Goal: Task Accomplishment & Management: Complete application form

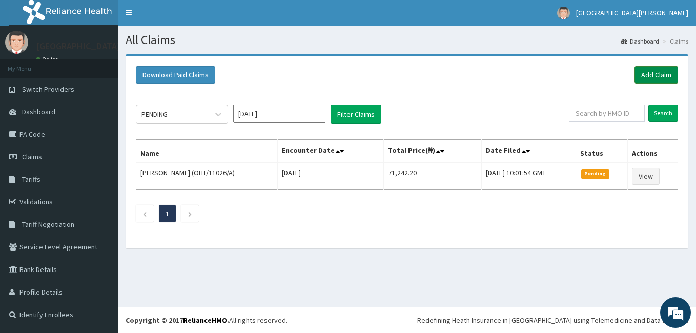
click at [656, 73] on link "Add Claim" at bounding box center [656, 74] width 44 height 17
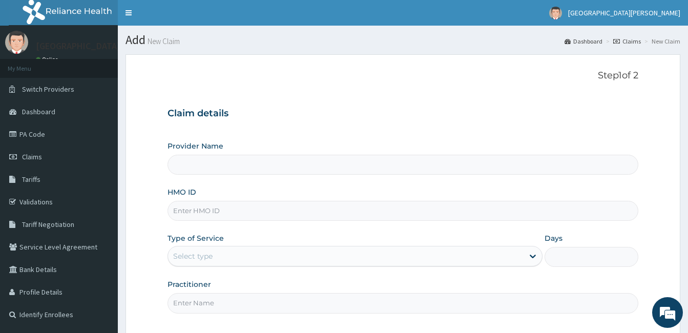
type input "St. Joseph Medical Centre"
click at [218, 213] on input "HMO ID" at bounding box center [403, 211] width 471 height 20
type input "s"
type input "SRH/10106/B"
click at [291, 247] on div "Select type" at bounding box center [355, 256] width 375 height 20
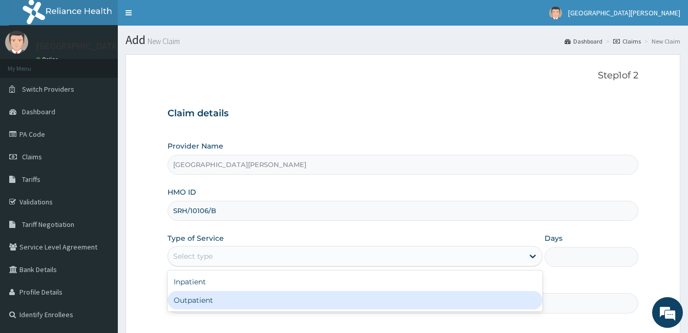
click at [287, 297] on div "Outpatient" at bounding box center [355, 300] width 375 height 18
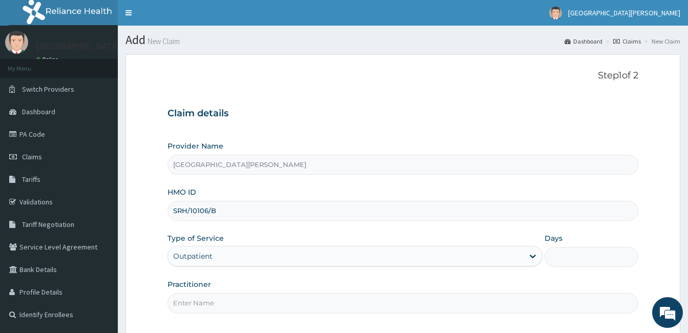
type input "1"
click at [230, 306] on input "Practitioner" at bounding box center [403, 303] width 471 height 20
type input "Dr. Sunday."
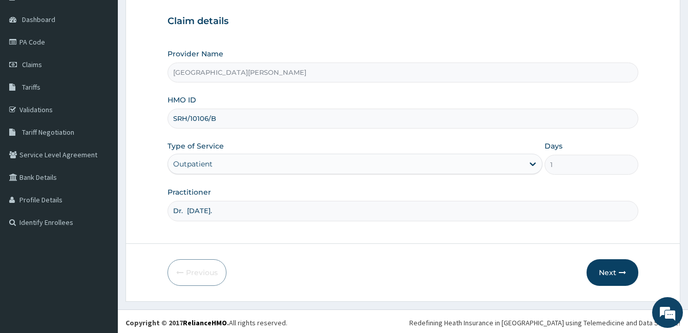
scroll to position [95, 0]
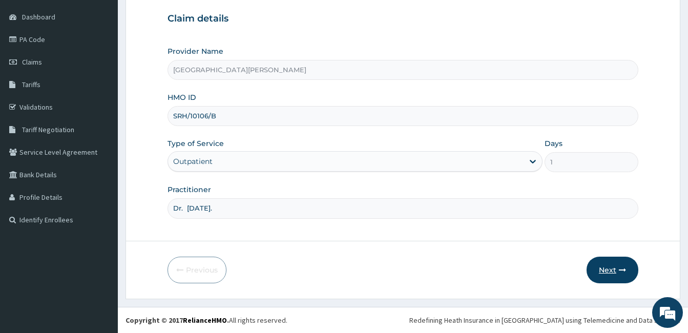
click at [620, 264] on button "Next" at bounding box center [613, 270] width 52 height 27
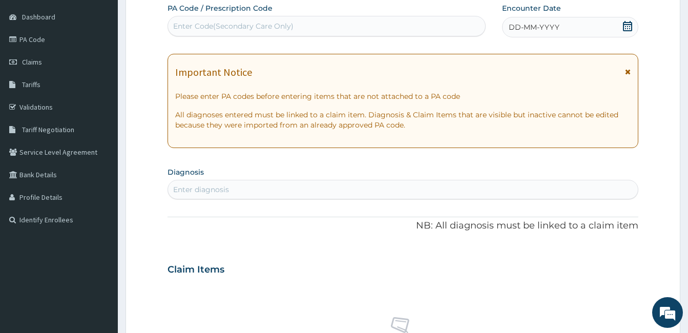
click at [628, 25] on icon at bounding box center [628, 26] width 10 height 10
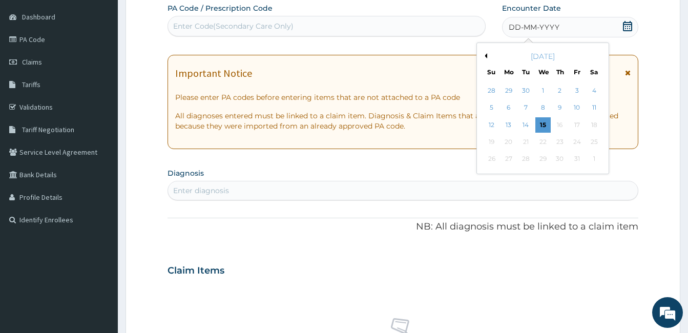
click at [628, 25] on icon at bounding box center [628, 26] width 10 height 10
click at [528, 126] on div "14" at bounding box center [525, 124] width 15 height 15
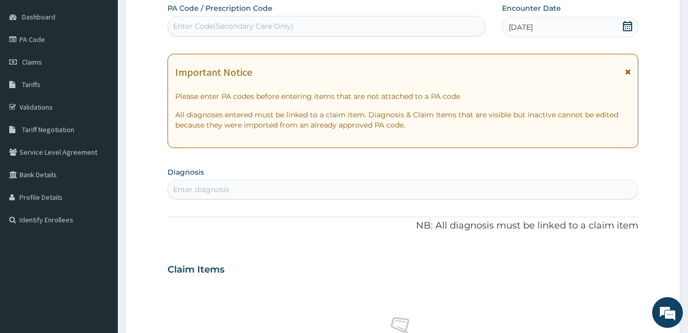
click at [629, 72] on icon at bounding box center [628, 71] width 6 height 7
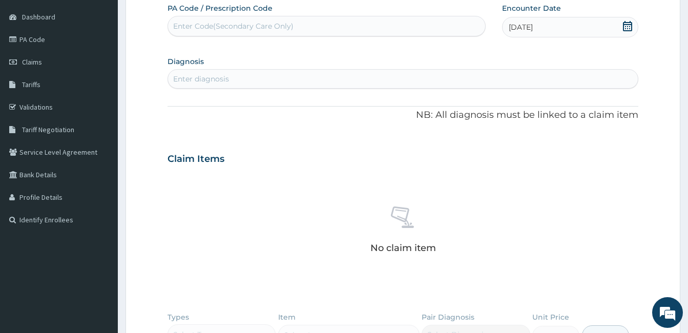
click at [213, 80] on div "Enter diagnosis" at bounding box center [201, 79] width 56 height 10
type input "PEPTIC"
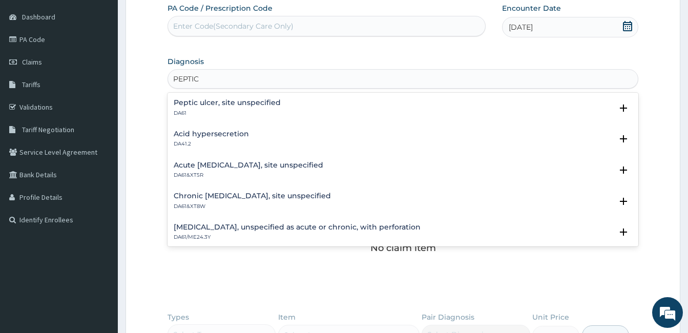
click at [257, 166] on h4 "Acute peptic ulcer, site unspecified" at bounding box center [249, 165] width 150 height 8
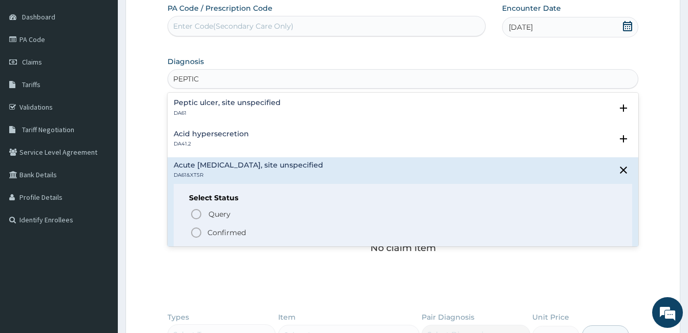
click at [197, 225] on div "Query Query covers suspected (?), Keep in view (kiv), Ruled out (r/o) Confirmed" at bounding box center [403, 223] width 428 height 31
click at [198, 232] on icon "status option filled" at bounding box center [196, 232] width 12 height 12
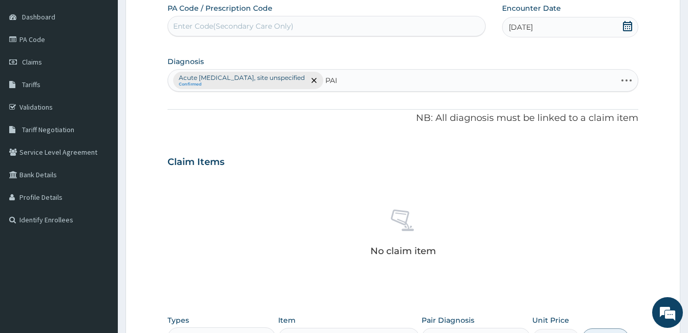
type input "PAIN"
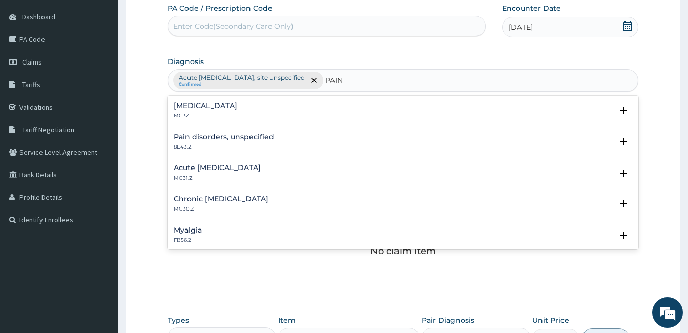
click at [199, 104] on h4 "Pain, unspecified" at bounding box center [206, 106] width 64 height 8
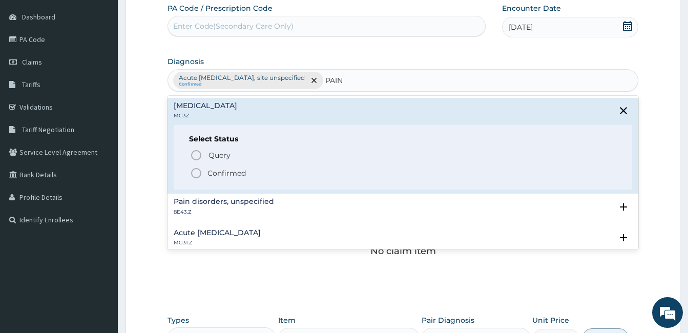
click at [193, 171] on circle "status option filled" at bounding box center [196, 173] width 9 height 9
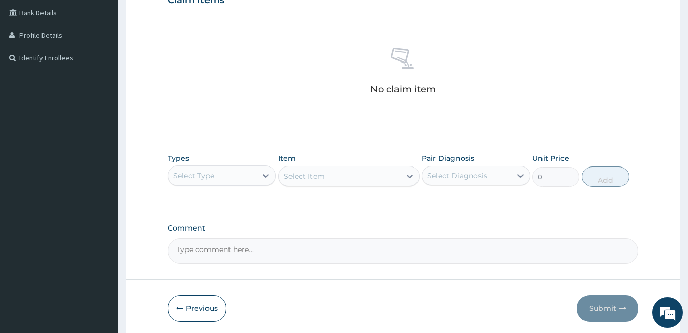
scroll to position [259, 0]
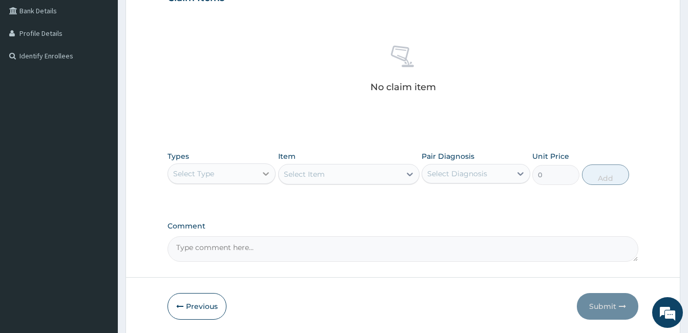
click at [266, 176] on icon at bounding box center [266, 174] width 10 height 10
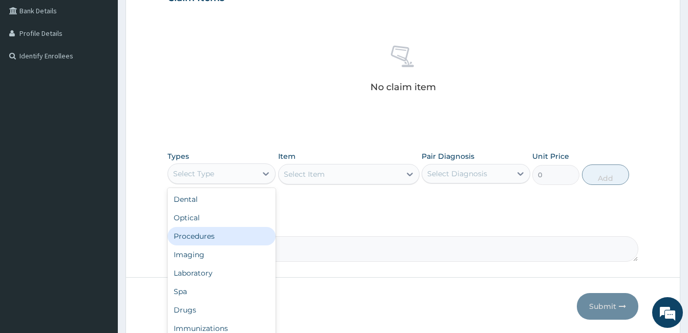
click at [241, 235] on div "Procedures" at bounding box center [222, 236] width 108 height 18
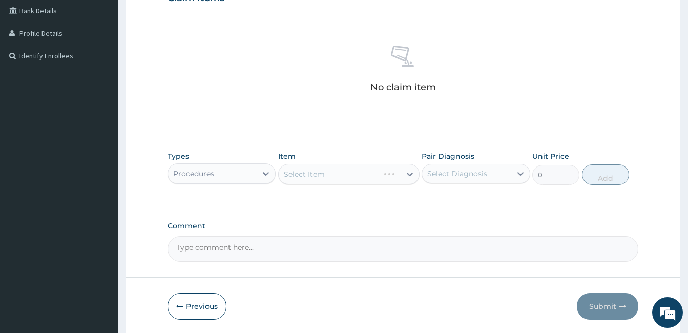
click at [408, 171] on div "Select Item" at bounding box center [348, 174] width 141 height 20
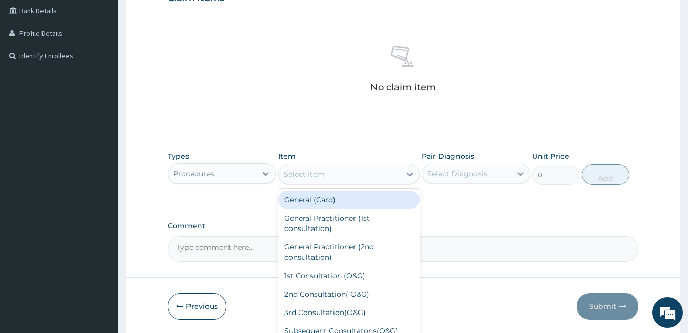
click at [394, 174] on div "Select Item" at bounding box center [340, 174] width 122 height 16
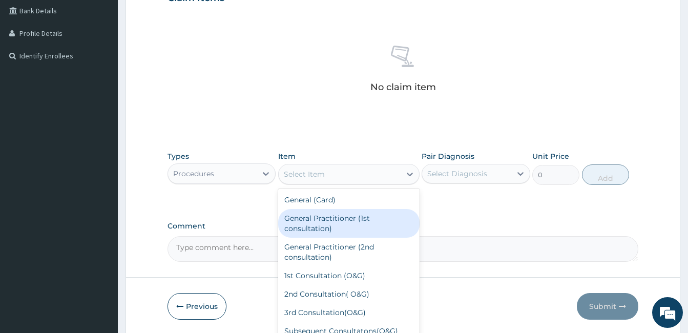
click at [378, 225] on div "General Practitioner (1st consultation)" at bounding box center [348, 223] width 141 height 29
type input "1500"
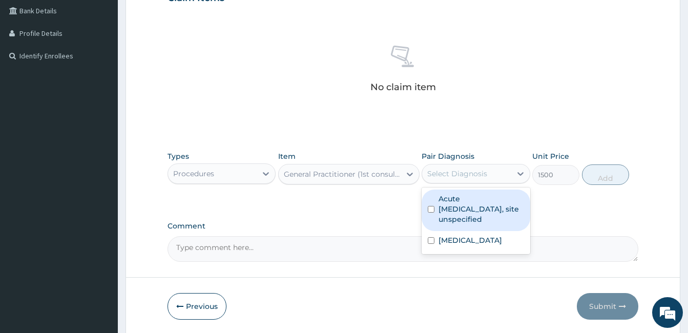
click at [464, 170] on div "Select Diagnosis" at bounding box center [457, 174] width 60 height 10
click at [430, 206] on input "checkbox" at bounding box center [431, 209] width 7 height 7
checkbox input "true"
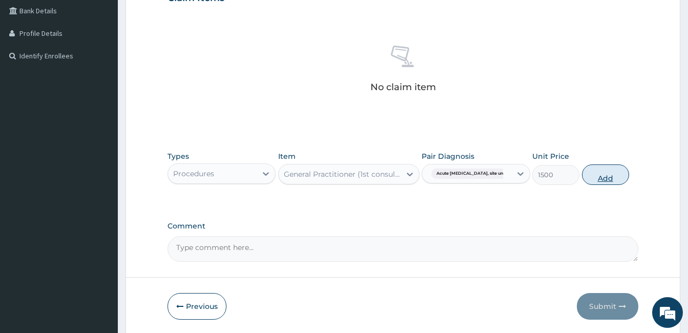
click at [608, 172] on button "Add" at bounding box center [605, 174] width 47 height 20
type input "0"
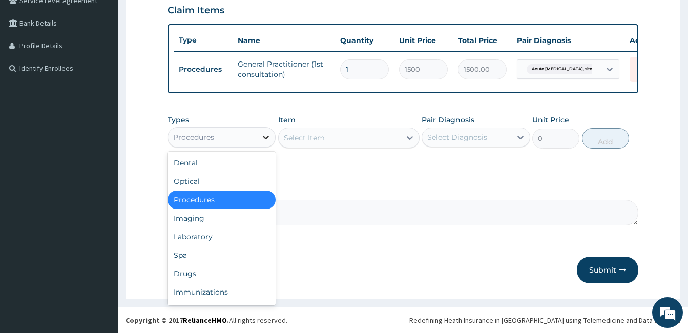
click at [265, 136] on icon at bounding box center [266, 137] width 10 height 10
click at [238, 238] on div "Laboratory" at bounding box center [222, 237] width 108 height 18
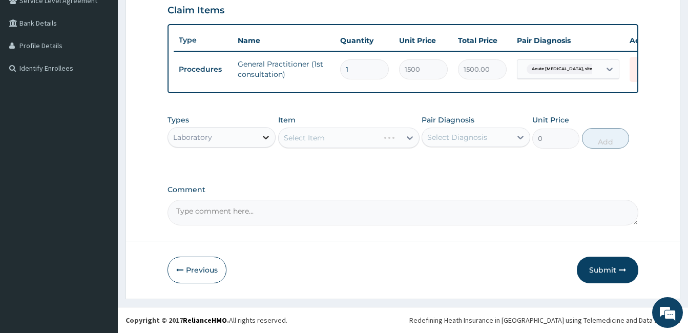
click at [270, 136] on icon at bounding box center [266, 137] width 10 height 10
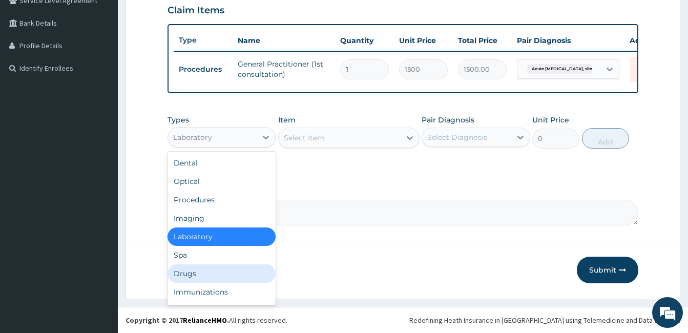
click at [218, 268] on div "Drugs" at bounding box center [222, 273] width 108 height 18
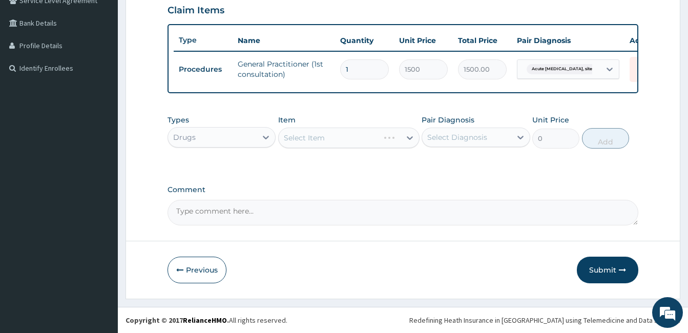
click at [362, 134] on div "Select Item" at bounding box center [348, 138] width 141 height 20
click at [361, 136] on div "Select Item" at bounding box center [348, 138] width 141 height 20
click at [379, 142] on div "Select Item" at bounding box center [348, 138] width 141 height 20
click at [386, 138] on div "Select Item" at bounding box center [340, 138] width 122 height 16
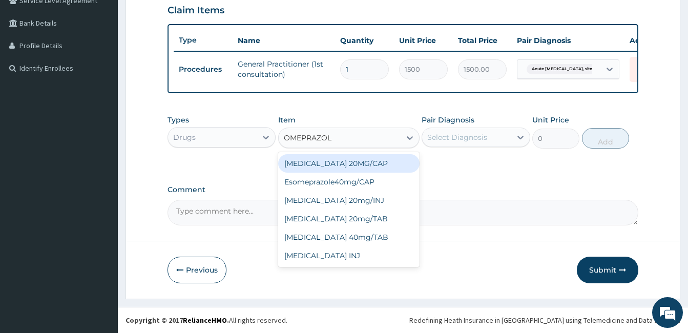
type input "OMEPRAZOLE"
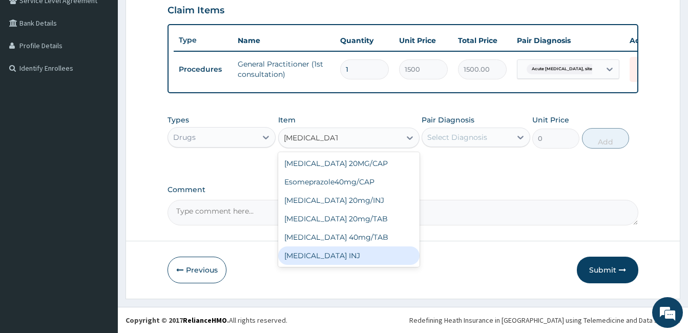
click at [366, 251] on div "OMEPRAZOLE INJ" at bounding box center [348, 255] width 141 height 18
type input "322.88"
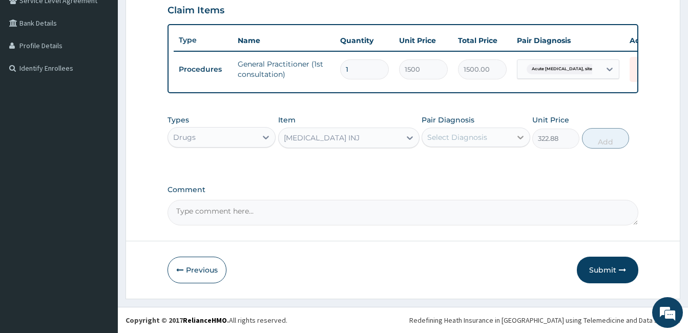
click at [519, 137] on icon at bounding box center [521, 138] width 6 height 4
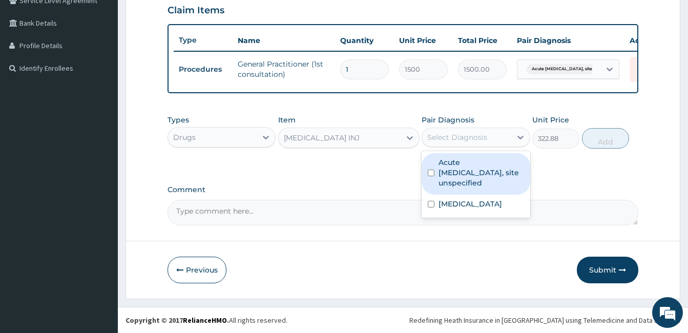
click at [434, 170] on input "checkbox" at bounding box center [431, 173] width 7 height 7
checkbox input "true"
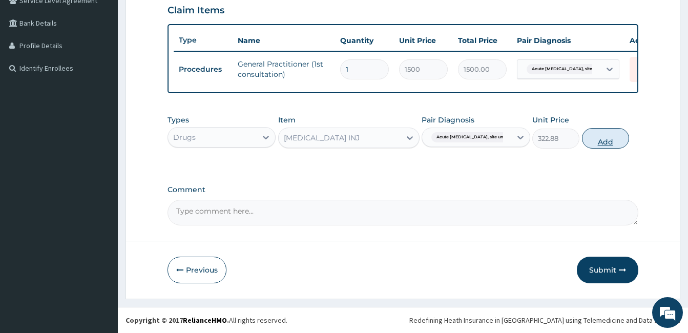
click at [607, 139] on button "Add" at bounding box center [605, 138] width 47 height 20
type input "0"
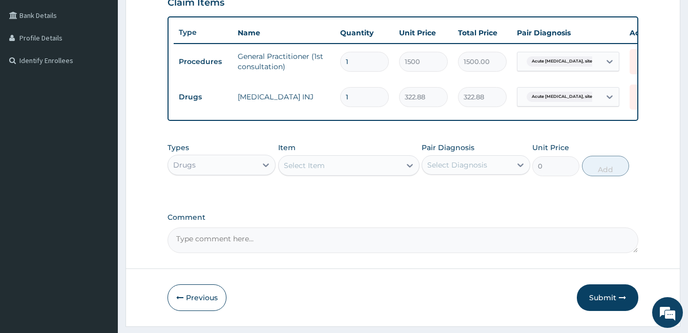
click at [361, 171] on div "Select Item" at bounding box center [340, 165] width 122 height 16
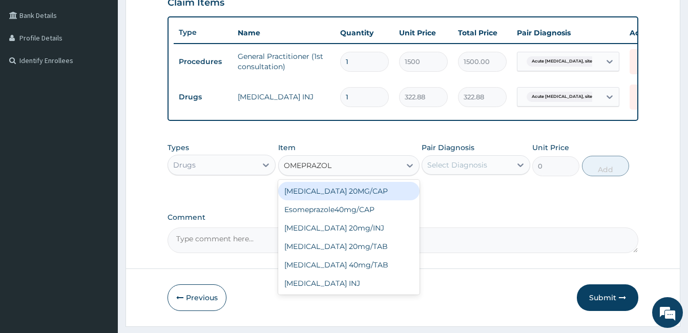
type input "OMEPRAZOLE"
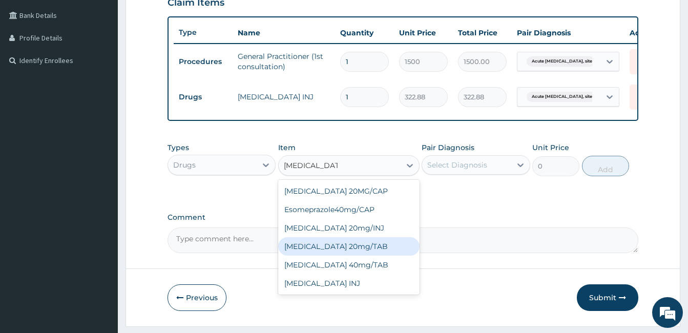
click at [364, 255] on div "OMEPRAZOLE 20mg/TAB" at bounding box center [348, 246] width 141 height 18
type input "78.75"
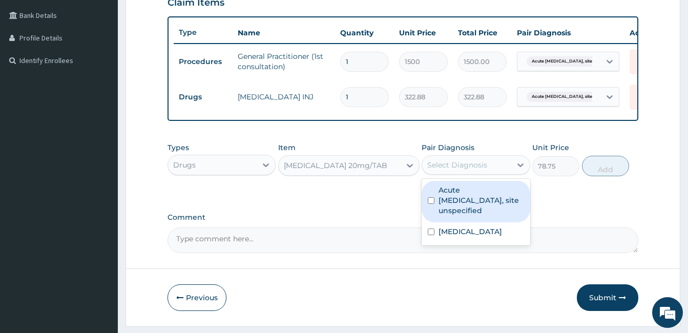
click at [499, 173] on div "Select Diagnosis" at bounding box center [466, 165] width 89 height 16
click at [432, 203] on input "checkbox" at bounding box center [431, 200] width 7 height 7
checkbox input "true"
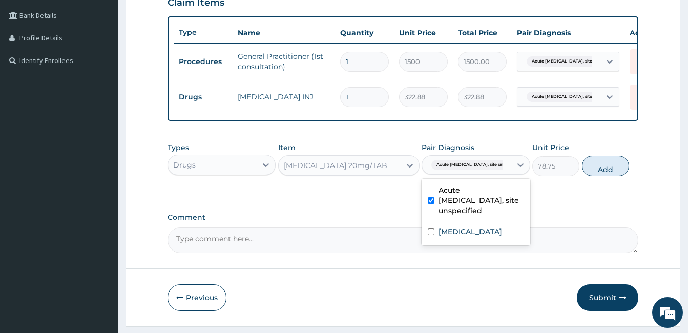
click at [609, 176] on button "Add" at bounding box center [605, 166] width 47 height 20
type input "0"
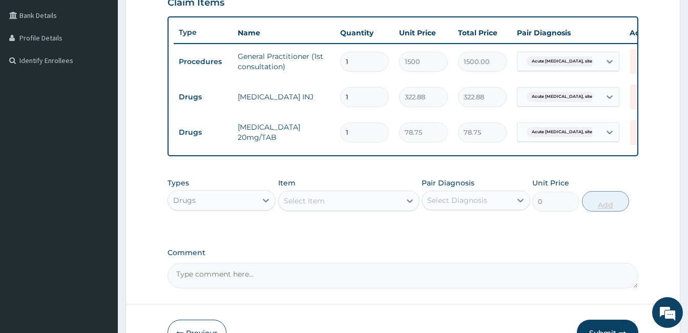
type input "14"
type input "1102.50"
click at [376, 209] on div "Select Item" at bounding box center [340, 201] width 122 height 16
click at [354, 133] on input "14" at bounding box center [364, 132] width 49 height 20
type input "1"
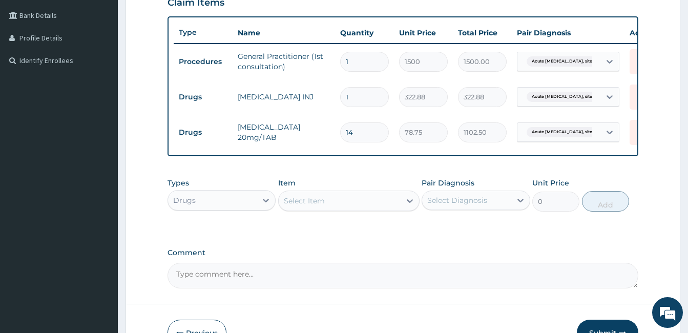
type input "78.75"
type input "0.00"
type input "4"
type input "315.00"
type input "0.00"
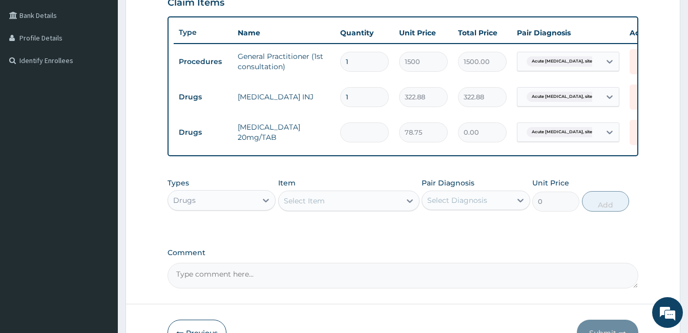
type input "2"
type input "157.50"
type input "28"
type input "2205.00"
type input "28"
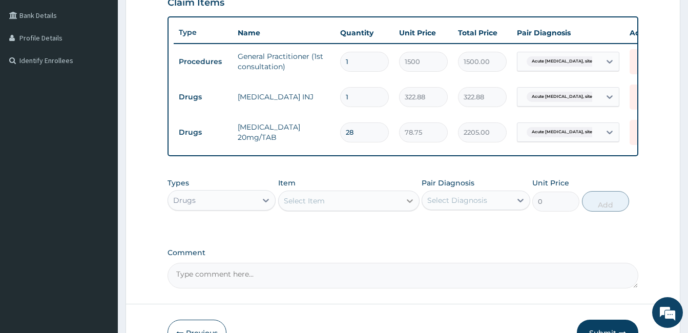
click at [410, 206] on icon at bounding box center [410, 201] width 10 height 10
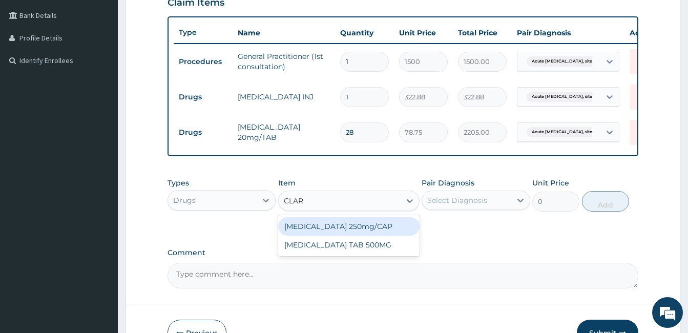
type input "CLARI"
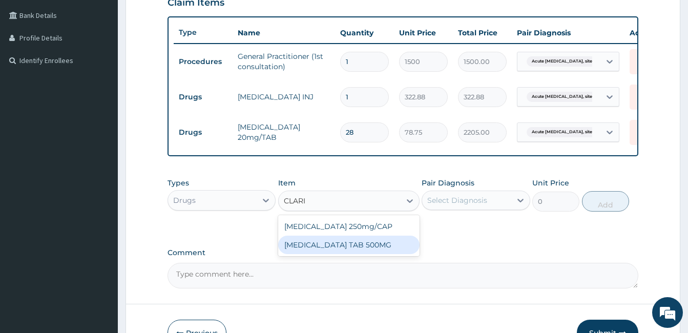
click at [336, 249] on div "CLARITHROMYCIN TAB 500MG" at bounding box center [348, 245] width 141 height 18
type input "52.5"
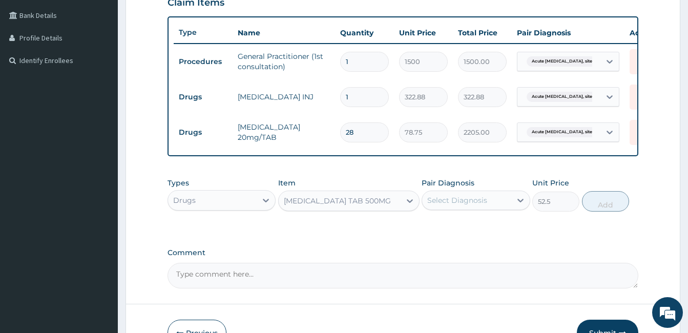
click at [471, 205] on div "Select Diagnosis" at bounding box center [457, 200] width 60 height 10
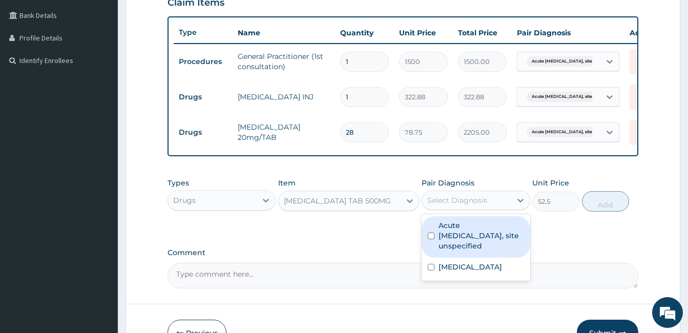
click at [430, 238] on input "checkbox" at bounding box center [431, 236] width 7 height 7
checkbox input "true"
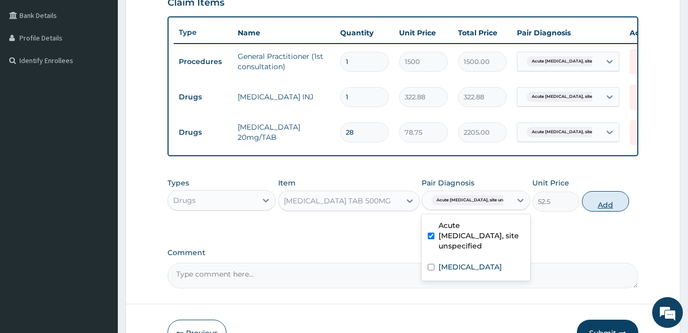
click at [602, 205] on button "Add" at bounding box center [605, 201] width 47 height 20
type input "0"
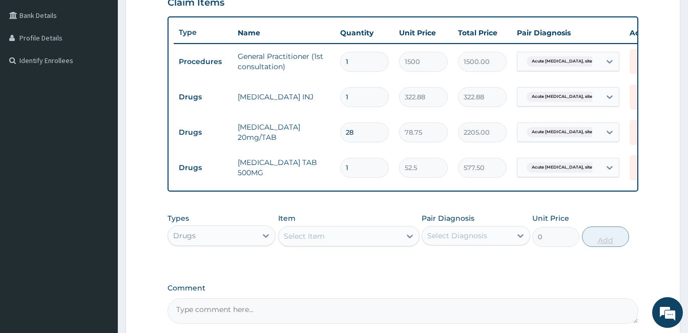
type input "11"
type input "577.50"
type input "114"
type input "5985.00"
type input "11"
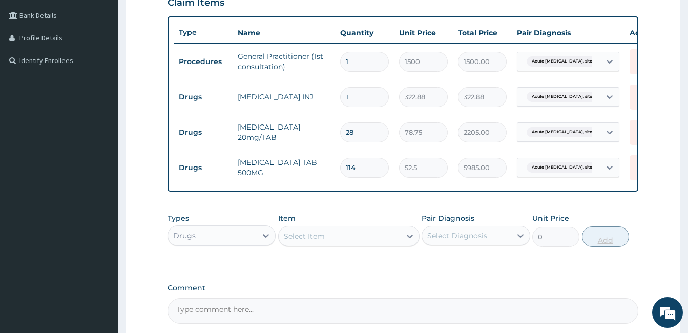
type input "577.50"
type input "1"
type input "52.50"
type input "14"
type input "735.00"
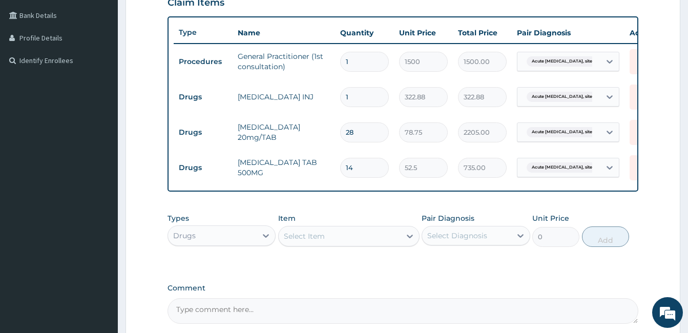
type input "14"
click at [314, 241] on div "Select Item" at bounding box center [304, 236] width 41 height 10
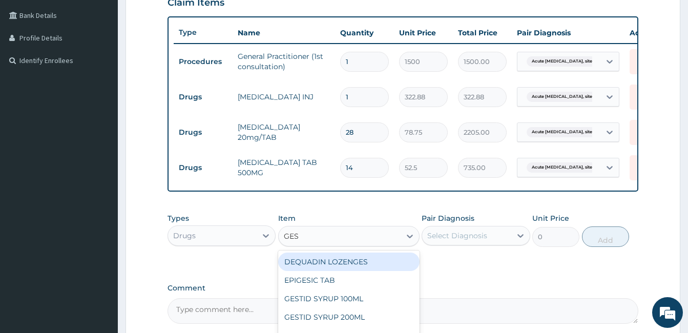
type input "GEST"
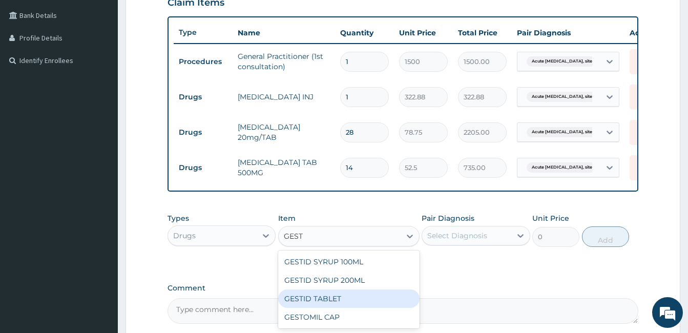
click at [344, 308] on div "GESTID TABLET" at bounding box center [348, 299] width 141 height 18
type input "10.5"
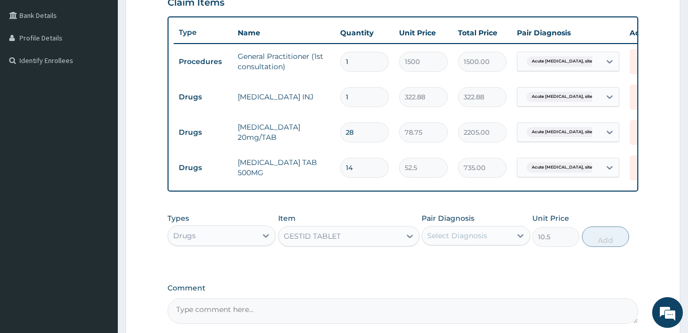
click at [345, 242] on div "GESTID TABLET" at bounding box center [340, 236] width 122 height 16
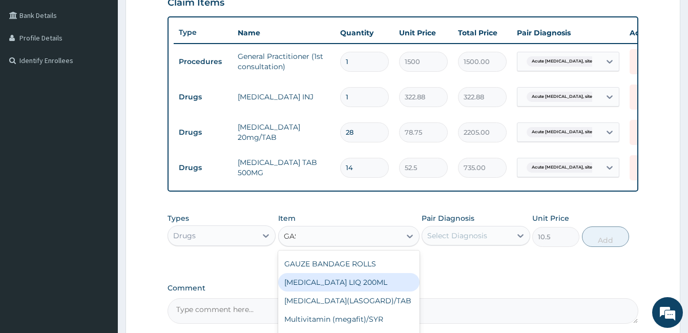
scroll to position [0, 0]
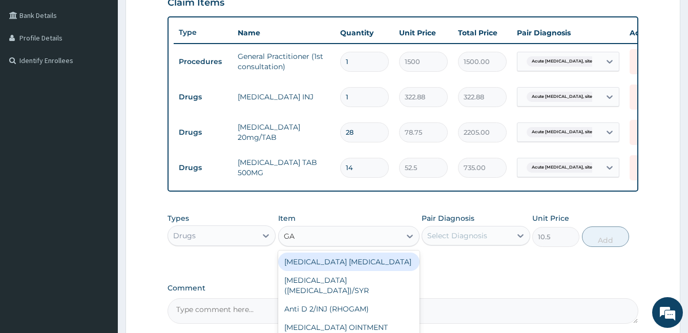
type input "G"
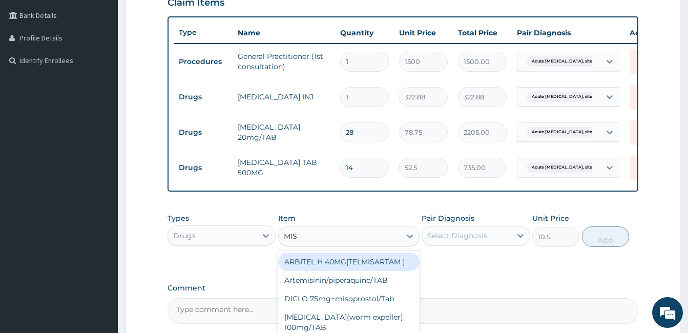
type input "MIST"
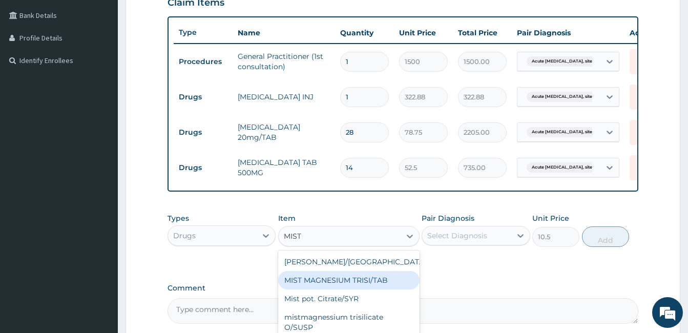
click at [359, 285] on div "MIST MAGNESIUM TRISI/TAB" at bounding box center [348, 280] width 141 height 18
type input "2.62"
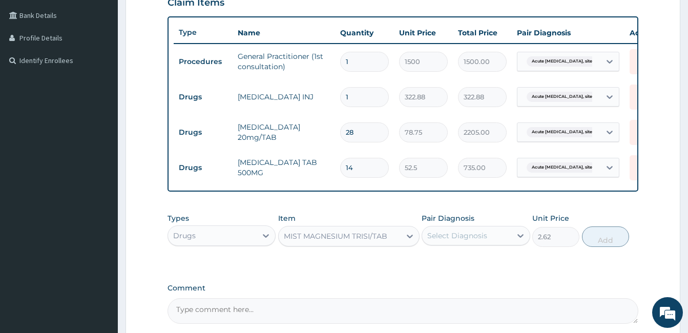
click at [382, 237] on div "MIST MAGNESIUM TRISI/TAB" at bounding box center [340, 236] width 122 height 16
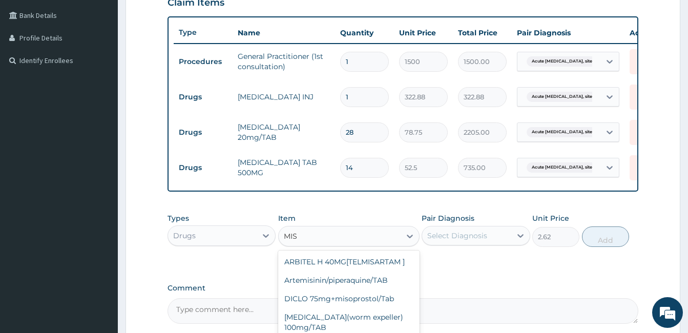
type input "MIST"
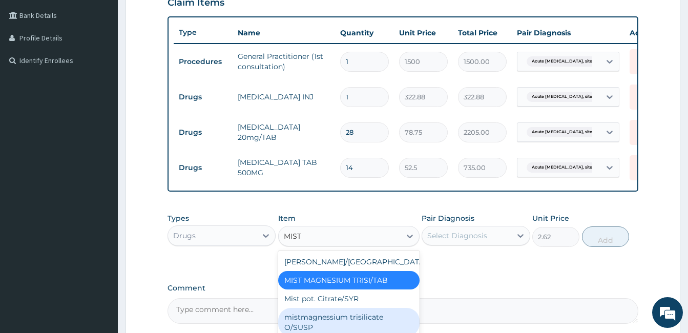
click at [400, 324] on div "mistmagnessium trisilicate O/SUSP" at bounding box center [348, 322] width 141 height 29
type input "393.75"
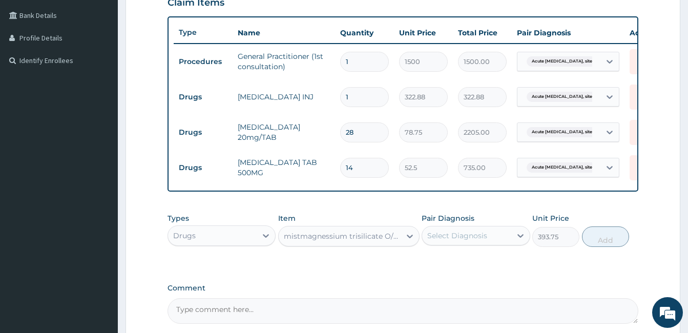
click at [376, 241] on div "mistmagnessium trisilicate O/SUSP" at bounding box center [343, 236] width 118 height 10
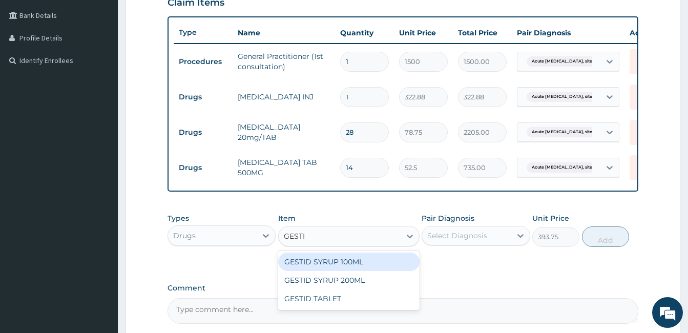
type input "GESTID"
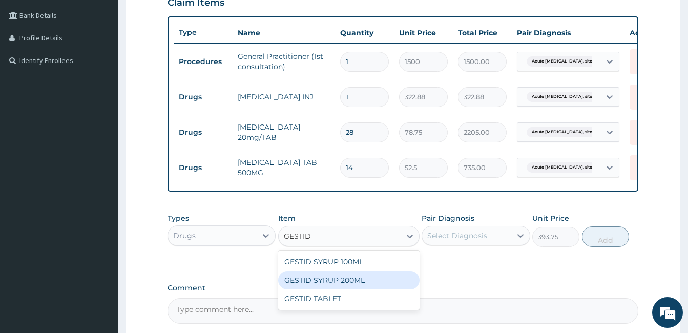
click at [367, 285] on div "GESTID SYRUP 200ML" at bounding box center [348, 280] width 141 height 18
type input "367.5"
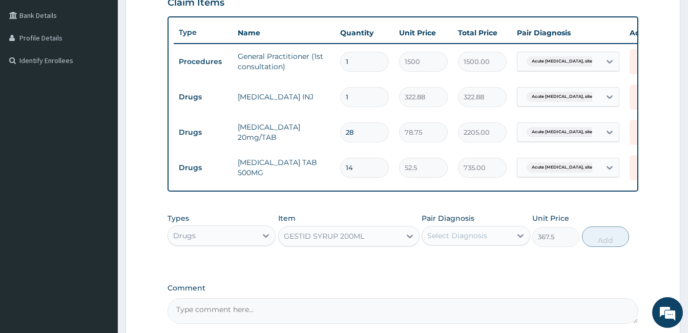
click at [367, 241] on div "GESTID SYRUP 200ML" at bounding box center [340, 236] width 122 height 16
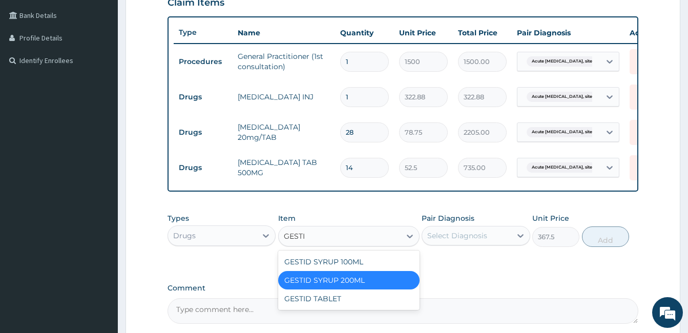
type input "GESTID"
click at [349, 302] on div "GESTID TABLET" at bounding box center [348, 299] width 141 height 18
type input "10.5"
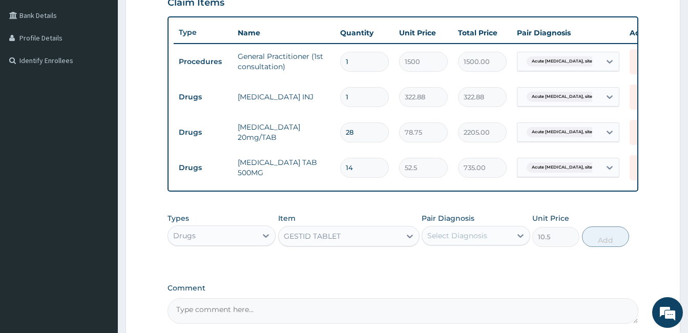
click at [350, 243] on div "GESTID TABLET" at bounding box center [340, 236] width 122 height 16
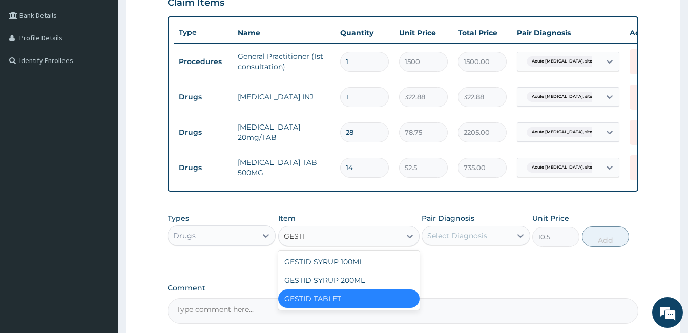
type input "GESTID"
click at [353, 288] on div "GESTID SYRUP 200ML" at bounding box center [348, 280] width 141 height 18
type input "367.5"
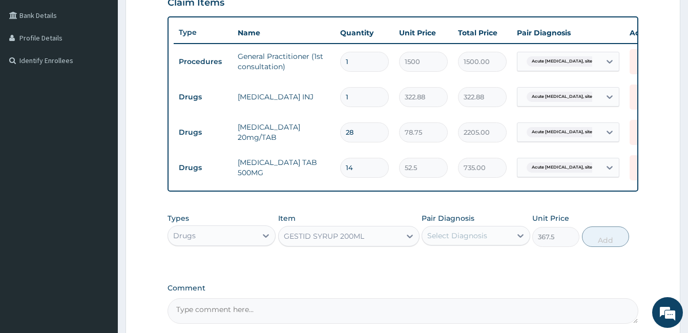
click at [481, 241] on div "Select Diagnosis" at bounding box center [457, 236] width 60 height 10
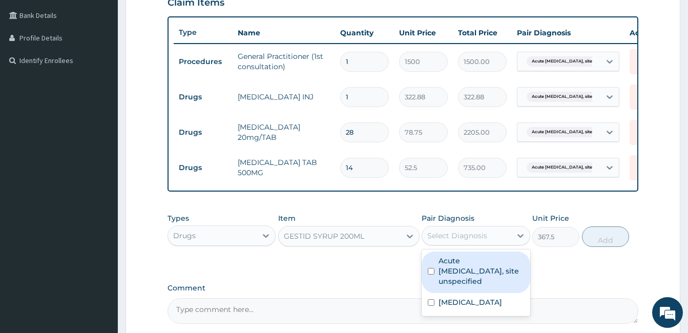
click at [433, 274] on input "checkbox" at bounding box center [431, 271] width 7 height 7
checkbox input "true"
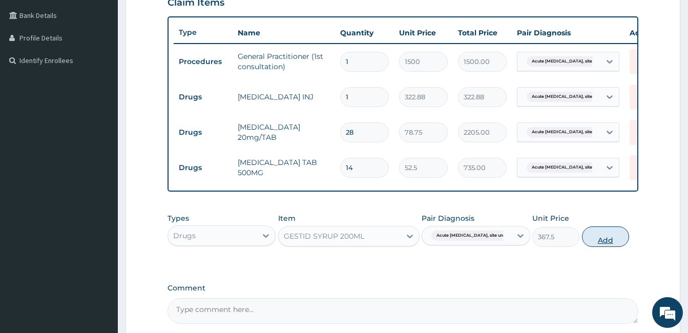
click at [603, 243] on button "Add" at bounding box center [605, 236] width 47 height 20
type input "0"
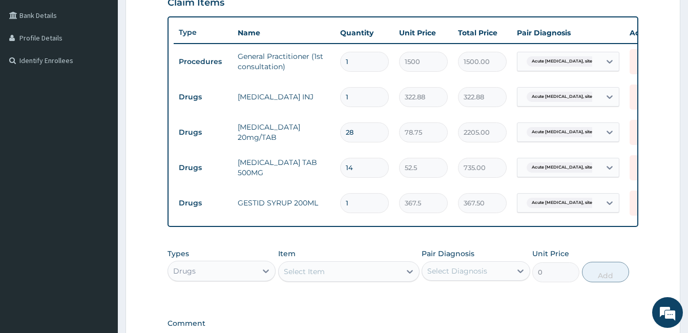
click at [337, 280] on div "Select Item" at bounding box center [340, 271] width 122 height 16
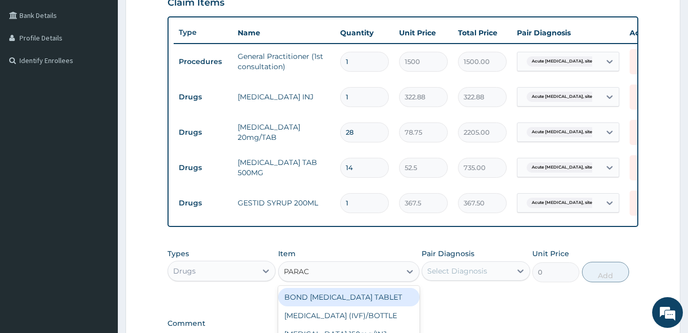
type input "PARACE"
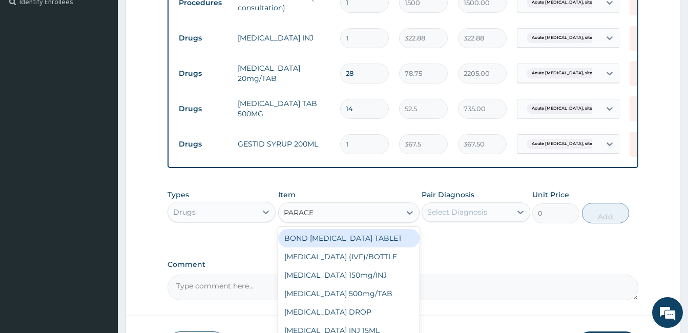
scroll to position [316, 0]
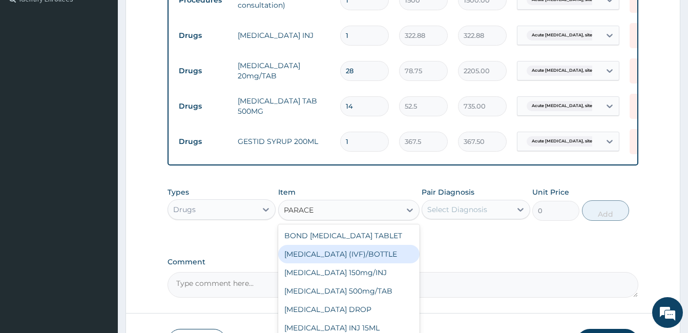
click at [378, 262] on div "PARACETAMOL (IVF)/BOTTLE" at bounding box center [348, 254] width 141 height 18
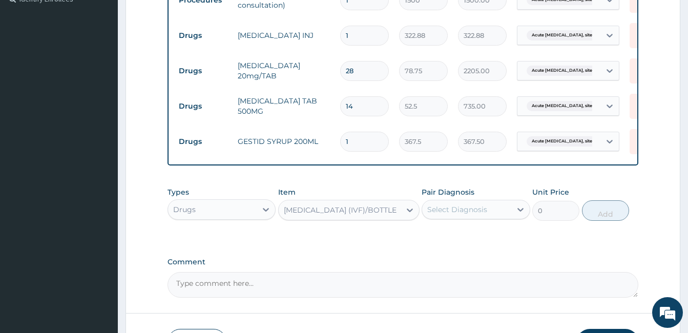
type input "341.25"
click at [408, 215] on icon at bounding box center [410, 210] width 10 height 10
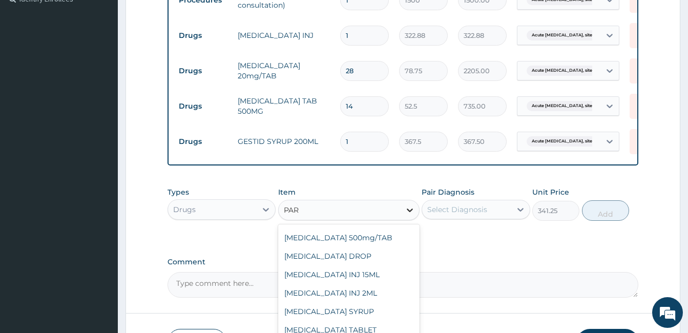
scroll to position [0, 0]
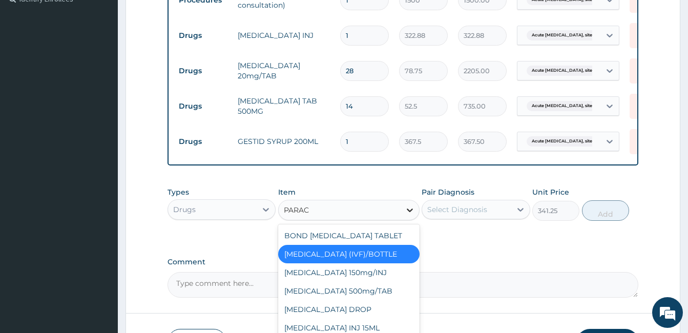
type input "PARACE"
click at [390, 278] on div "Paracetamol 150mg/INJ" at bounding box center [348, 272] width 141 height 18
type input "31.5"
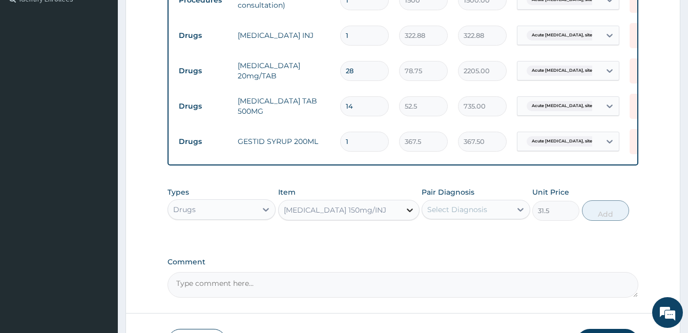
click at [406, 215] on icon at bounding box center [410, 210] width 10 height 10
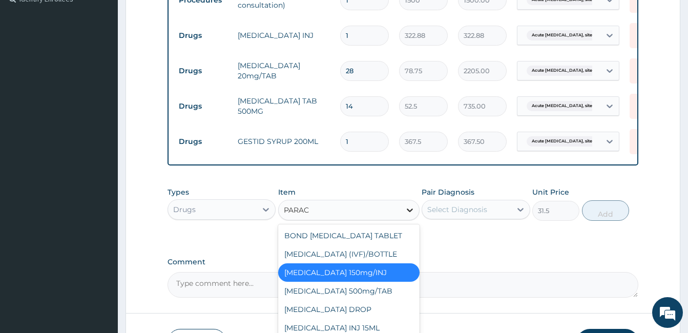
type input "PARACE"
click at [391, 255] on div "[MEDICAL_DATA] (IVF)/BOTTLE" at bounding box center [348, 254] width 141 height 18
type input "341.25"
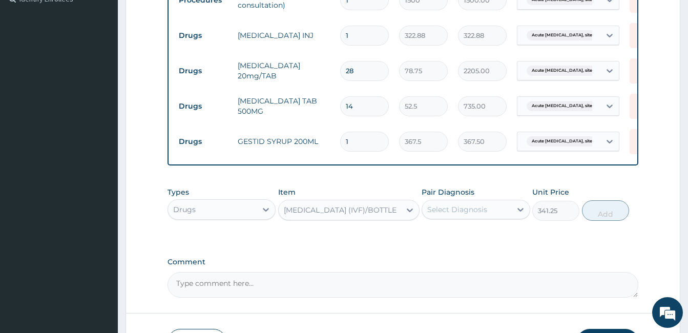
click at [485, 213] on div "Select Diagnosis" at bounding box center [457, 209] width 60 height 10
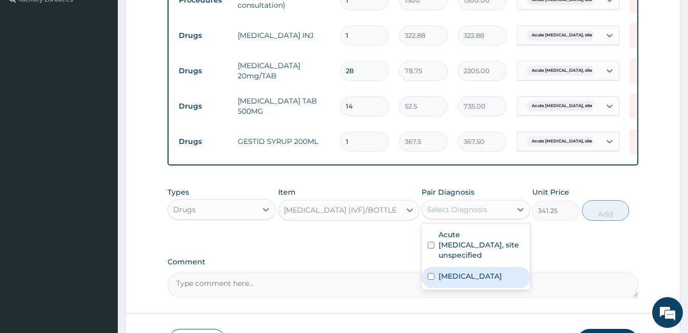
click at [432, 273] on input "checkbox" at bounding box center [431, 276] width 7 height 7
checkbox input "true"
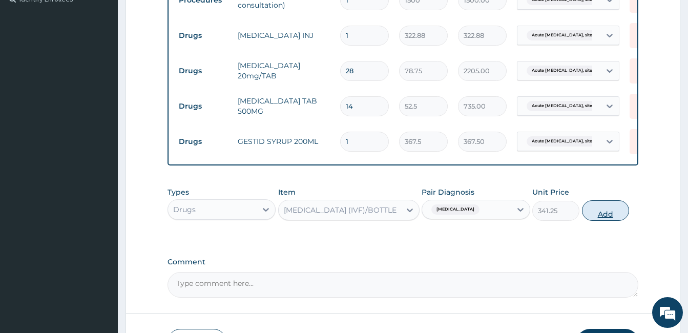
click at [607, 219] on button "Add" at bounding box center [605, 210] width 47 height 20
type input "0"
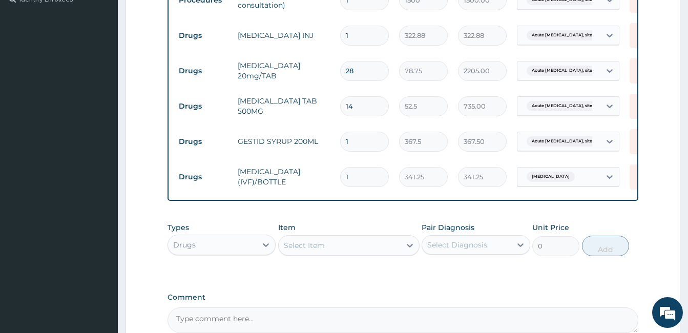
click at [309, 251] on div "Select Item" at bounding box center [304, 245] width 41 height 10
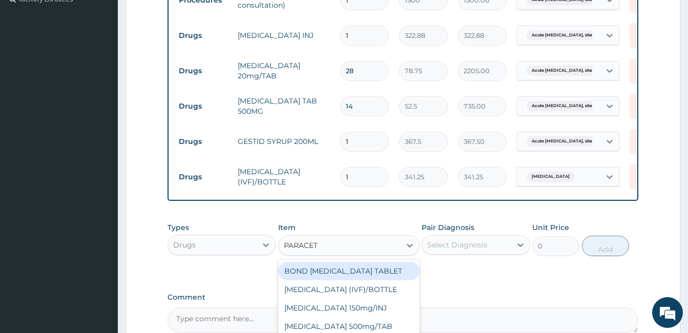
type input "PARACETA"
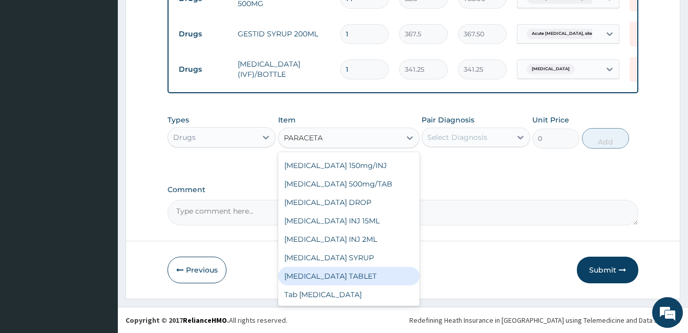
scroll to position [431, 0]
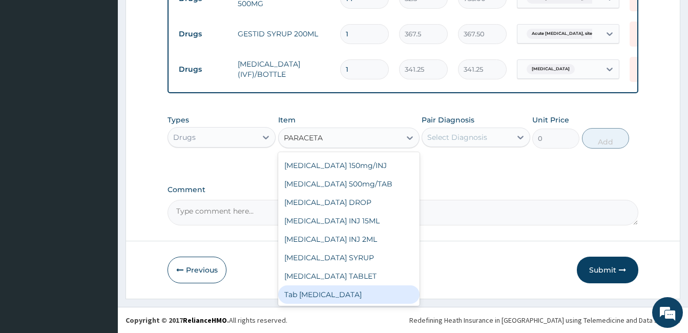
click at [341, 296] on div "Tab [MEDICAL_DATA]" at bounding box center [348, 294] width 141 height 18
type input "12"
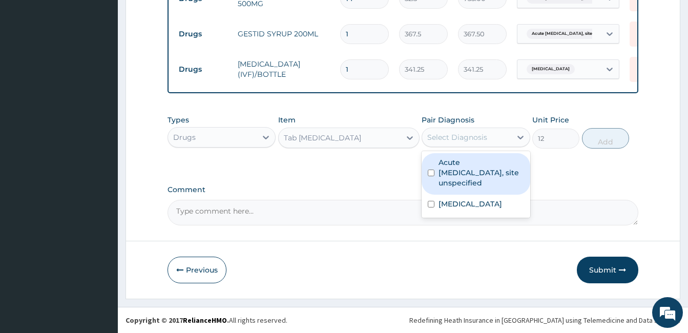
click at [483, 133] on div "Select Diagnosis" at bounding box center [457, 137] width 60 height 10
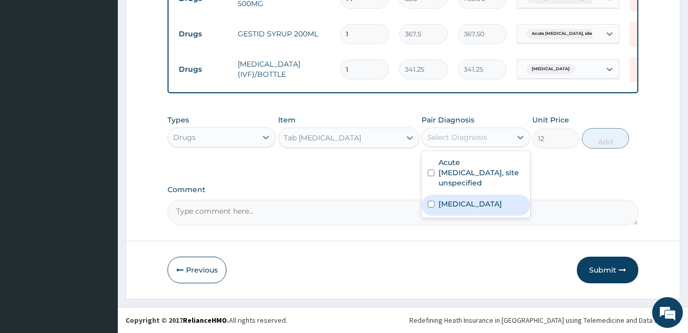
click at [431, 201] on input "checkbox" at bounding box center [431, 204] width 7 height 7
checkbox input "true"
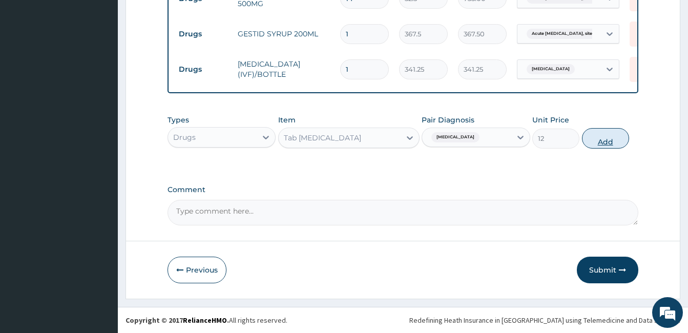
click at [612, 142] on button "Add" at bounding box center [605, 138] width 47 height 20
type input "0"
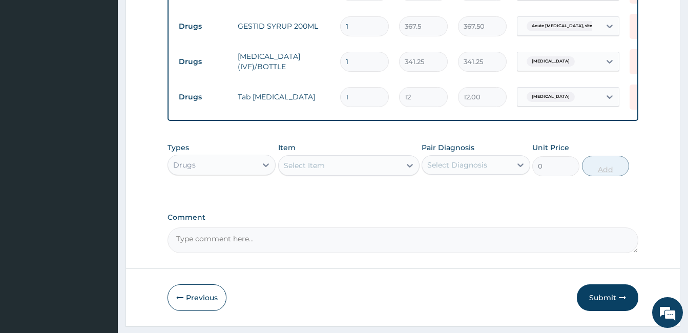
type input "18"
type input "216.00"
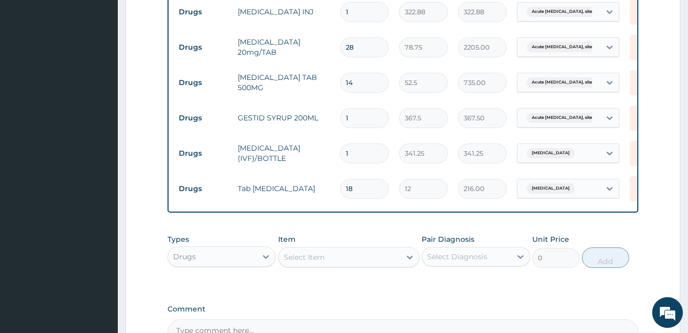
scroll to position [348, 0]
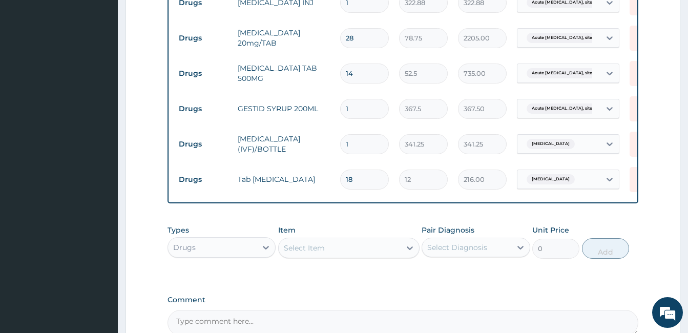
type input "18"
click at [346, 249] on div "Select Item" at bounding box center [340, 248] width 122 height 16
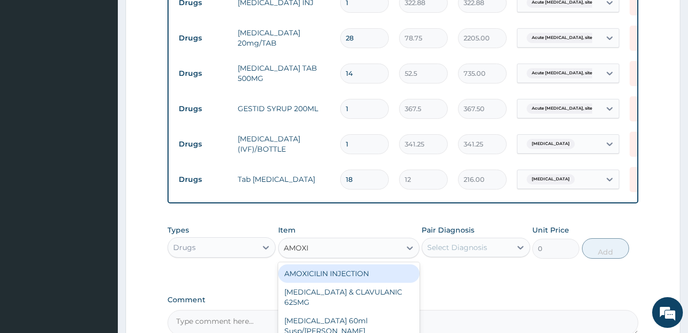
type input "AMOXIL"
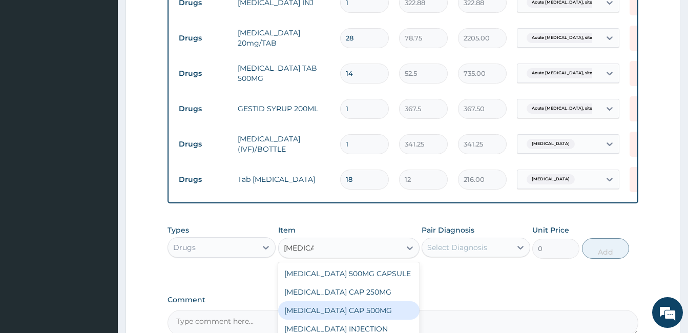
click at [354, 316] on div "[MEDICAL_DATA] CAP 500MG" at bounding box center [348, 310] width 141 height 18
type input "63"
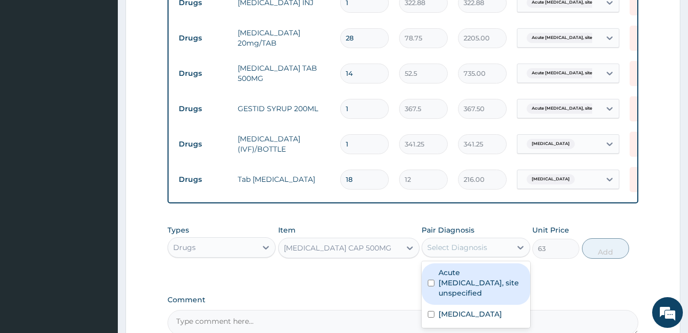
click at [485, 249] on div "Select Diagnosis" at bounding box center [466, 247] width 89 height 16
click at [431, 286] on input "checkbox" at bounding box center [431, 283] width 7 height 7
checkbox input "true"
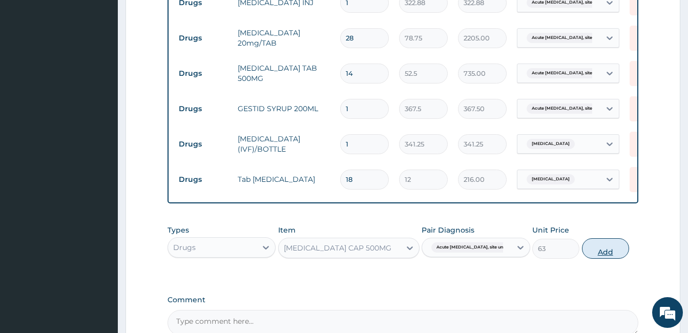
click at [606, 259] on button "Add" at bounding box center [605, 248] width 47 height 20
type input "0"
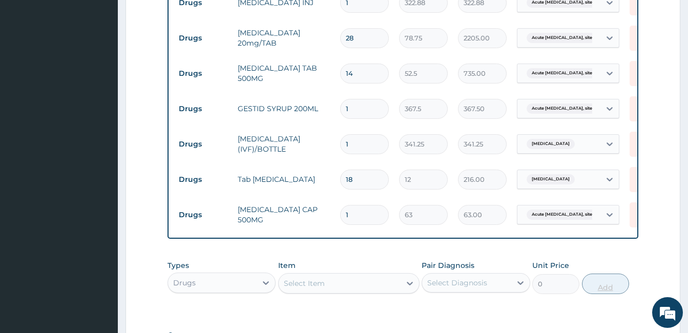
type input "10"
type input "630.00"
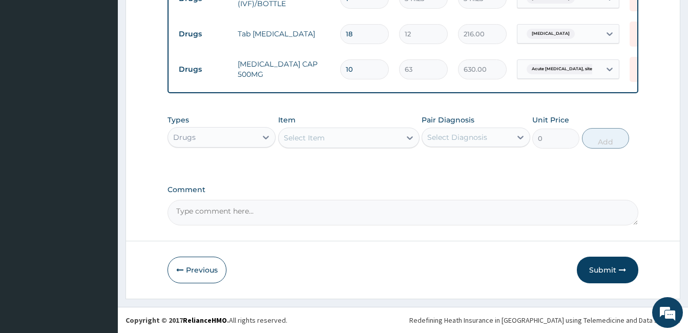
scroll to position [502, 0]
type input "10"
click at [602, 265] on button "Submit" at bounding box center [607, 270] width 61 height 27
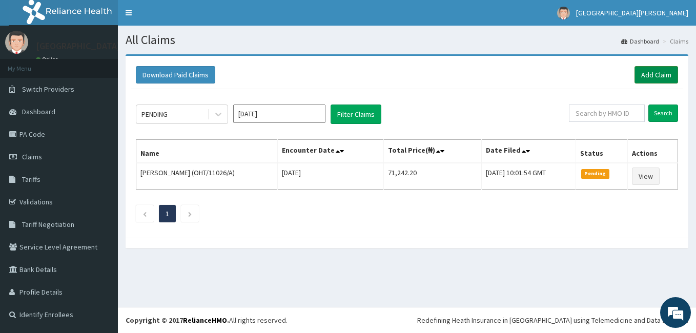
click at [657, 71] on link "Add Claim" at bounding box center [656, 74] width 44 height 17
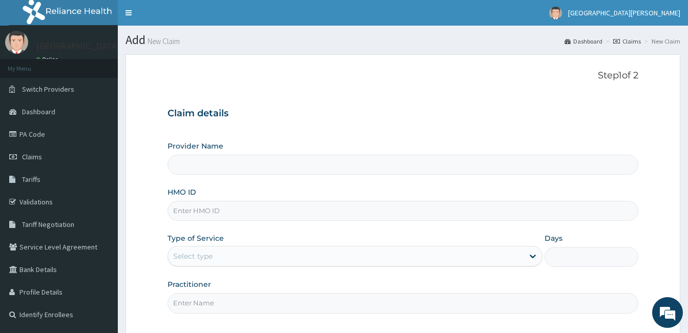
click at [213, 212] on input "HMO ID" at bounding box center [403, 211] width 471 height 20
type input "[GEOGRAPHIC_DATA][PERSON_NAME]"
type input "PTL/10078/B"
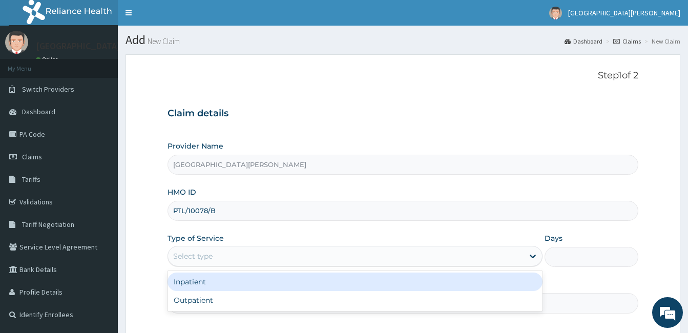
click at [288, 255] on div "Select type" at bounding box center [346, 256] width 356 height 16
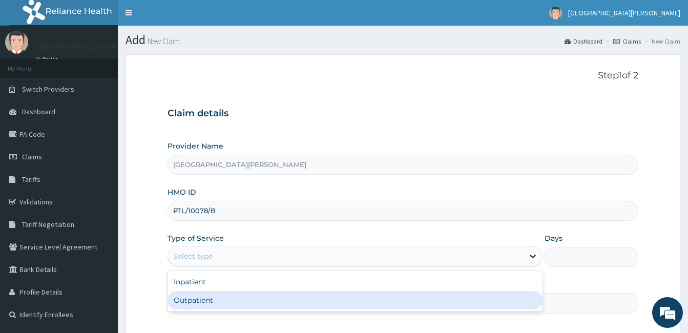
click at [277, 298] on div "Outpatient" at bounding box center [355, 300] width 375 height 18
type input "1"
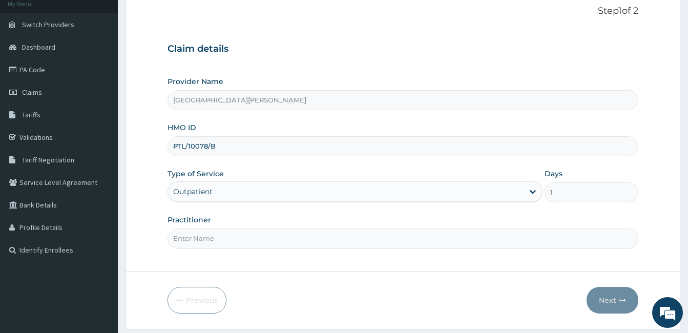
scroll to position [82, 0]
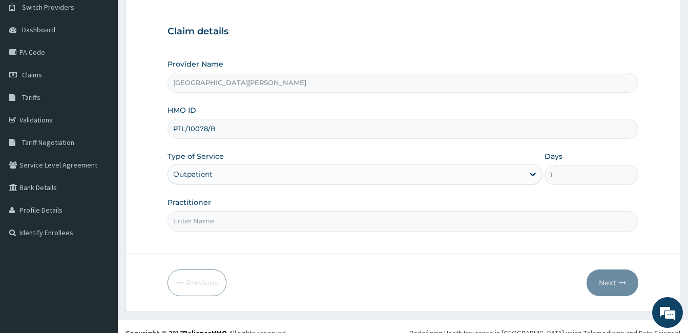
click at [215, 228] on input "Practitioner" at bounding box center [403, 221] width 471 height 20
type input "Dr. Sunday."
click at [617, 280] on button "Next" at bounding box center [613, 283] width 52 height 27
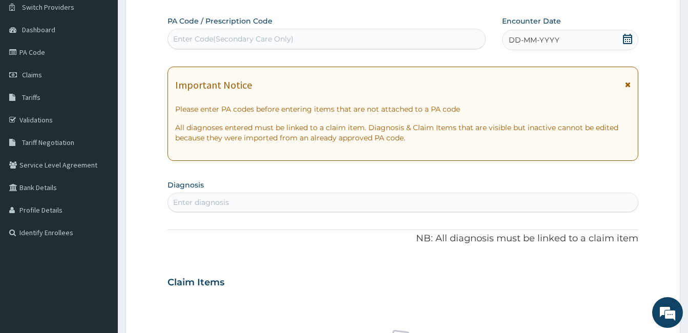
click at [626, 38] on icon at bounding box center [628, 39] width 10 height 10
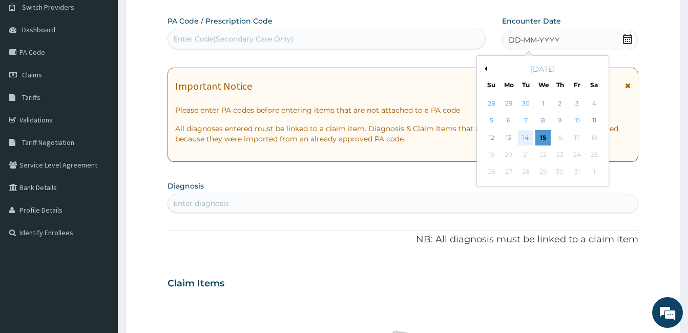
click at [526, 139] on div "14" at bounding box center [525, 137] width 15 height 15
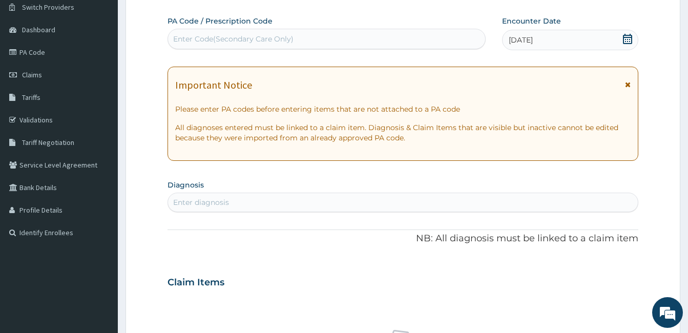
click at [629, 81] on icon at bounding box center [628, 84] width 6 height 7
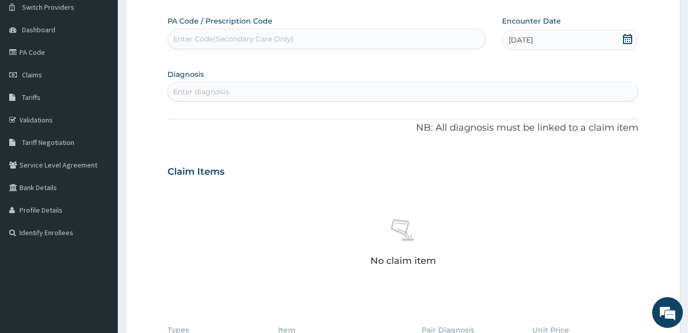
click at [201, 88] on div "Enter diagnosis" at bounding box center [201, 92] width 56 height 10
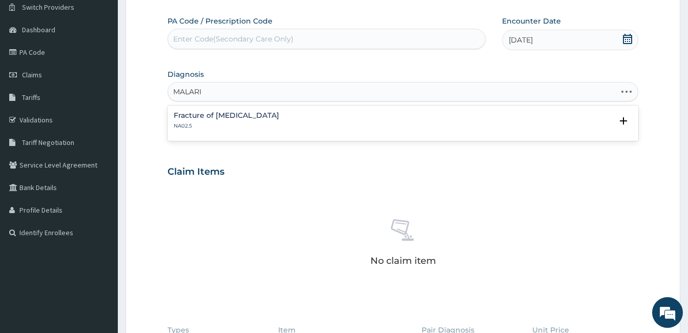
type input "MALARIA"
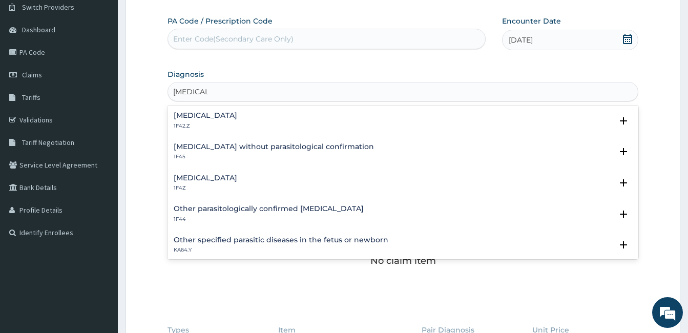
click at [184, 179] on h4 "Malaria, unspecified" at bounding box center [206, 178] width 64 height 8
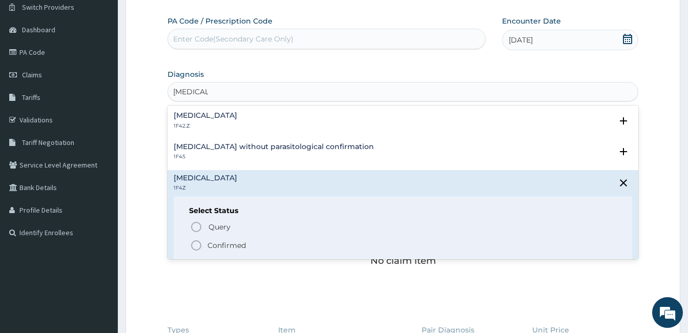
click at [196, 244] on icon "status option filled" at bounding box center [196, 245] width 12 height 12
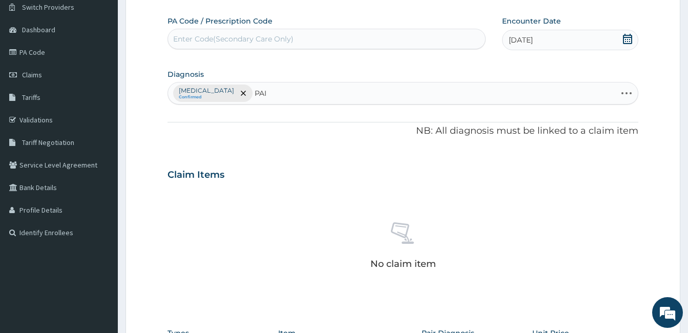
type input "PAIN"
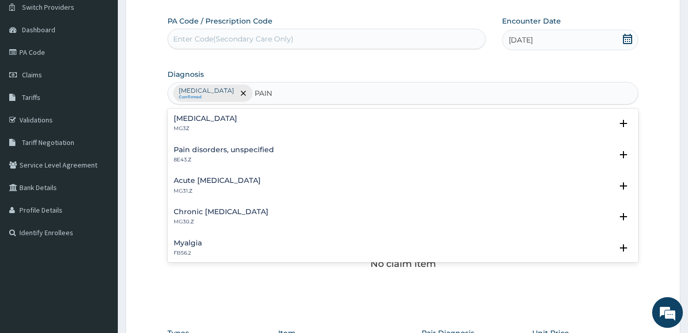
click at [184, 120] on h4 "Pain, unspecified" at bounding box center [206, 119] width 64 height 8
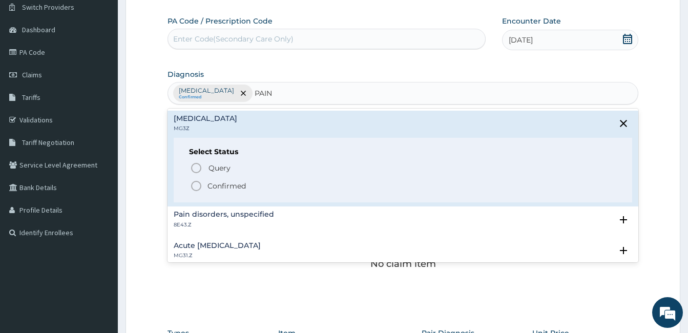
click at [197, 184] on icon "status option filled" at bounding box center [196, 186] width 12 height 12
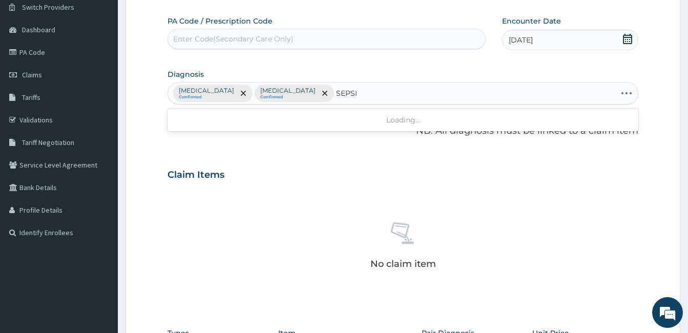
type input "SEPSIS"
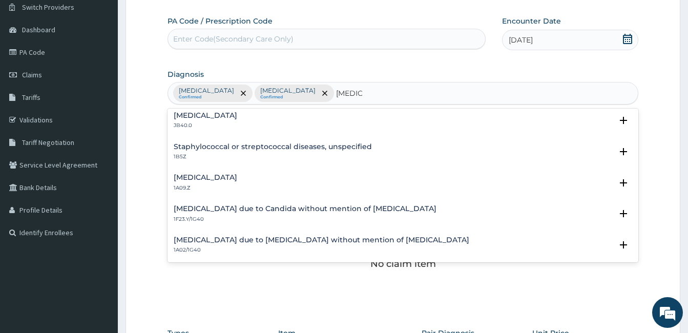
scroll to position [102, 0]
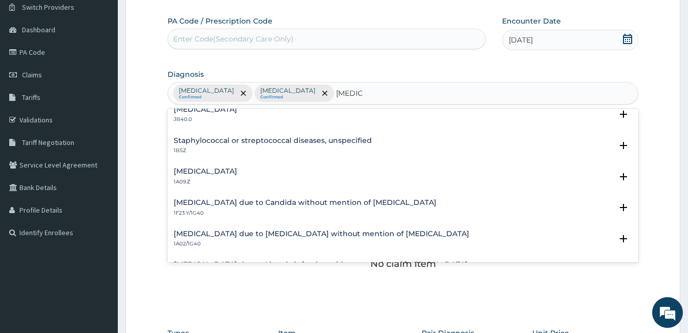
click at [237, 170] on h4 "Salmonella infection, unspecified" at bounding box center [206, 172] width 64 height 8
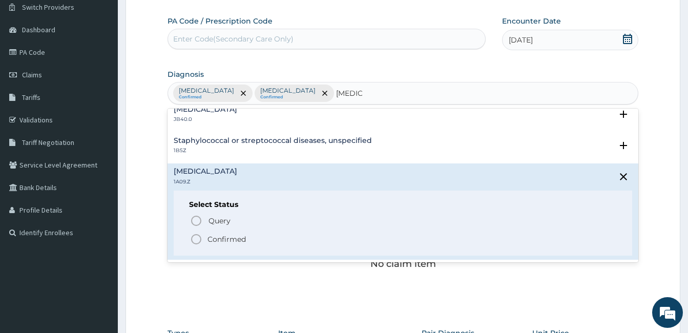
click at [197, 238] on icon "status option filled" at bounding box center [196, 239] width 12 height 12
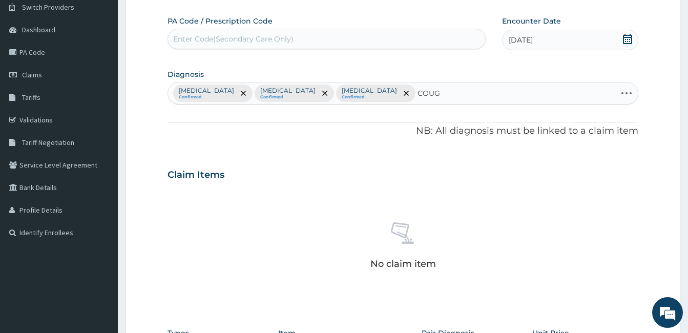
type input "COUGH"
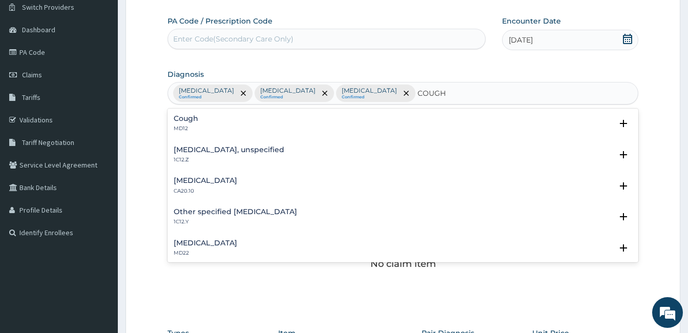
click at [199, 112] on div "Cough MD12 Select Status Query Query covers suspected (?), Keep in view (kiv), …" at bounding box center [403, 126] width 471 height 31
click at [195, 120] on h4 "Cough" at bounding box center [186, 119] width 25 height 8
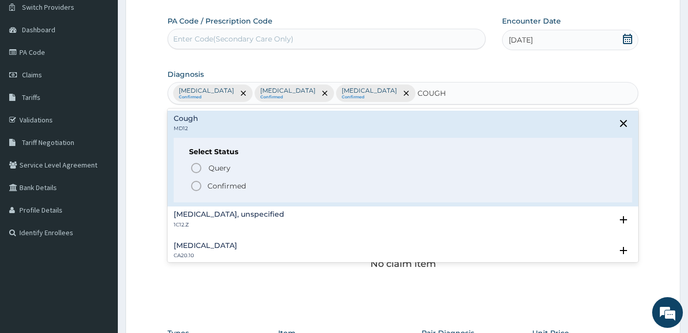
click at [195, 183] on icon "status option filled" at bounding box center [196, 186] width 12 height 12
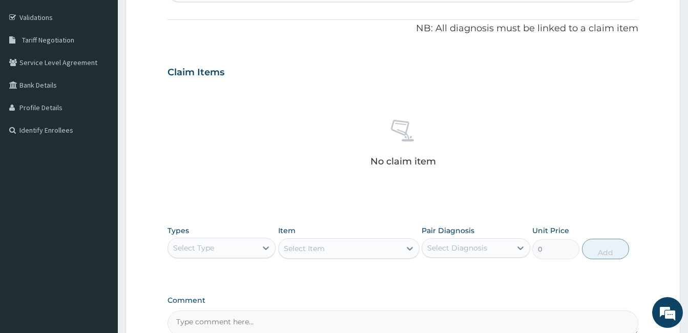
scroll to position [205, 0]
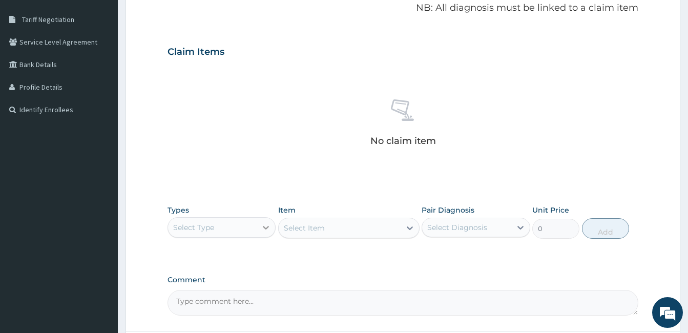
click at [264, 229] on icon at bounding box center [266, 227] width 10 height 10
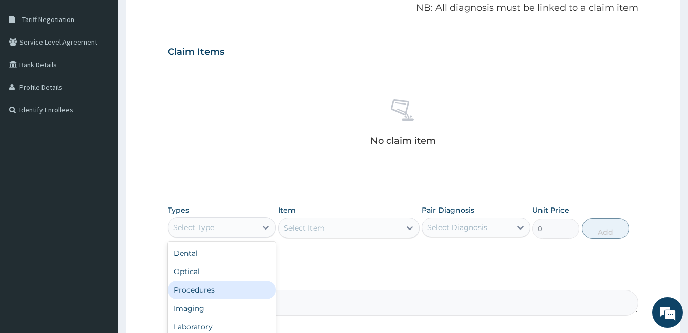
click at [233, 291] on div "Procedures" at bounding box center [222, 290] width 108 height 18
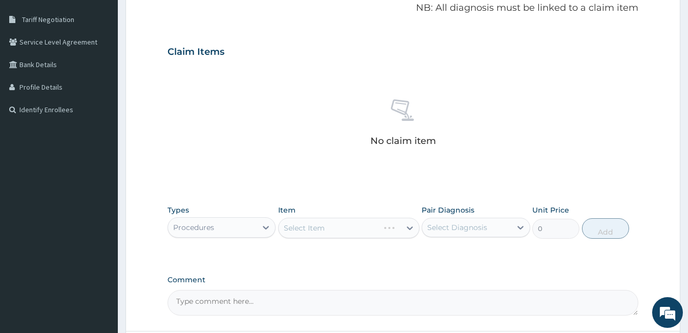
click at [365, 229] on div "Select Item" at bounding box center [348, 228] width 141 height 20
click at [386, 231] on div "Select Item" at bounding box center [348, 228] width 141 height 20
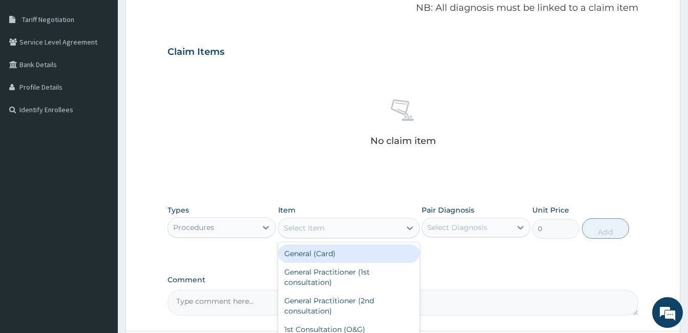
click at [386, 231] on div "Select Item" at bounding box center [340, 228] width 122 height 16
click at [364, 252] on div "General (Card)" at bounding box center [348, 253] width 141 height 18
type input "500"
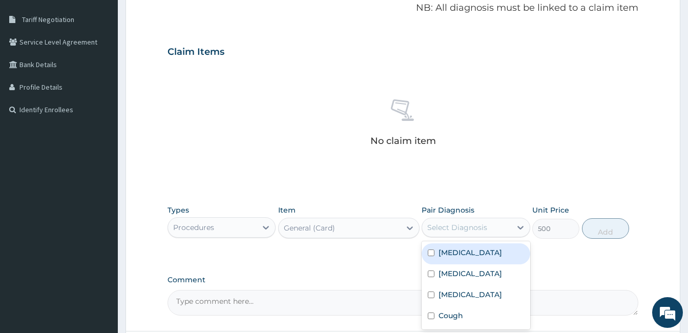
click at [485, 223] on div "Select Diagnosis" at bounding box center [457, 227] width 60 height 10
click at [429, 251] on input "checkbox" at bounding box center [431, 253] width 7 height 7
checkbox input "true"
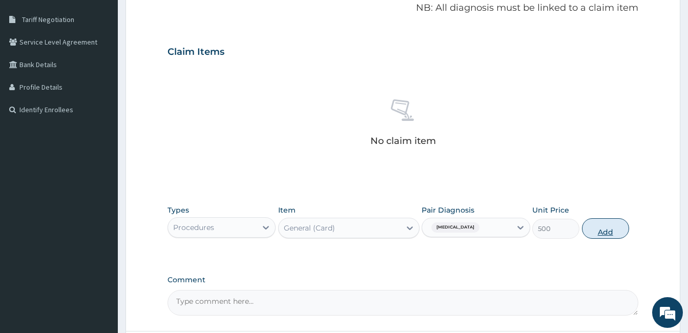
click at [602, 224] on button "Add" at bounding box center [605, 228] width 47 height 20
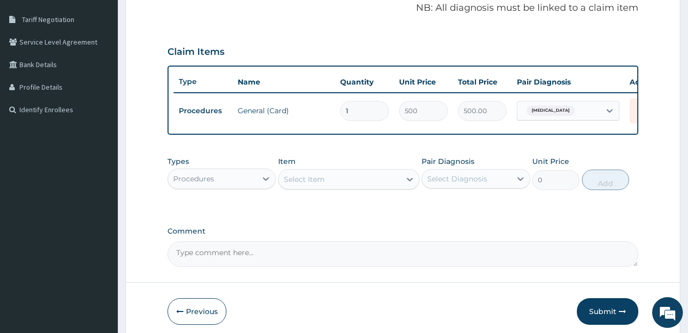
click at [392, 186] on div "Select Item" at bounding box center [340, 179] width 122 height 16
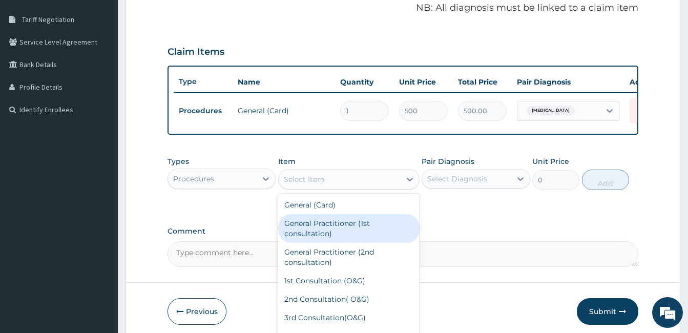
click at [371, 229] on div "General Practitioner (1st consultation)" at bounding box center [348, 228] width 141 height 29
type input "1500"
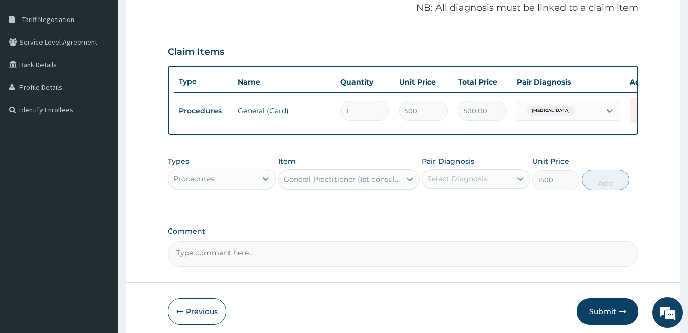
click at [473, 182] on div "Select Diagnosis" at bounding box center [457, 179] width 60 height 10
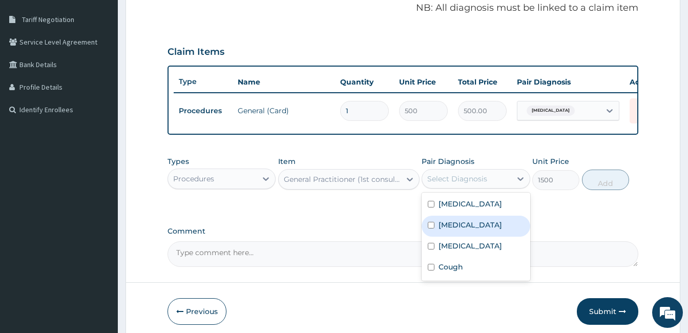
click at [432, 229] on input "checkbox" at bounding box center [431, 225] width 7 height 7
checkbox input "true"
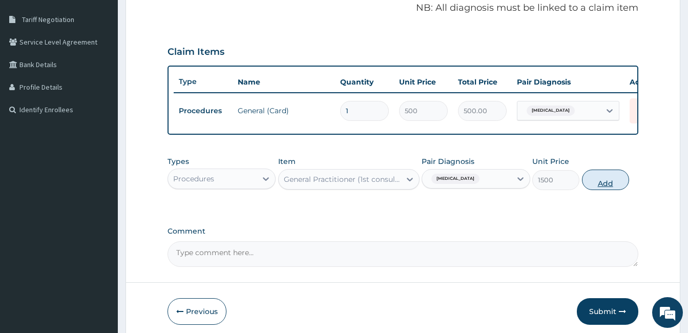
click at [604, 189] on button "Add" at bounding box center [605, 180] width 47 height 20
type input "0"
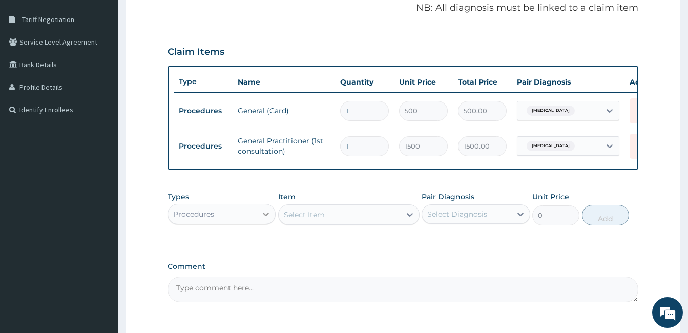
click at [267, 219] on icon at bounding box center [266, 214] width 10 height 10
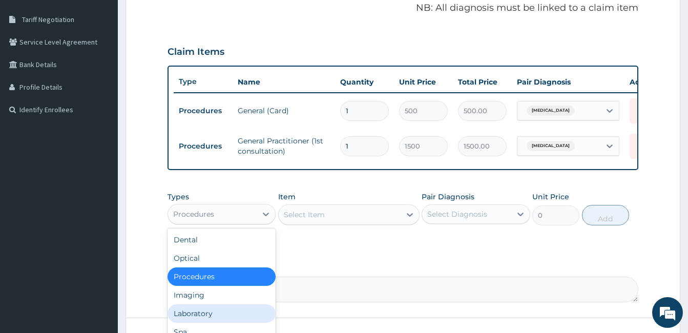
click at [240, 315] on div "Laboratory" at bounding box center [222, 313] width 108 height 18
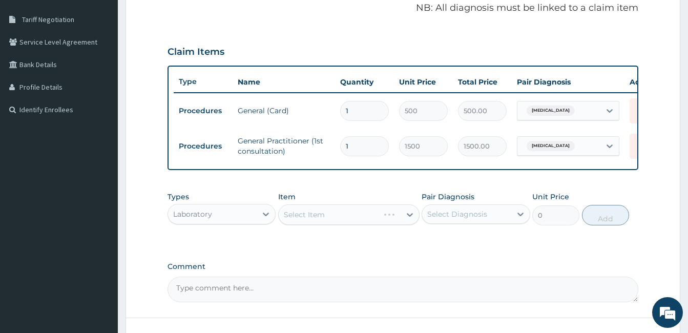
click at [356, 217] on div "Select Item" at bounding box center [348, 214] width 141 height 20
click at [349, 221] on div "Select Item" at bounding box center [348, 214] width 141 height 20
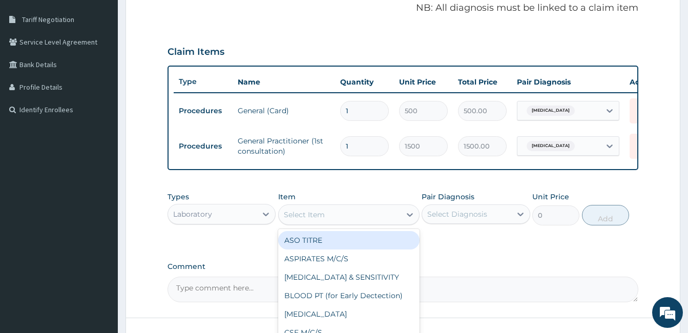
click at [349, 221] on div "Select Item" at bounding box center [340, 214] width 122 height 16
type input "MP"
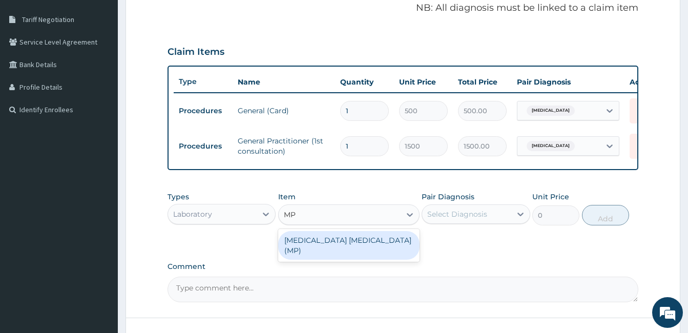
click at [355, 247] on div "MALARIA PARASITE (MP)" at bounding box center [348, 245] width 141 height 29
type input "560"
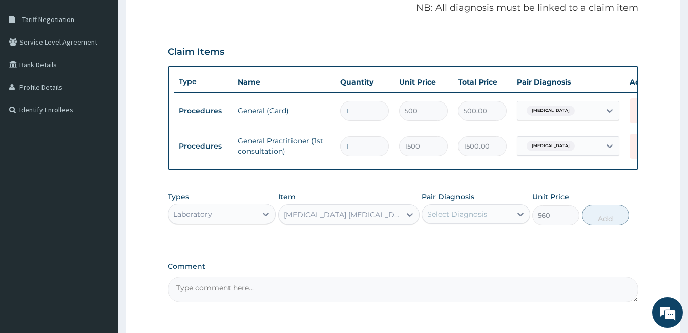
click at [466, 218] on div "Select Diagnosis" at bounding box center [457, 214] width 60 height 10
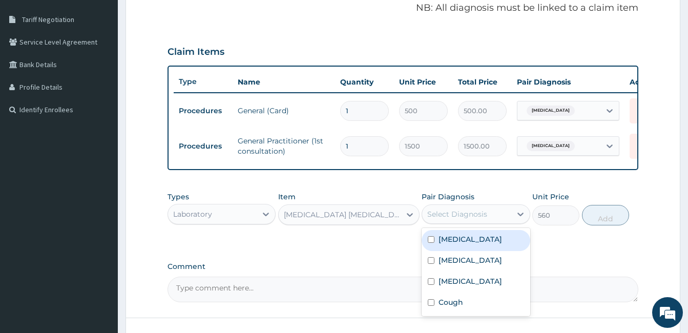
click at [432, 243] on input "checkbox" at bounding box center [431, 239] width 7 height 7
checkbox input "true"
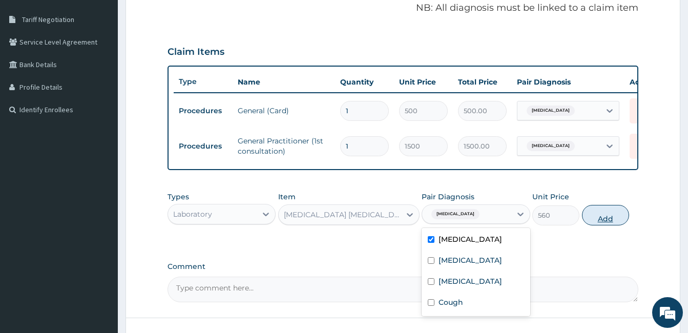
click at [606, 222] on button "Add" at bounding box center [605, 215] width 47 height 20
type input "0"
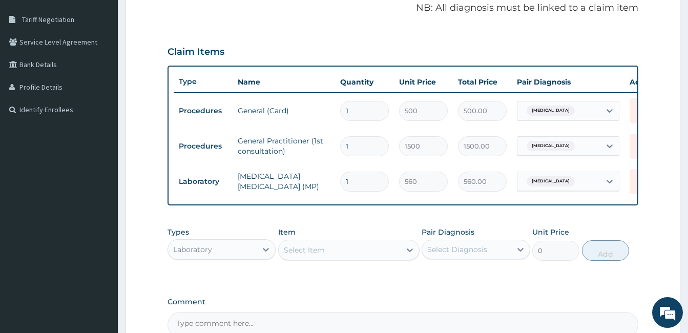
click at [309, 253] on div "Select Item" at bounding box center [304, 250] width 41 height 10
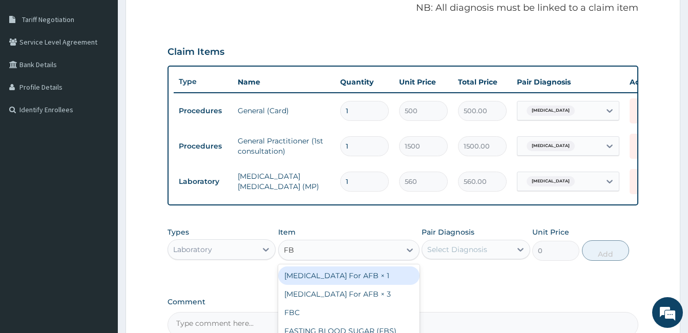
type input "FBC"
click at [314, 280] on div "FBC" at bounding box center [348, 275] width 141 height 18
type input "1600"
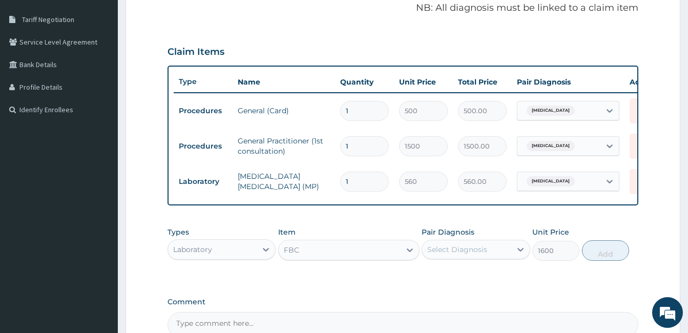
click at [367, 258] on div "FBC" at bounding box center [340, 250] width 122 height 16
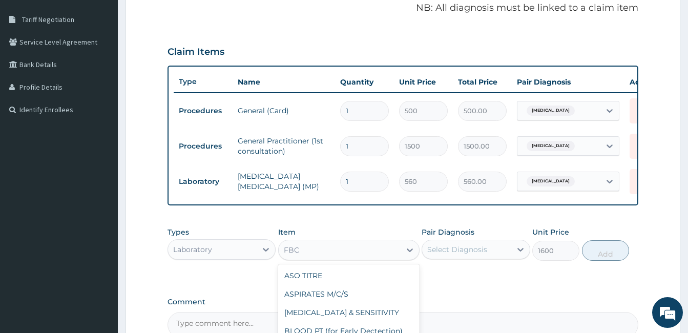
scroll to position [797, 0]
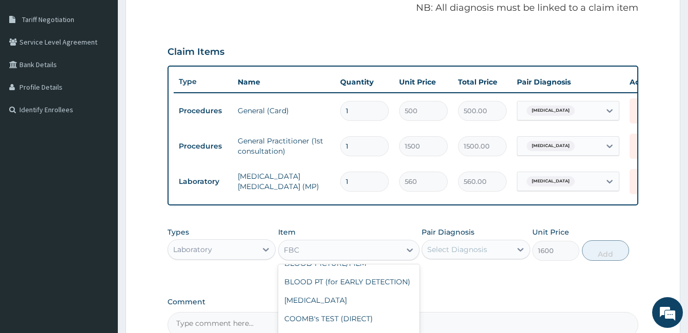
click at [469, 251] on div "Select Diagnosis" at bounding box center [466, 249] width 89 height 16
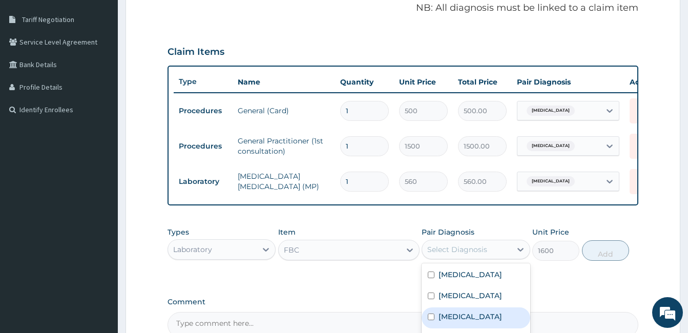
click at [430, 325] on div "Salmonella infection, unspecified" at bounding box center [476, 317] width 108 height 21
checkbox input "true"
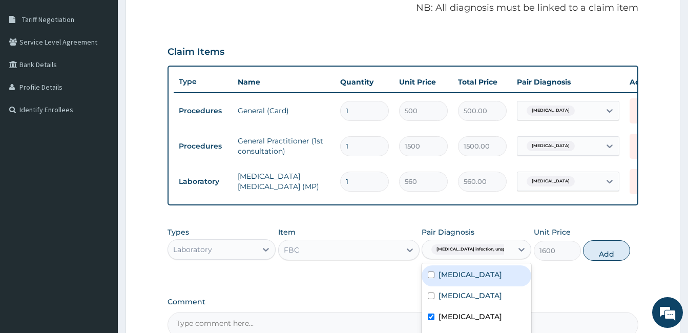
click at [391, 253] on div "FBC" at bounding box center [340, 250] width 122 height 16
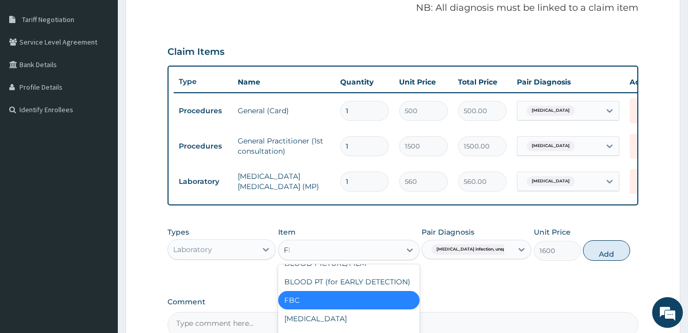
scroll to position [0, 0]
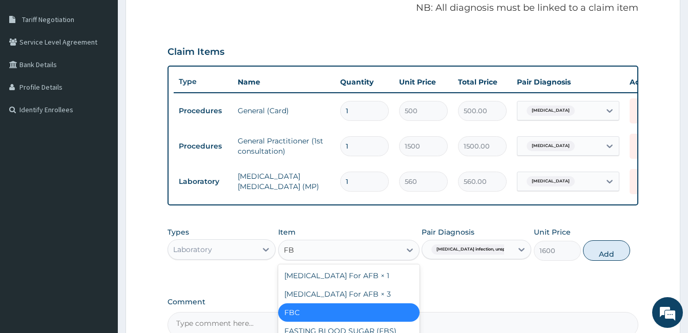
type input "FBC"
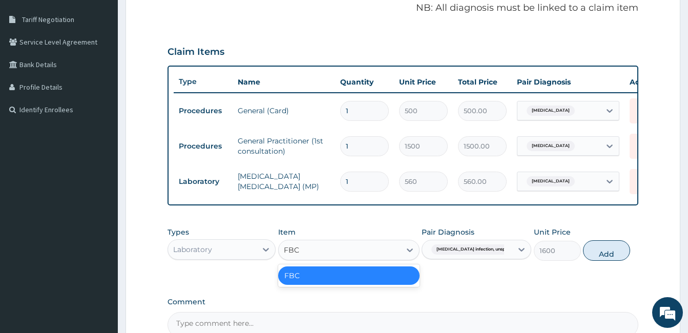
click at [367, 285] on div "FBC" at bounding box center [348, 275] width 141 height 18
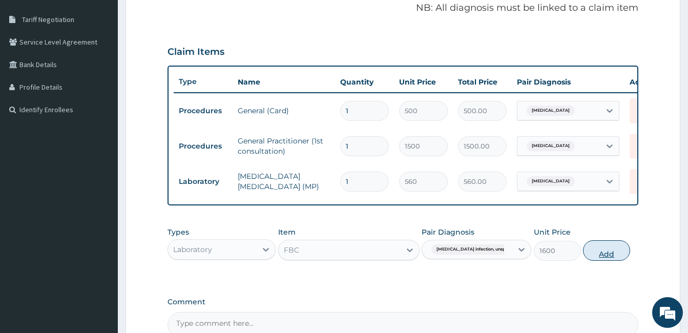
click at [607, 253] on button "Add" at bounding box center [606, 250] width 47 height 20
type input "0"
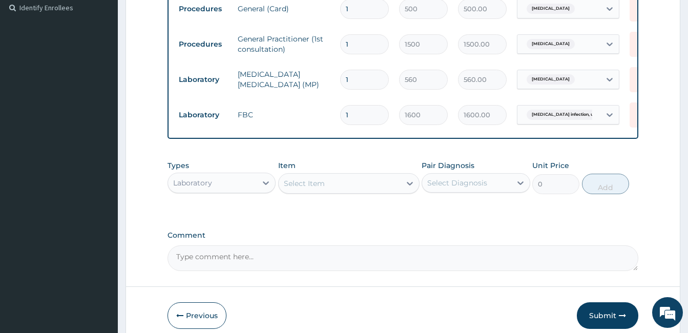
scroll to position [307, 0]
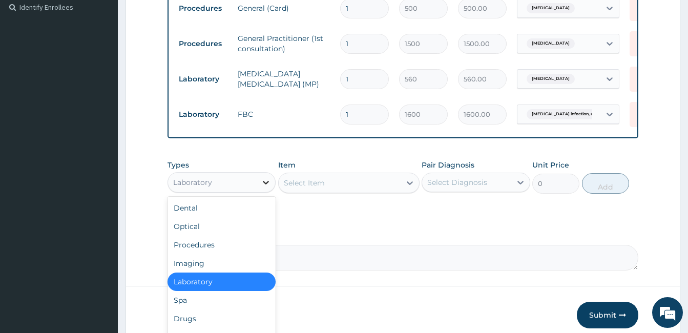
click at [262, 188] on icon at bounding box center [266, 182] width 10 height 10
click at [201, 323] on div "Drugs" at bounding box center [222, 318] width 108 height 18
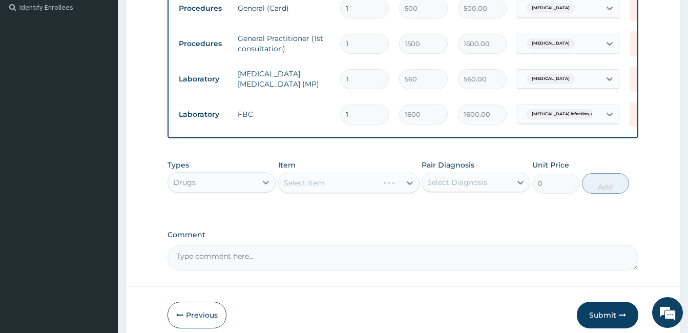
click at [338, 186] on div "Select Item" at bounding box center [348, 183] width 141 height 20
click at [338, 190] on div "Select Item" at bounding box center [348, 183] width 141 height 20
click at [338, 190] on div "Select Item" at bounding box center [340, 183] width 122 height 16
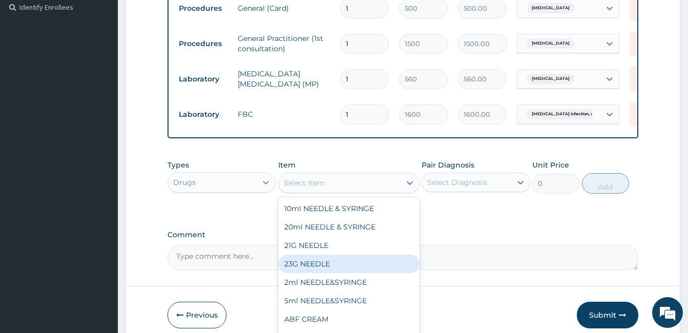
click at [262, 188] on icon at bounding box center [266, 182] width 10 height 10
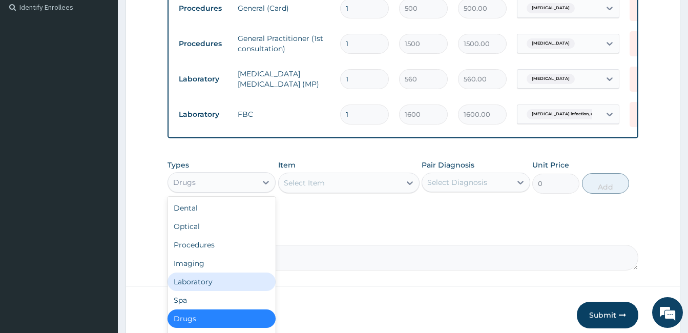
click at [234, 291] on div "Laboratory" at bounding box center [222, 282] width 108 height 18
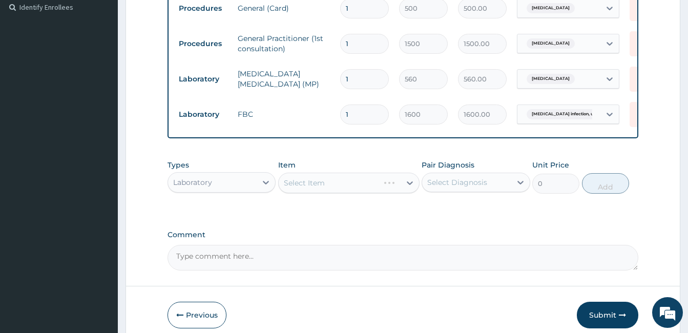
click at [343, 189] on div "Select Item" at bounding box center [348, 183] width 141 height 20
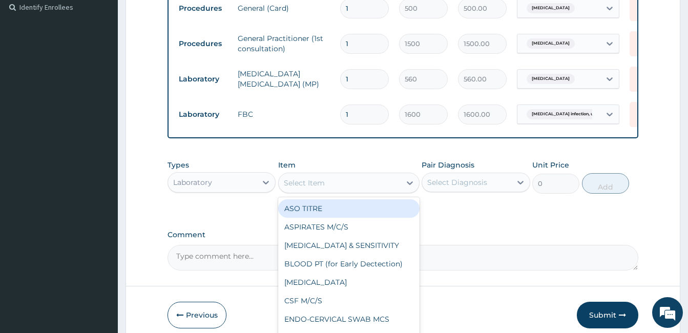
click at [379, 191] on div "Select Item" at bounding box center [340, 183] width 122 height 16
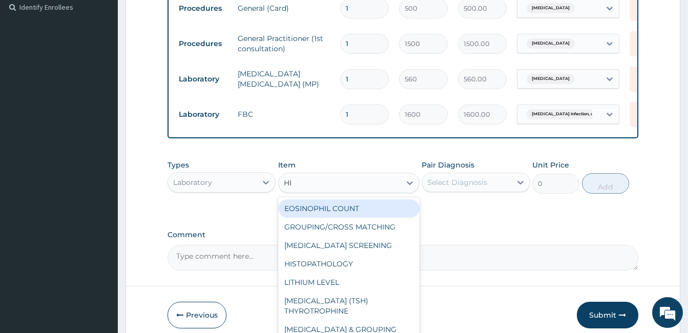
type input "HIV"
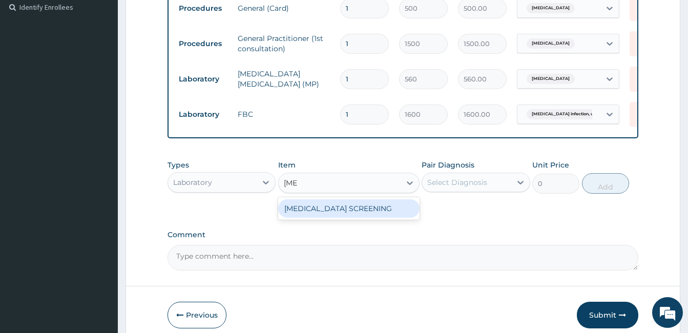
click at [377, 214] on div "HIV SCREENING" at bounding box center [348, 208] width 141 height 18
type input "800"
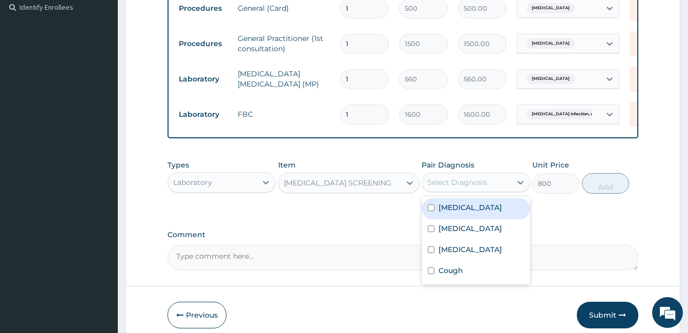
click at [479, 188] on div "Select Diagnosis" at bounding box center [457, 182] width 60 height 10
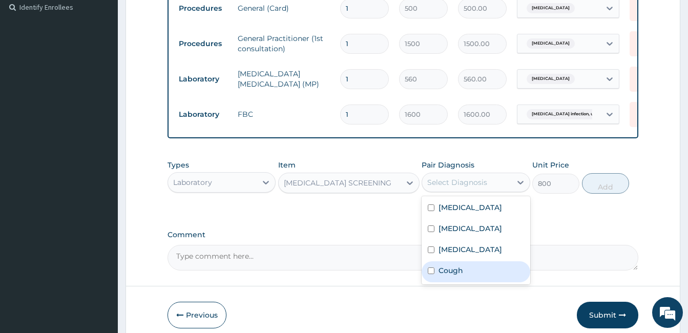
click at [428, 274] on input "checkbox" at bounding box center [431, 270] width 7 height 7
checkbox input "true"
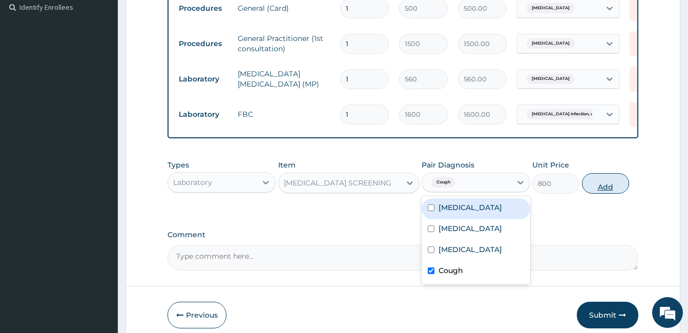
click at [616, 190] on button "Add" at bounding box center [605, 183] width 47 height 20
type input "0"
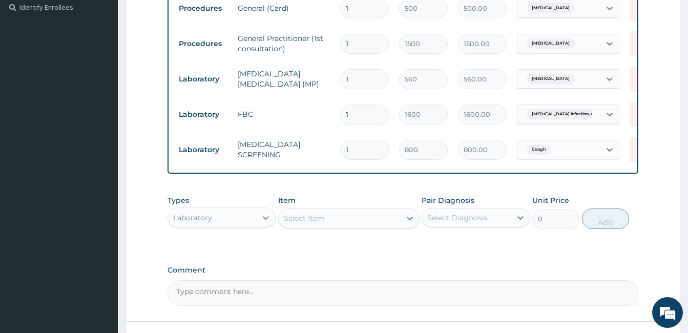
click at [264, 223] on icon at bounding box center [266, 218] width 10 height 10
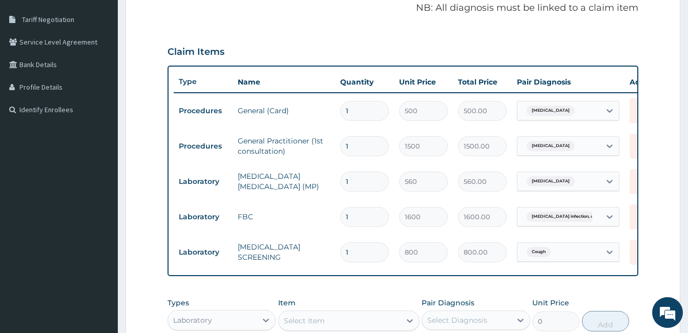
scroll to position [0, 20]
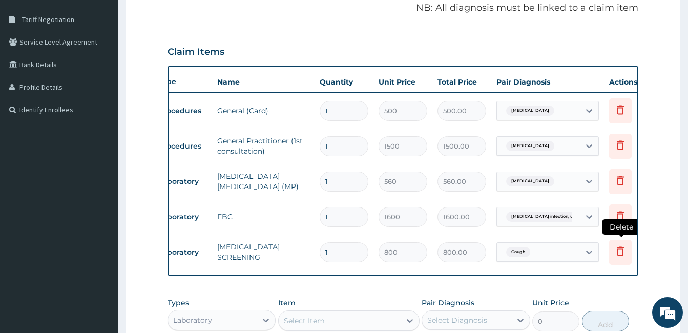
click at [622, 245] on icon at bounding box center [620, 251] width 12 height 12
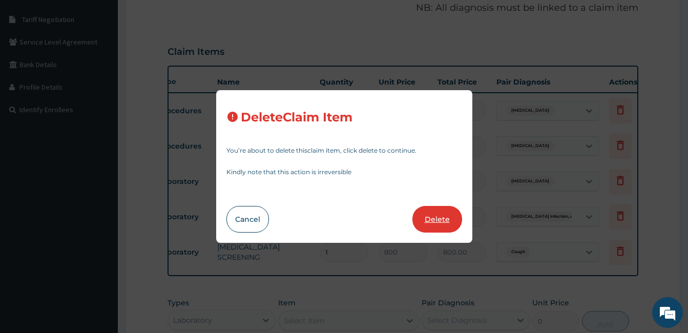
click at [445, 219] on button "Delete" at bounding box center [437, 219] width 50 height 27
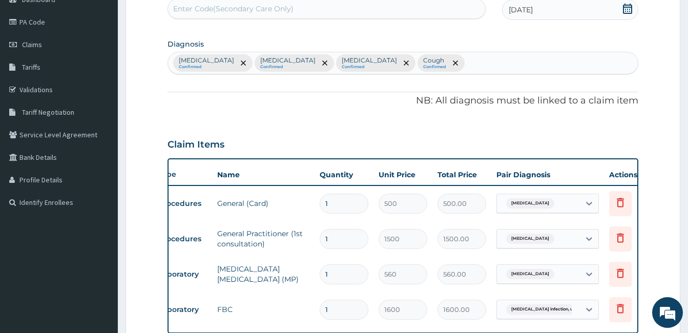
scroll to position [102, 0]
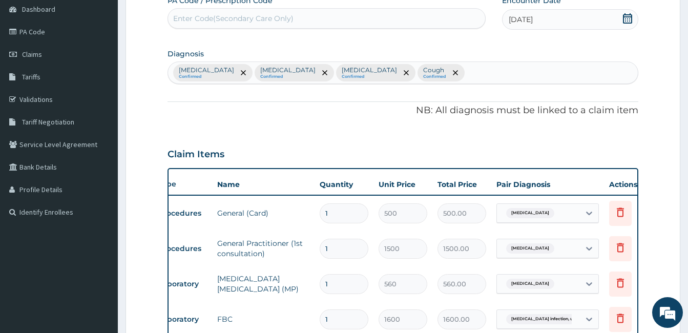
click at [535, 74] on div "Malaria, unspecified Confirmed Pain, unspecified Confirmed Salmonella infection…" at bounding box center [403, 73] width 470 height 22
type input "I"
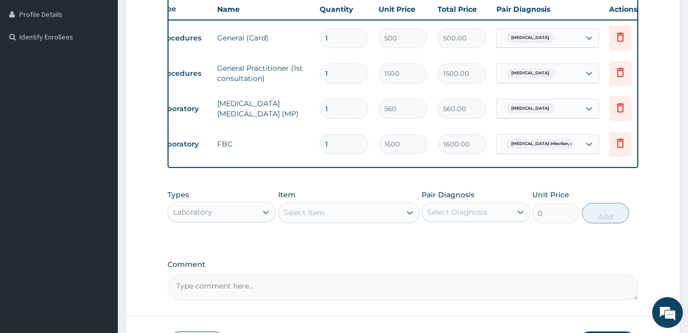
scroll to position [287, 0]
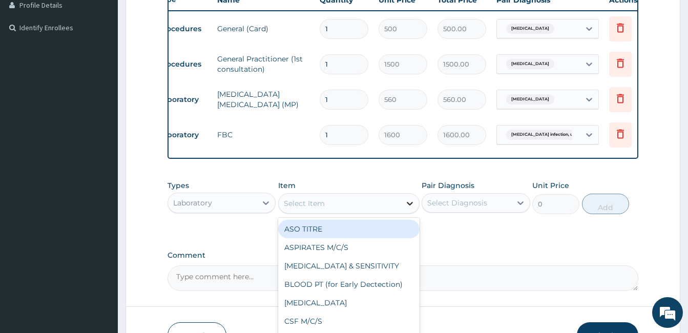
click at [409, 209] on icon at bounding box center [410, 203] width 10 height 10
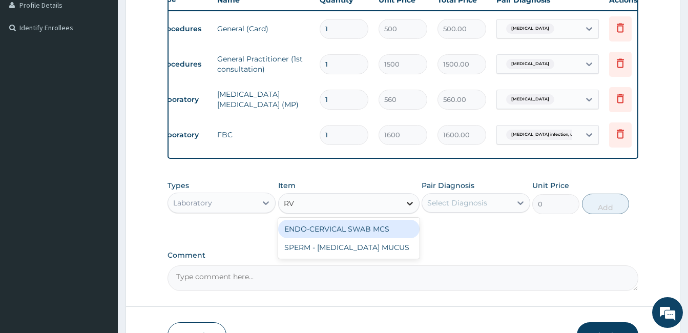
type input "R"
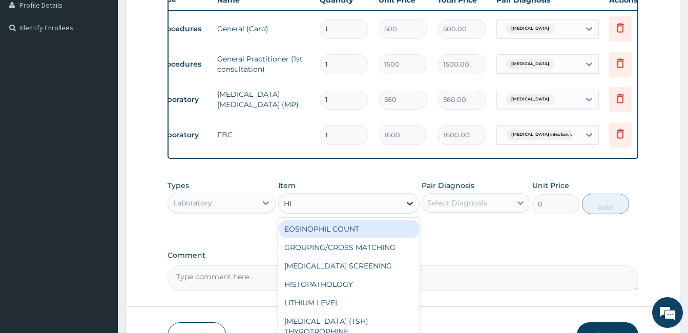
type input "HIV"
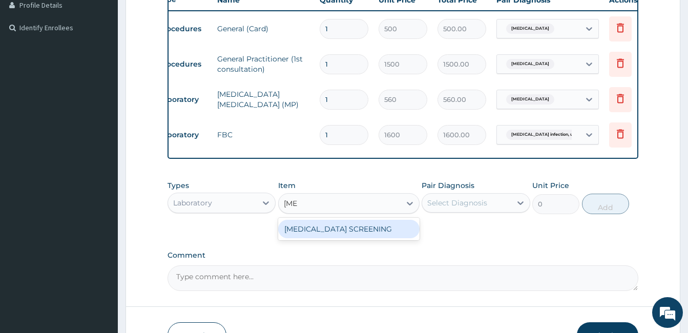
click at [394, 238] on div "HIV SCREENING" at bounding box center [348, 229] width 141 height 18
type input "800"
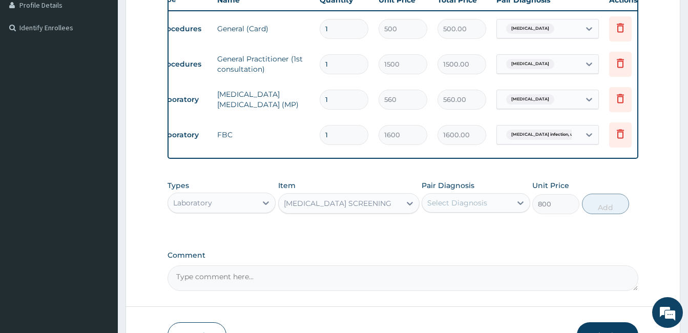
click at [463, 208] on div "Select Diagnosis" at bounding box center [457, 203] width 60 height 10
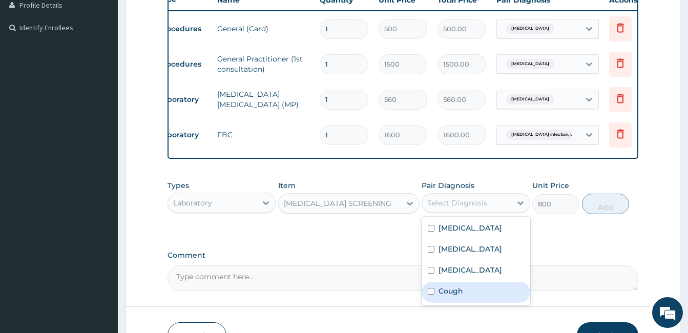
click at [430, 295] on input "checkbox" at bounding box center [431, 291] width 7 height 7
checkbox input "true"
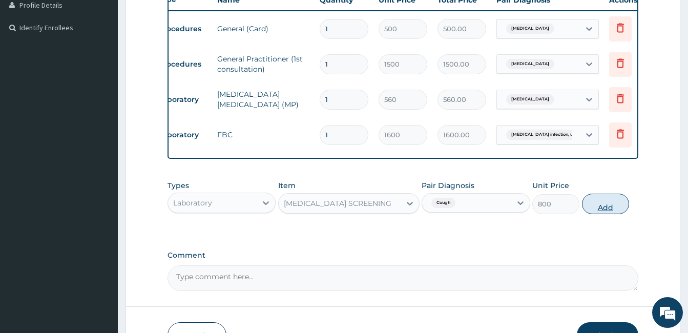
click at [610, 211] on button "Add" at bounding box center [605, 204] width 47 height 20
type input "0"
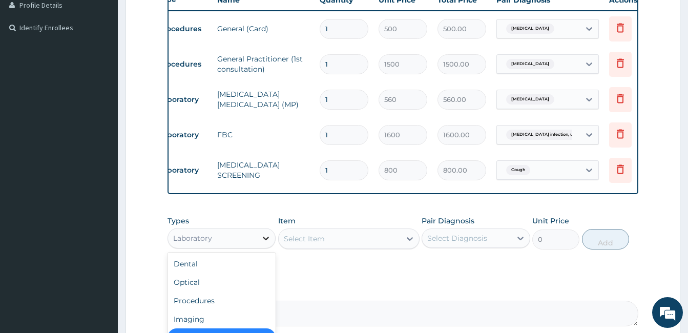
click at [266, 243] on icon at bounding box center [266, 238] width 10 height 10
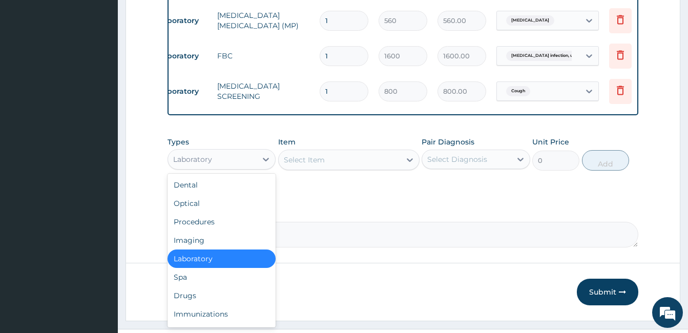
scroll to position [369, 0]
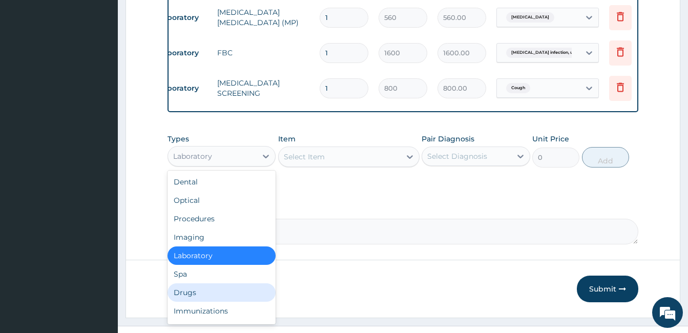
click at [229, 301] on div "Drugs" at bounding box center [222, 292] width 108 height 18
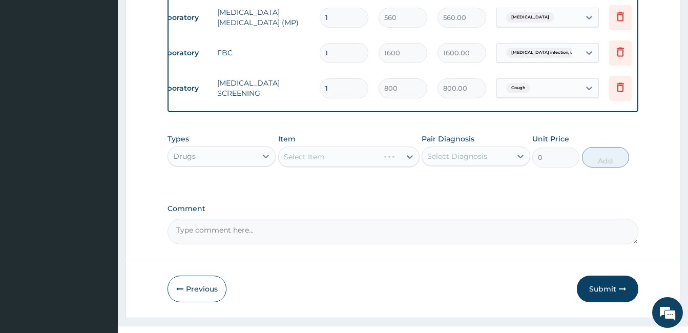
click at [356, 164] on div "Select Item" at bounding box center [348, 157] width 141 height 20
click at [362, 165] on div "Select Item" at bounding box center [340, 157] width 122 height 16
click at [622, 87] on icon at bounding box center [620, 87] width 12 height 12
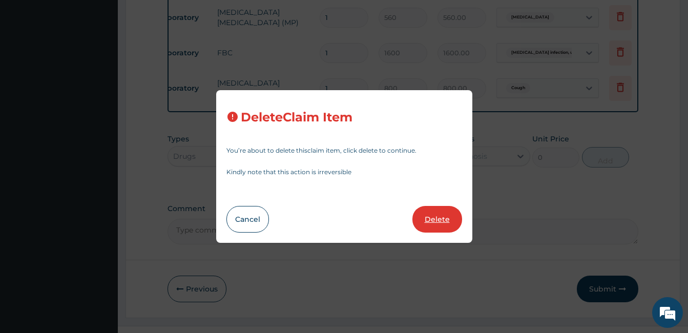
click at [438, 220] on button "Delete" at bounding box center [437, 219] width 50 height 27
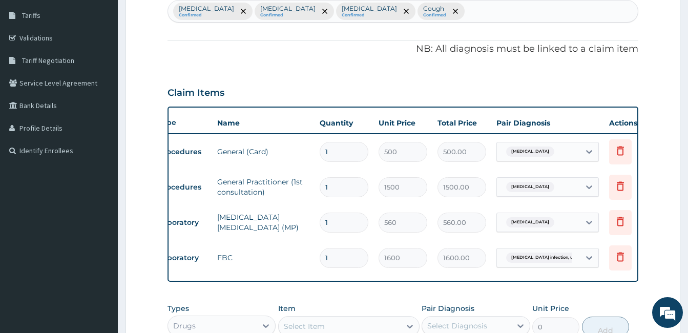
scroll to position [155, 0]
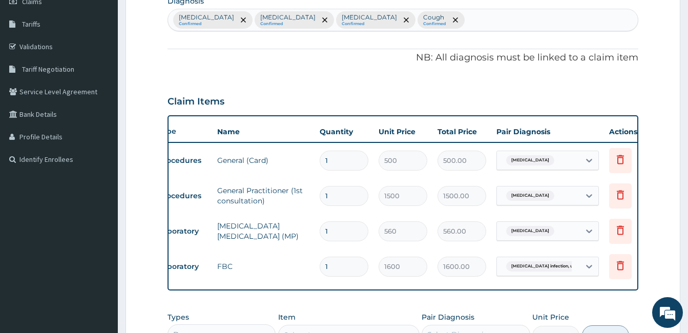
click at [529, 20] on div "Malaria, unspecified Confirmed Pain, unspecified Confirmed Salmonella infection…" at bounding box center [403, 20] width 470 height 22
type input "WEIGHT"
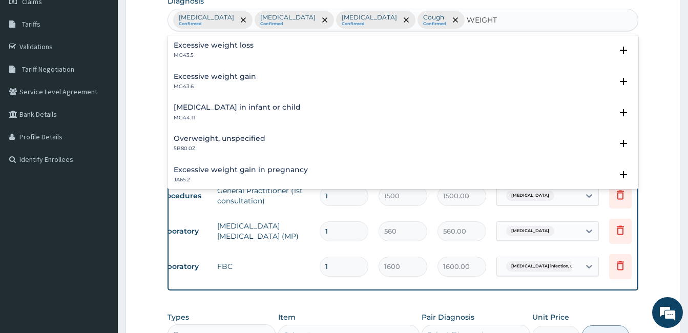
click at [243, 46] on h4 "Excessive weight loss" at bounding box center [214, 46] width 80 height 8
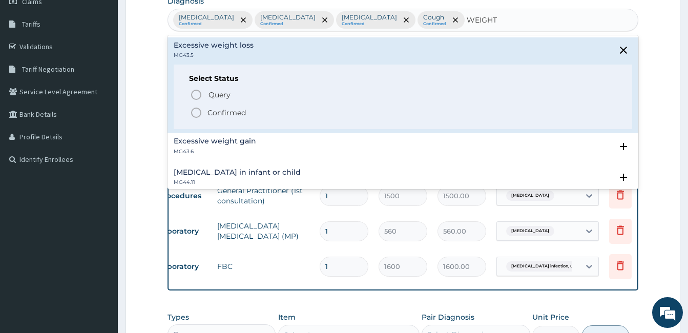
click at [197, 111] on icon "status option filled" at bounding box center [196, 113] width 12 height 12
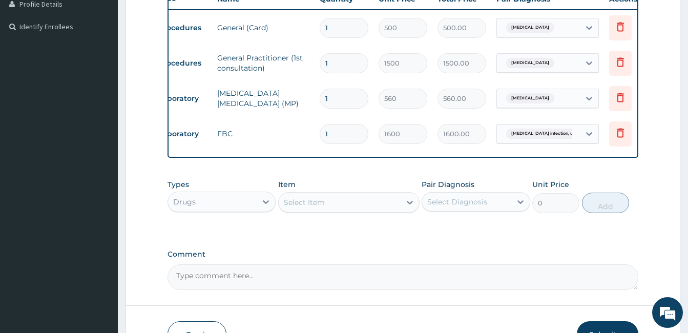
scroll to position [299, 0]
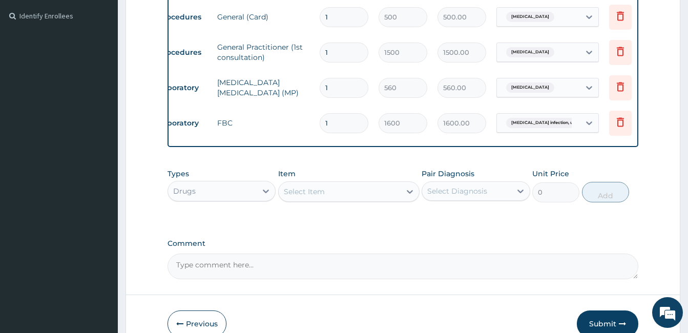
click at [333, 199] on div "Select Item" at bounding box center [340, 191] width 122 height 16
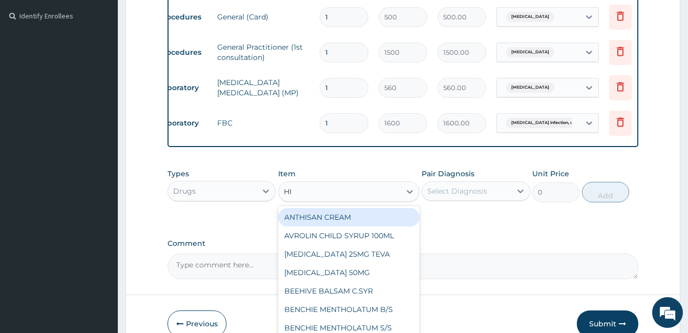
type input "HIV"
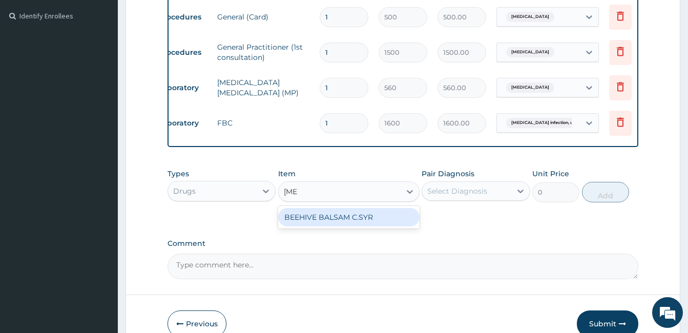
click at [351, 221] on div "BEEHIVE BALSAM C.SYR" at bounding box center [348, 217] width 141 height 18
type input "498.75"
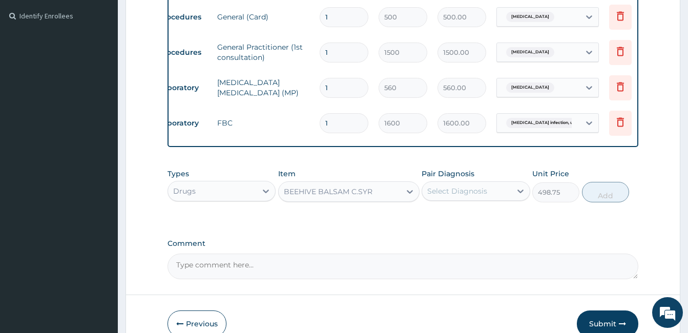
click at [353, 197] on div "BEEHIVE BALSAM C.SYR" at bounding box center [328, 192] width 89 height 10
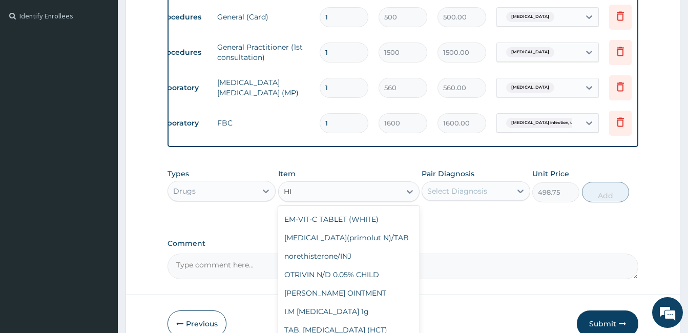
scroll to position [0, 0]
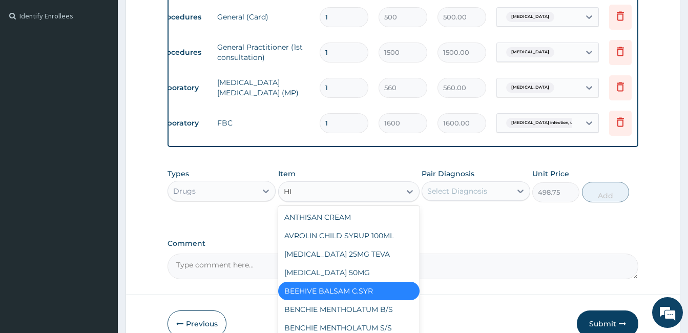
type input "H"
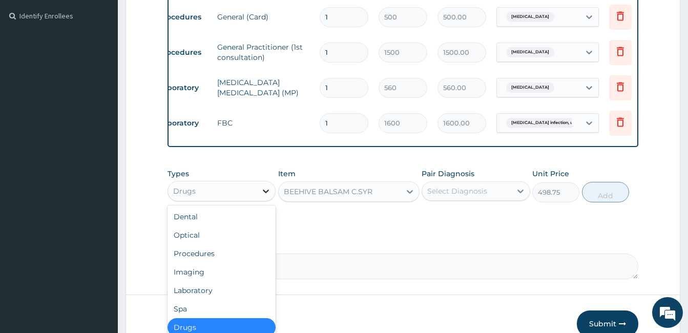
click at [267, 193] on icon at bounding box center [266, 192] width 6 height 4
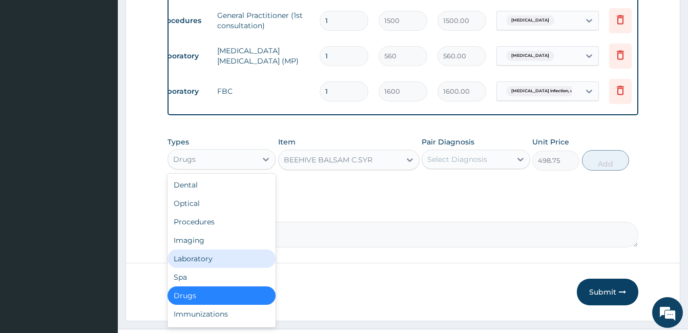
scroll to position [340, 0]
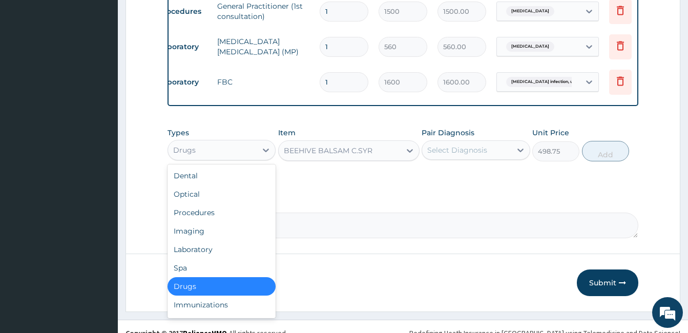
click at [248, 291] on div "Drugs" at bounding box center [222, 286] width 108 height 18
type input "0"
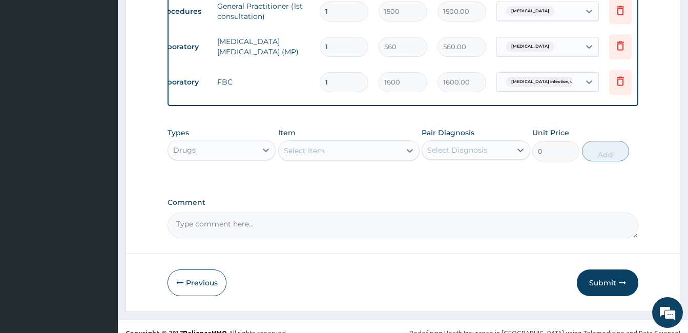
click at [313, 153] on div "Select Item" at bounding box center [304, 151] width 41 height 10
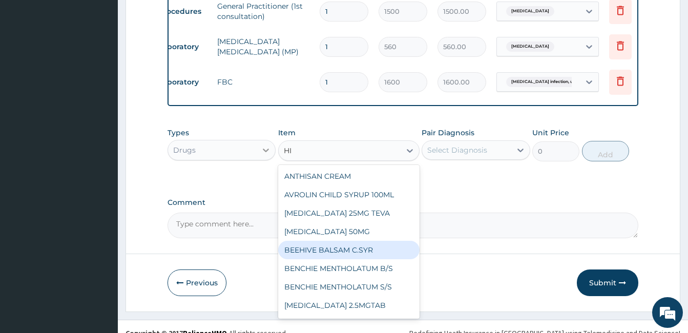
type input "HI"
click at [265, 155] on icon at bounding box center [266, 150] width 10 height 10
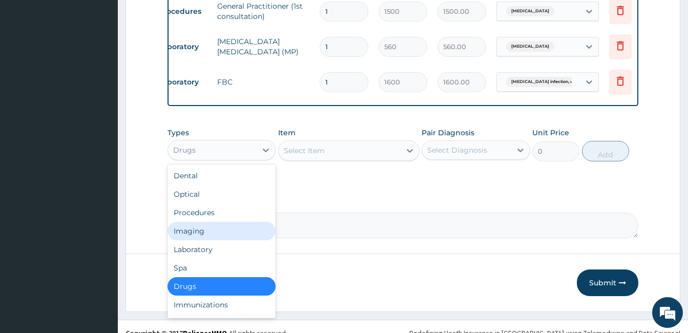
click at [209, 240] on div "Imaging" at bounding box center [222, 231] width 108 height 18
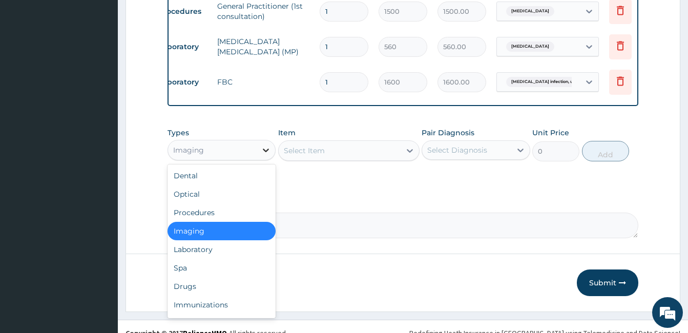
click at [264, 152] on icon at bounding box center [266, 151] width 6 height 4
click at [225, 251] on div "Laboratory" at bounding box center [222, 249] width 108 height 18
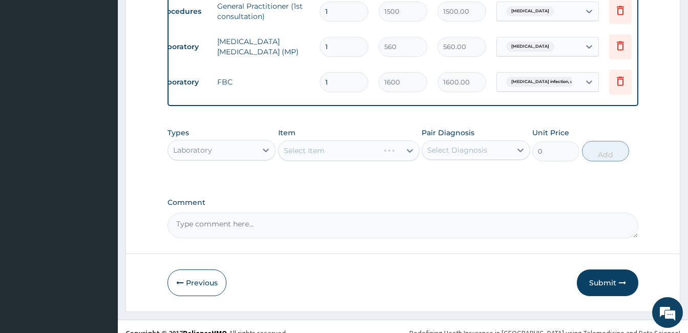
click at [342, 157] on div "Select Item" at bounding box center [348, 150] width 141 height 20
click at [342, 157] on div "Select Item" at bounding box center [340, 150] width 122 height 16
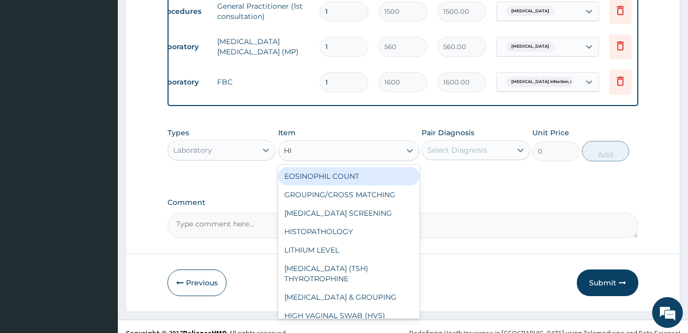
type input "HIV"
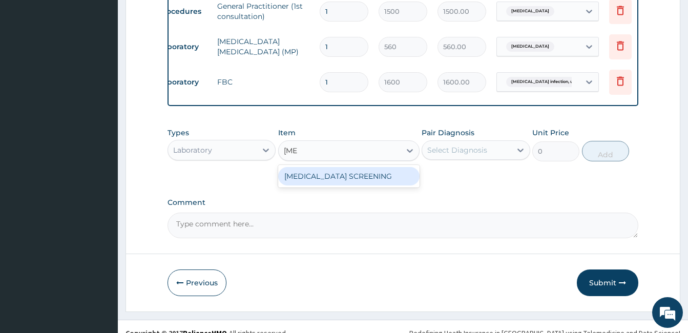
click at [340, 177] on div "HIV SCREENING" at bounding box center [348, 176] width 141 height 18
type input "800"
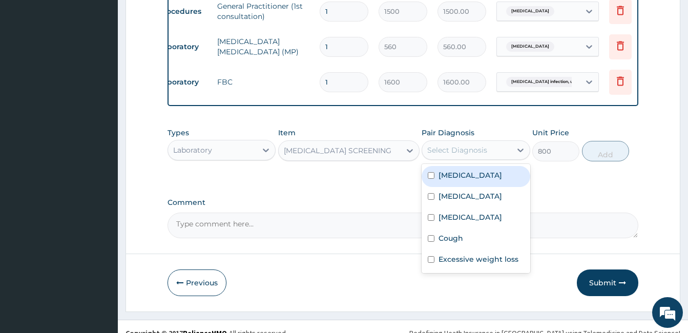
click at [482, 155] on div "Select Diagnosis" at bounding box center [457, 150] width 60 height 10
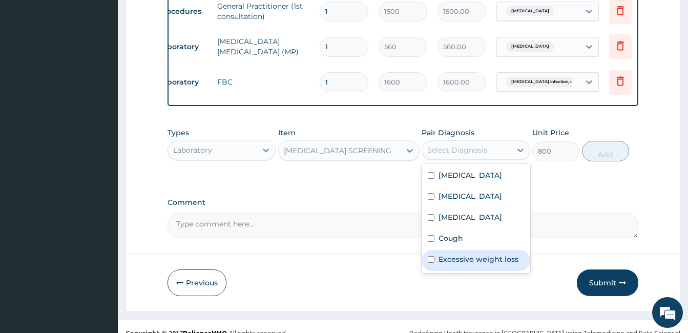
click at [430, 263] on input "checkbox" at bounding box center [431, 259] width 7 height 7
checkbox input "true"
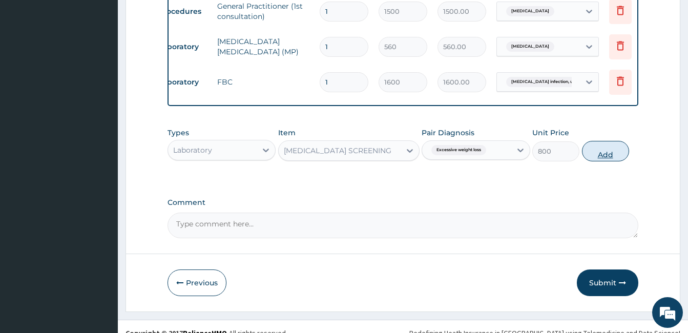
click at [603, 161] on button "Add" at bounding box center [605, 151] width 47 height 20
type input "0"
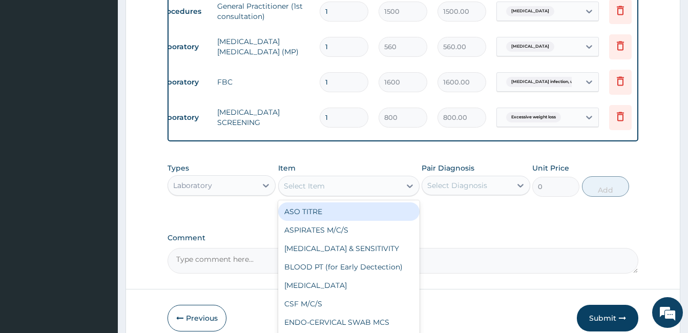
click at [309, 191] on div "Select Item" at bounding box center [304, 186] width 41 height 10
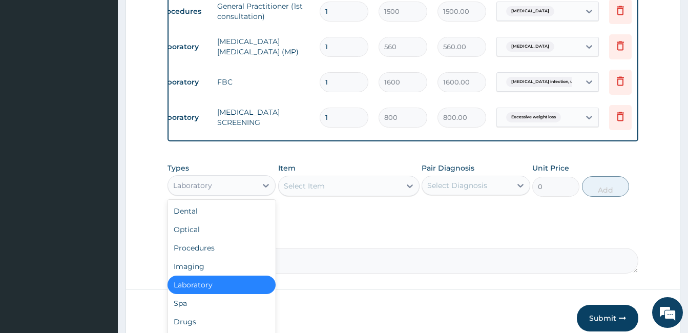
click at [253, 194] on div "Laboratory" at bounding box center [212, 185] width 89 height 16
click at [238, 322] on div "Drugs" at bounding box center [222, 322] width 108 height 18
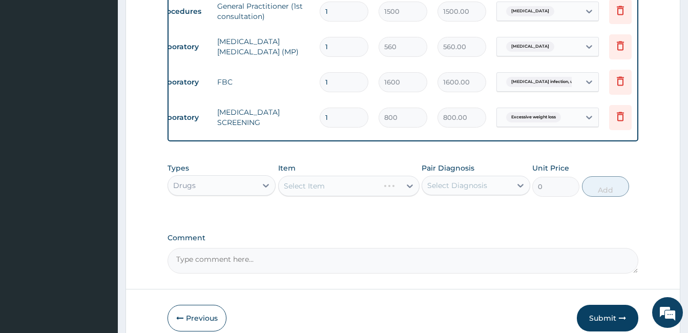
click at [365, 192] on div "Select Item" at bounding box center [348, 186] width 141 height 20
click at [344, 194] on div "Select Item" at bounding box center [340, 186] width 122 height 16
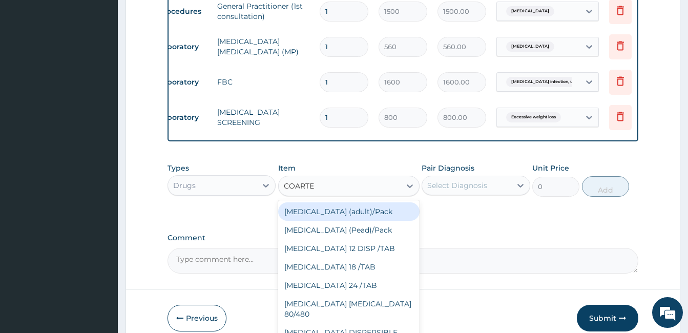
type input "COARTEM"
click at [348, 221] on div "Coartem (adult)/Pack" at bounding box center [348, 211] width 141 height 18
type input "682.5"
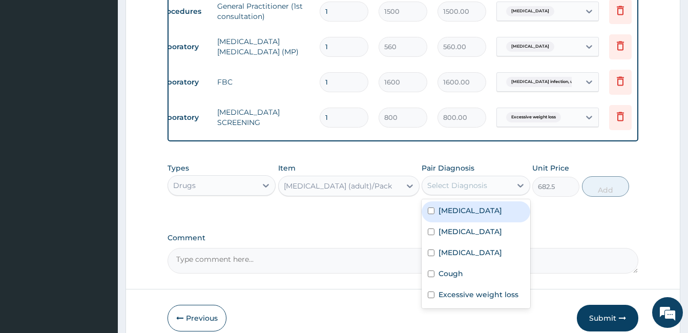
click at [494, 193] on div "Select Diagnosis" at bounding box center [466, 185] width 89 height 16
click at [432, 214] on input "checkbox" at bounding box center [431, 211] width 7 height 7
checkbox input "true"
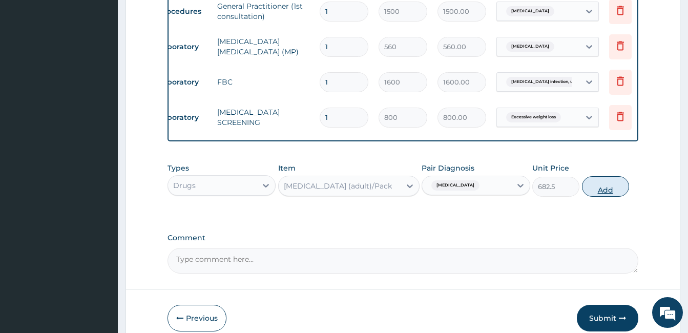
click at [616, 196] on button "Add" at bounding box center [605, 186] width 47 height 20
type input "0"
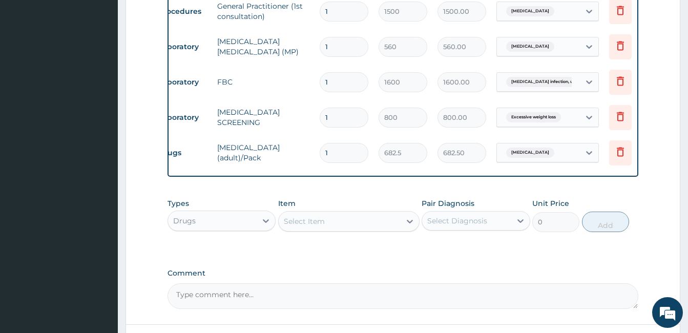
click at [383, 230] on div "Select Item" at bounding box center [340, 221] width 122 height 16
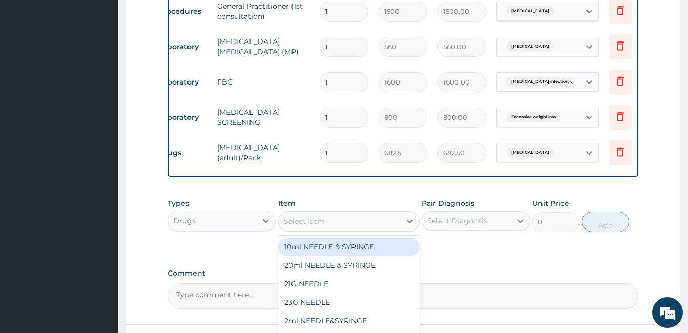
type input "C"
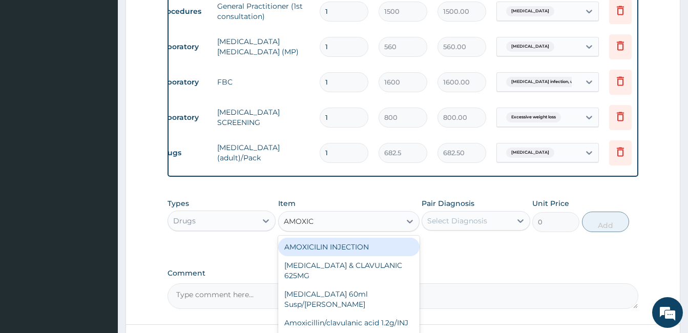
type input "AMOXICL"
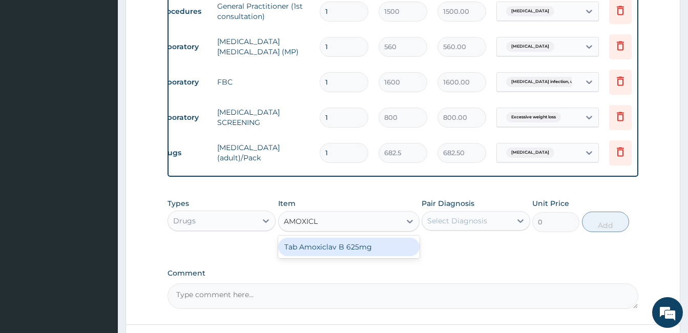
click at [379, 253] on div "Tab Amoxiclav B 625mg" at bounding box center [348, 247] width 141 height 18
type input "300"
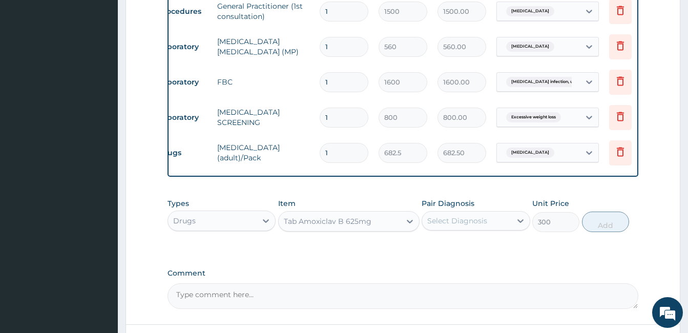
click at [473, 225] on div "Select Diagnosis" at bounding box center [457, 221] width 60 height 10
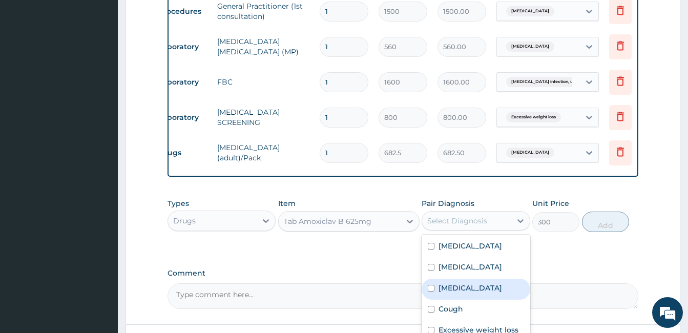
click at [430, 292] on input "checkbox" at bounding box center [431, 288] width 7 height 7
checkbox input "true"
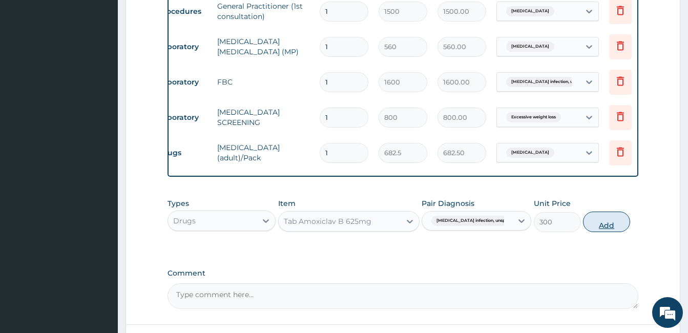
click at [609, 227] on button "Add" at bounding box center [606, 222] width 47 height 20
type input "0"
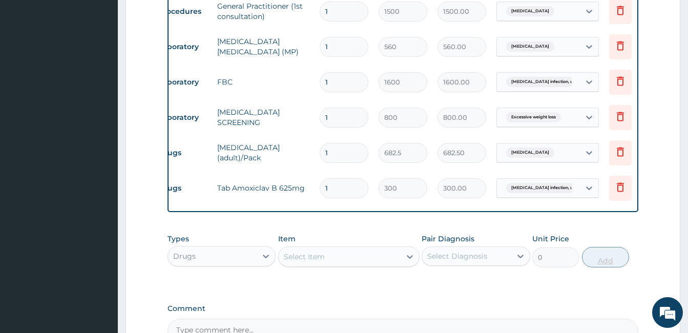
type input "10"
type input "3000.00"
type input "10"
click at [328, 262] on div "Select Item" at bounding box center [340, 257] width 122 height 16
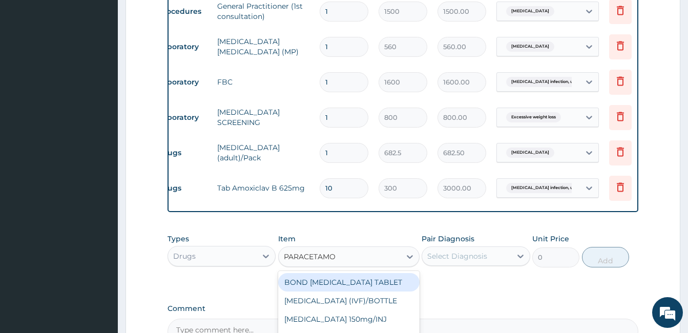
type input "PARACETAMOL"
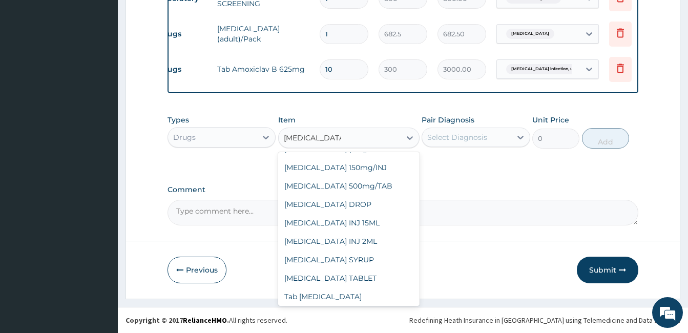
scroll to position [35, 0]
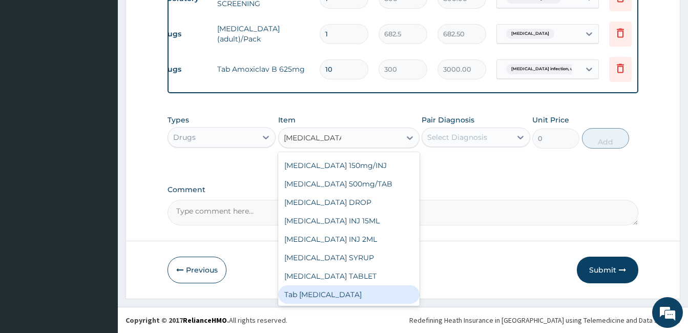
click at [399, 296] on div "Tab Paracetamol" at bounding box center [348, 294] width 141 height 18
type input "12"
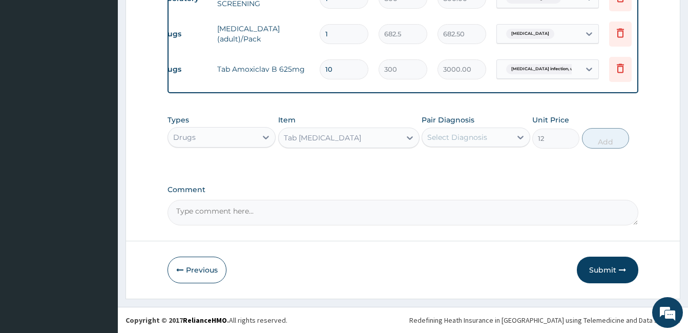
click at [472, 136] on div "Select Diagnosis" at bounding box center [457, 137] width 60 height 10
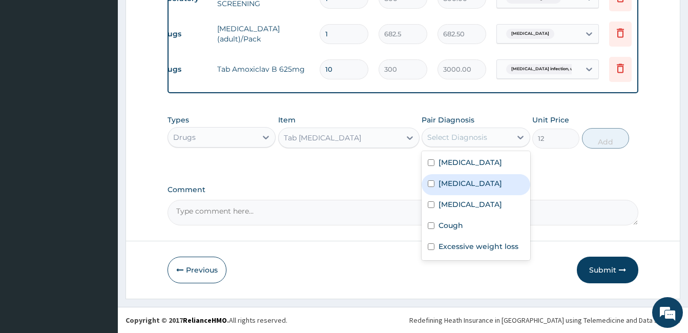
click at [430, 182] on input "checkbox" at bounding box center [431, 183] width 7 height 7
checkbox input "true"
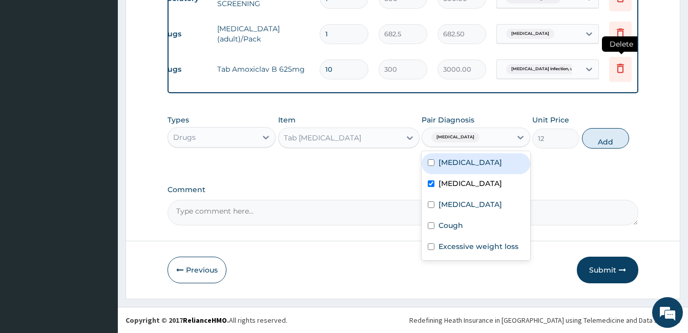
click at [619, 62] on icon at bounding box center [620, 68] width 12 height 12
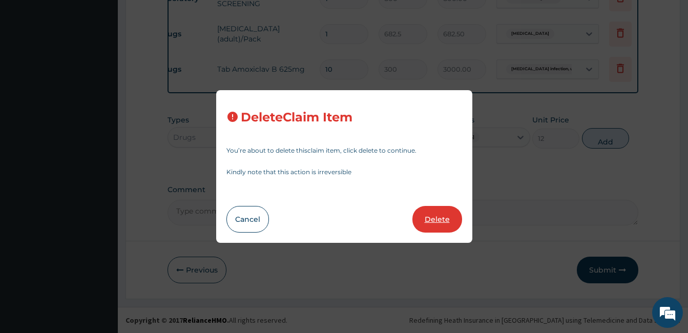
click at [445, 217] on button "Delete" at bounding box center [437, 219] width 50 height 27
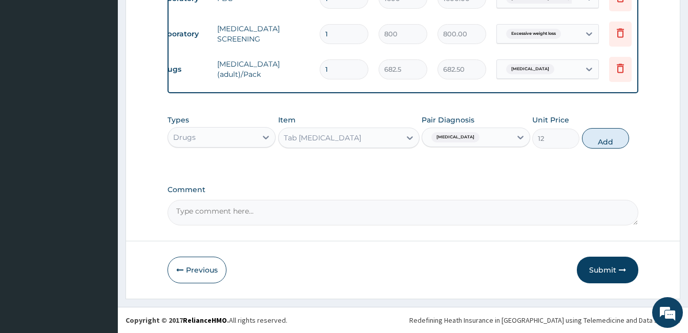
scroll to position [431, 0]
click at [620, 64] on icon at bounding box center [620, 68] width 7 height 9
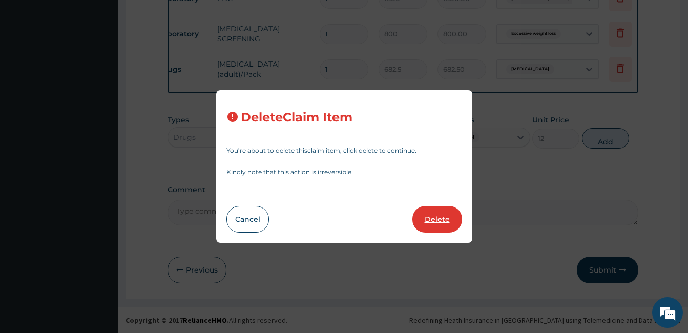
click at [437, 223] on button "Delete" at bounding box center [437, 219] width 50 height 27
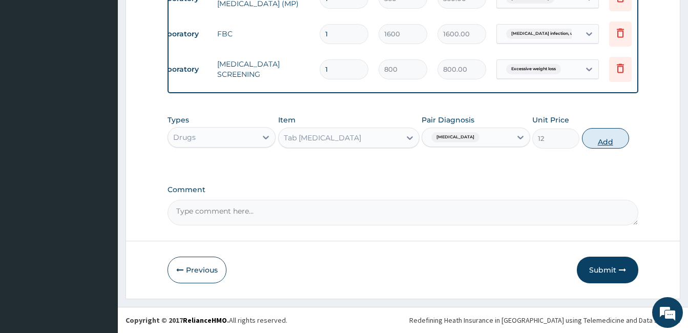
click at [606, 136] on button "Add" at bounding box center [605, 138] width 47 height 20
type input "0"
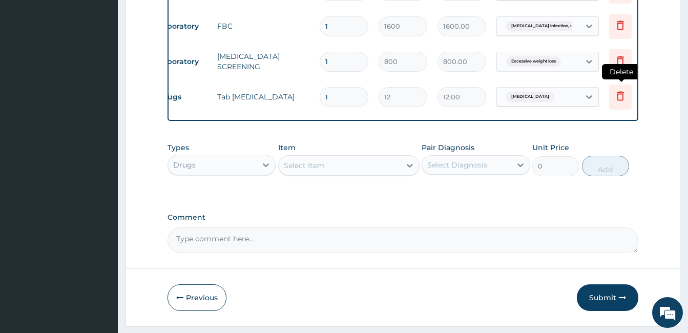
click at [619, 95] on icon at bounding box center [620, 96] width 12 height 12
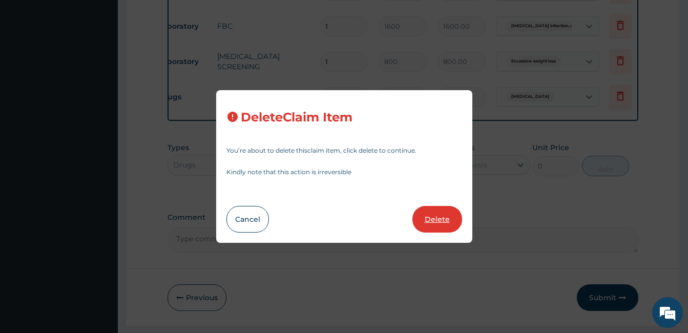
click at [446, 218] on button "Delete" at bounding box center [437, 219] width 50 height 27
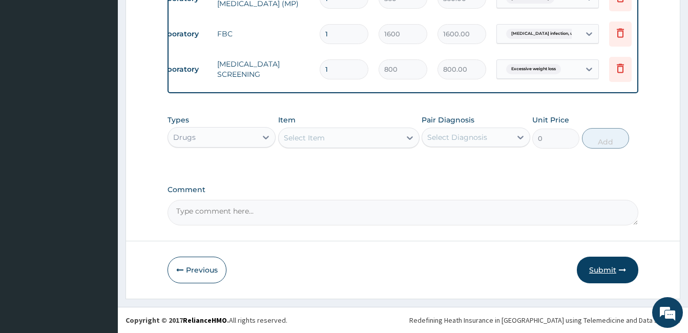
click at [601, 269] on button "Submit" at bounding box center [607, 270] width 61 height 27
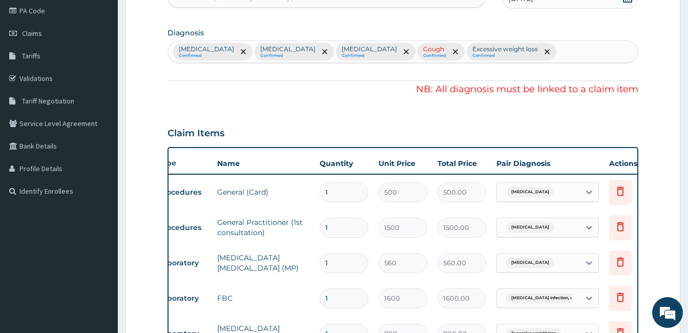
scroll to position [109, 0]
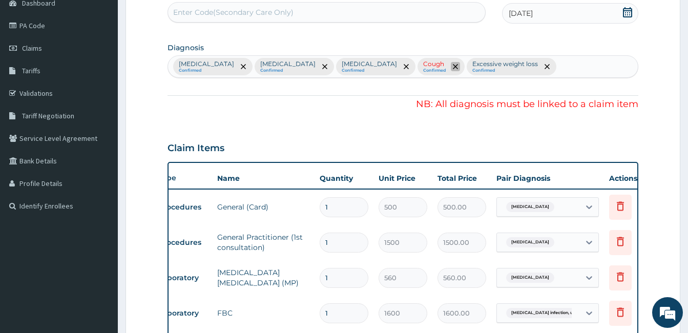
click at [458, 65] on icon "remove selection option" at bounding box center [455, 66] width 5 height 5
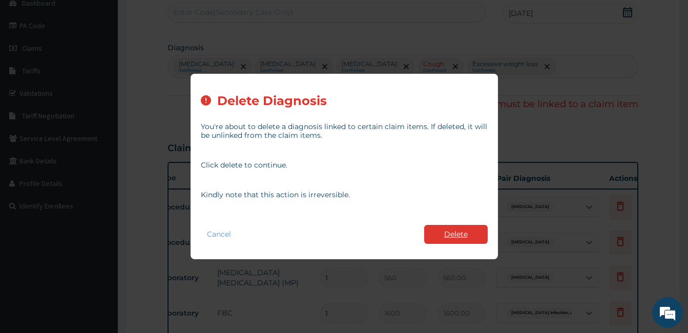
click at [460, 234] on button "Delete" at bounding box center [456, 234] width 64 height 19
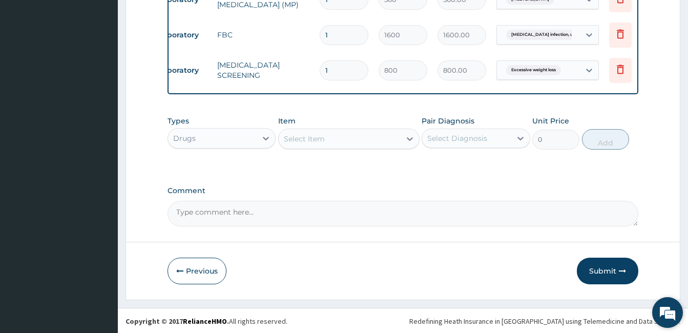
scroll to position [396, 0]
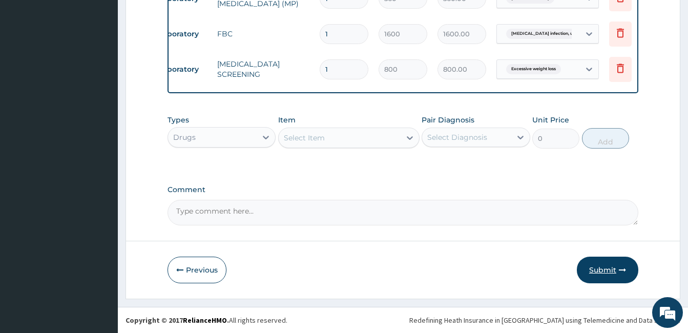
click at [605, 267] on button "Submit" at bounding box center [607, 270] width 61 height 27
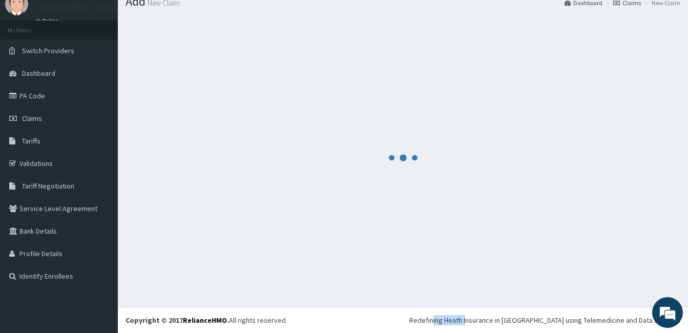
click at [605, 267] on div at bounding box center [403, 157] width 555 height 283
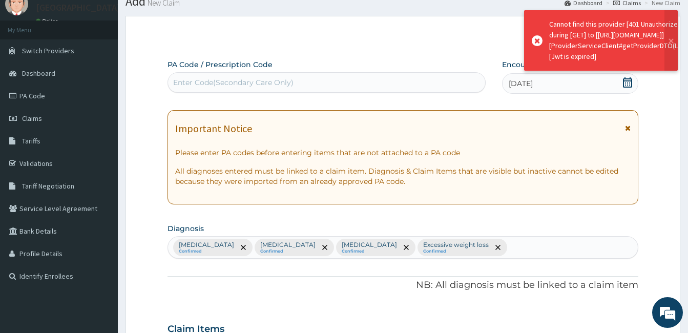
scroll to position [396, 0]
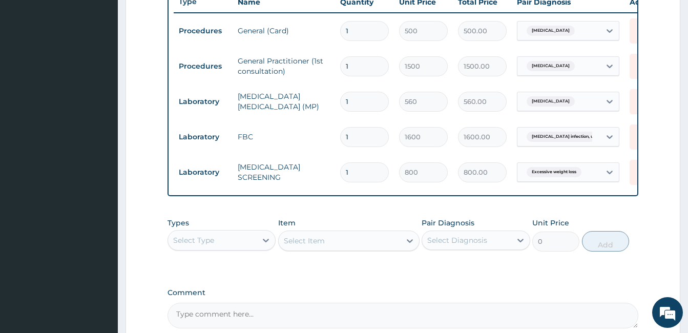
drag, startPoint x: 605, startPoint y: 267, endPoint x: 667, endPoint y: 160, distance: 123.9
click at [667, 160] on form "Step 2 of 2 PA Code / Prescription Code Enter Code(Secondary Care Only) Encount…" at bounding box center [403, 30] width 555 height 743
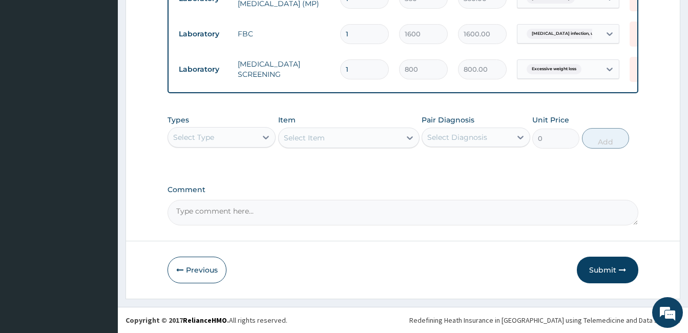
scroll to position [506, 0]
click at [604, 268] on button "Submit" at bounding box center [607, 270] width 61 height 27
click at [607, 268] on button "Submit" at bounding box center [607, 270] width 61 height 27
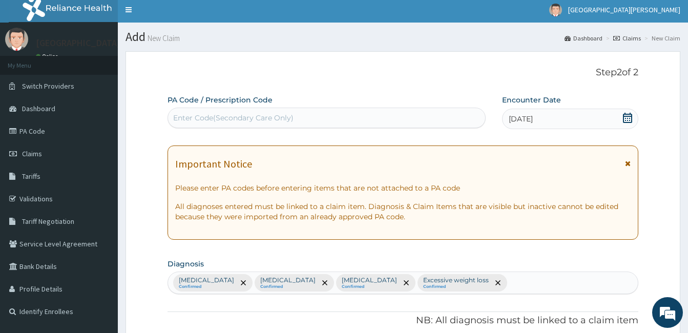
scroll to position [0, 0]
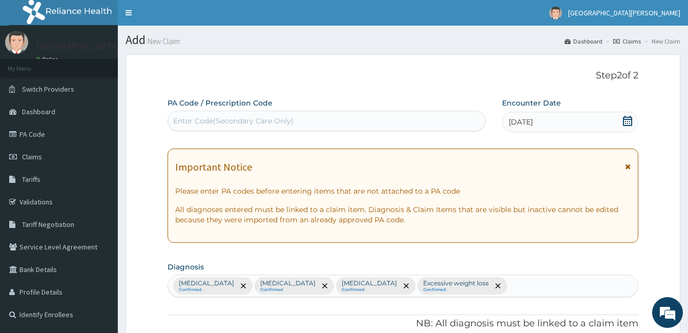
click at [629, 163] on icon at bounding box center [628, 166] width 6 height 7
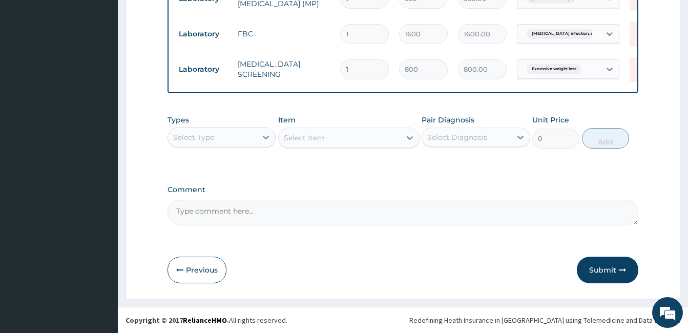
scroll to position [396, 0]
click at [679, 318] on em at bounding box center [668, 313] width 28 height 28
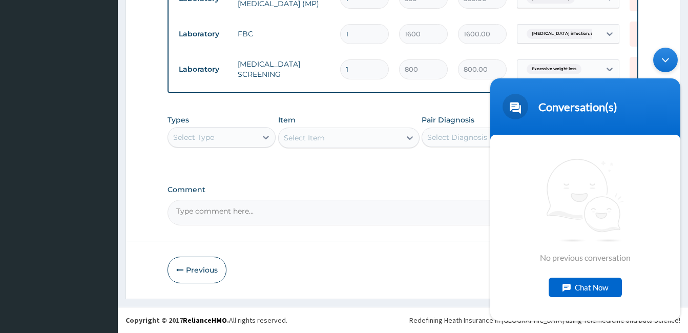
click at [388, 275] on div "Previous Submit" at bounding box center [403, 270] width 471 height 27
click at [416, 257] on div "Previous Submit" at bounding box center [403, 270] width 471 height 27
click at [458, 224] on textarea "Comment" at bounding box center [403, 213] width 471 height 26
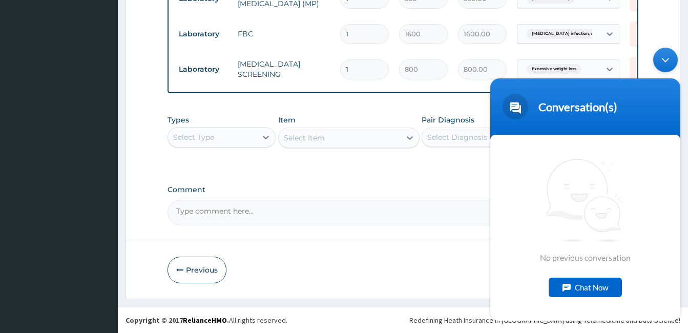
drag, startPoint x: 945, startPoint y: 261, endPoint x: 486, endPoint y: 206, distance: 462.9
click at [668, 57] on div "Minimize live chat window" at bounding box center [665, 59] width 25 height 25
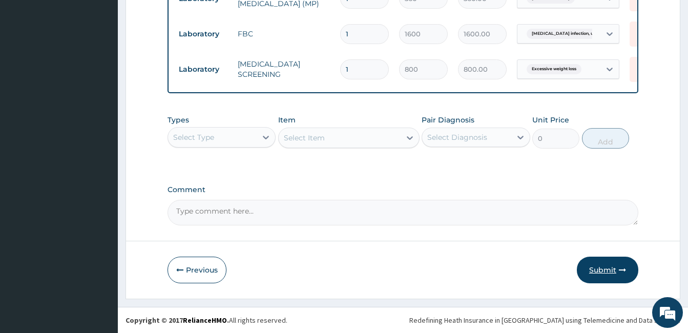
click at [605, 265] on button "Submit" at bounding box center [607, 270] width 61 height 27
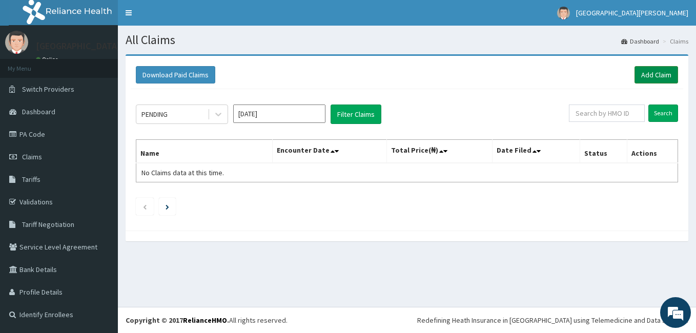
click at [653, 71] on link "Add Claim" at bounding box center [656, 74] width 44 height 17
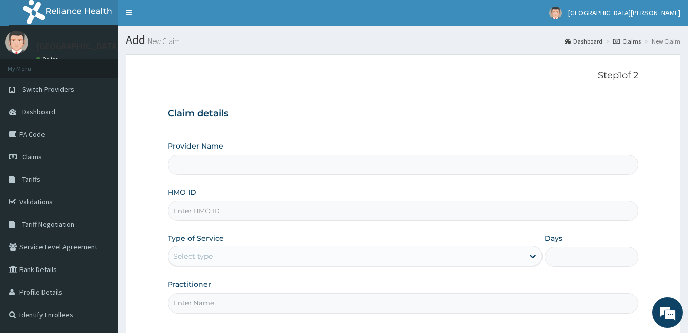
type input "[GEOGRAPHIC_DATA][PERSON_NAME]"
click at [193, 209] on input "HMO ID" at bounding box center [403, 211] width 471 height 20
type input "PTL/10078/C"
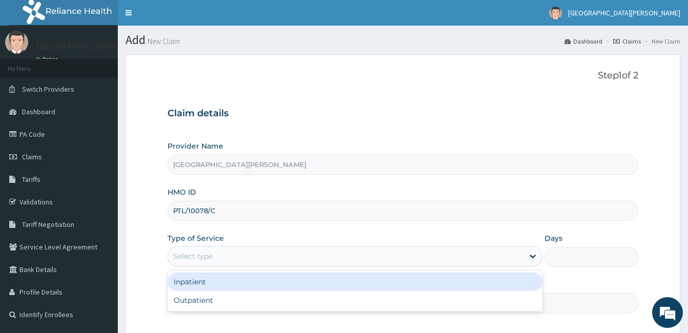
click at [227, 257] on div "Select type" at bounding box center [346, 256] width 356 height 16
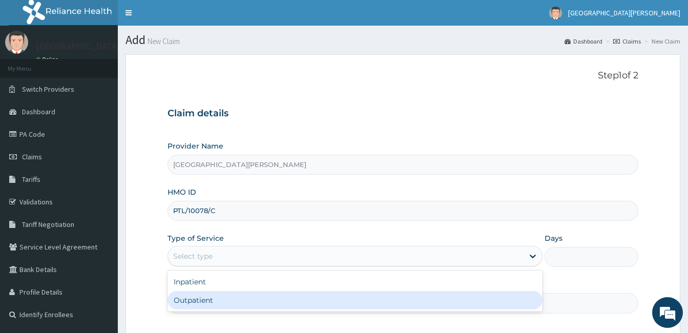
click at [226, 296] on div "Outpatient" at bounding box center [355, 300] width 375 height 18
type input "1"
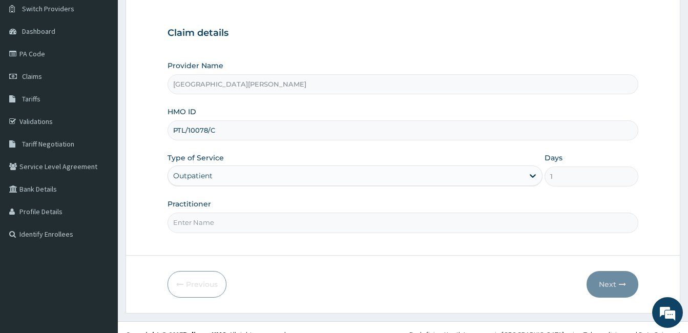
scroll to position [82, 0]
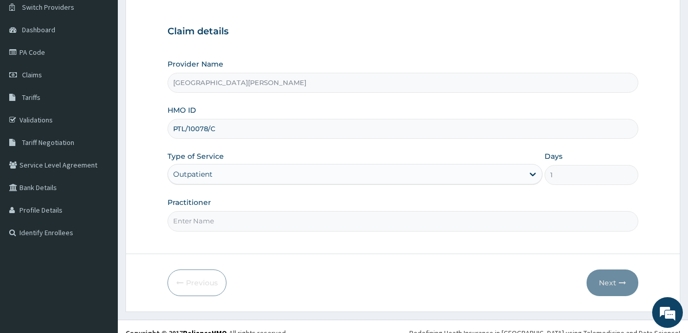
click at [349, 213] on input "Practitioner" at bounding box center [403, 221] width 471 height 20
type input "Dr. [DATE]."
click at [619, 276] on button "Next" at bounding box center [613, 283] width 52 height 27
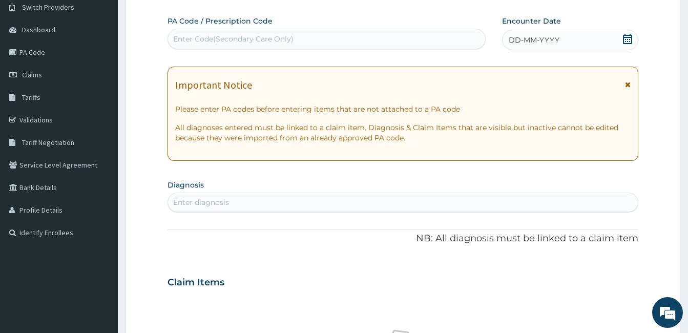
click at [624, 38] on icon at bounding box center [627, 39] width 9 height 10
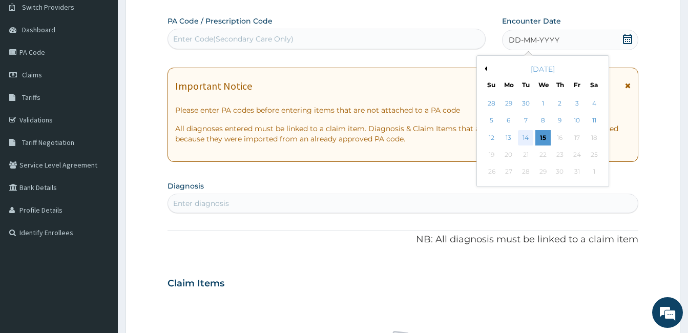
click at [526, 137] on div "14" at bounding box center [525, 137] width 15 height 15
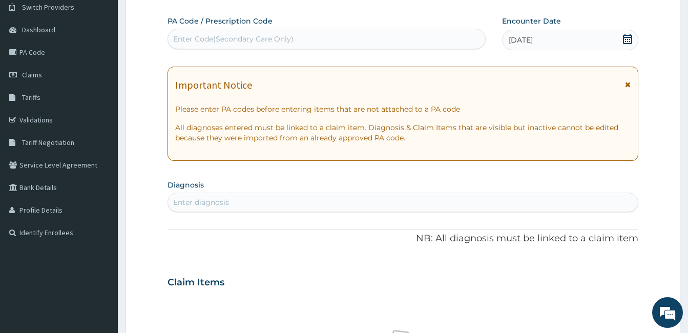
click at [629, 81] on icon at bounding box center [628, 84] width 6 height 7
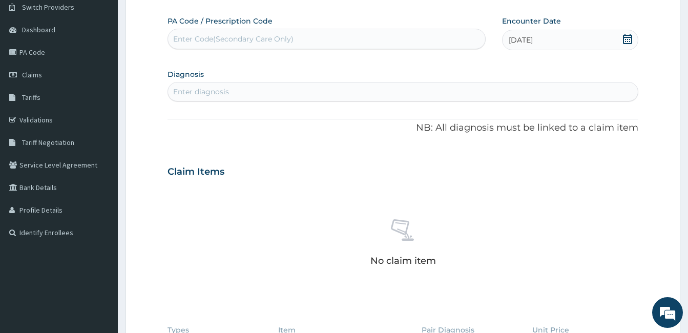
click at [188, 89] on div "Enter diagnosis" at bounding box center [201, 92] width 56 height 10
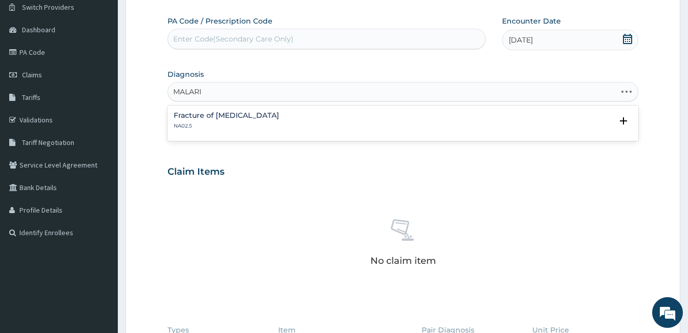
type input "[MEDICAL_DATA]"
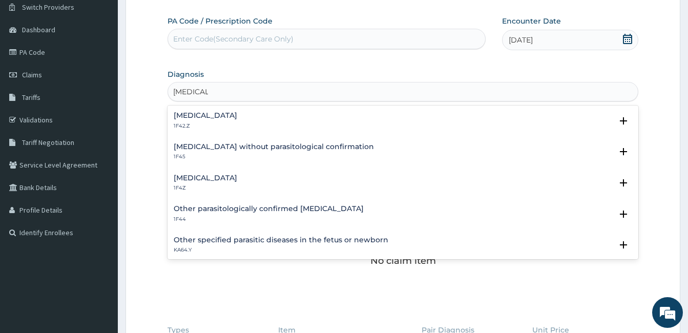
click at [194, 177] on h4 "[MEDICAL_DATA]" at bounding box center [206, 178] width 64 height 8
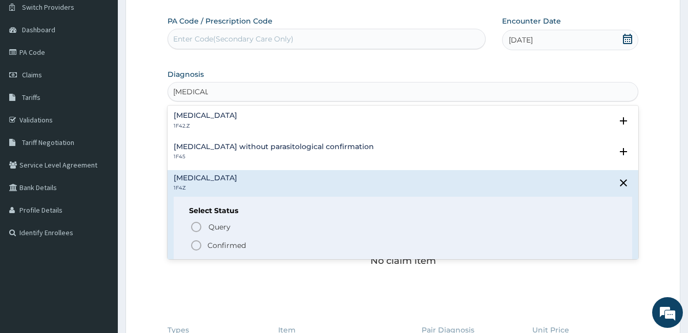
click at [196, 243] on icon "status option filled" at bounding box center [196, 245] width 12 height 12
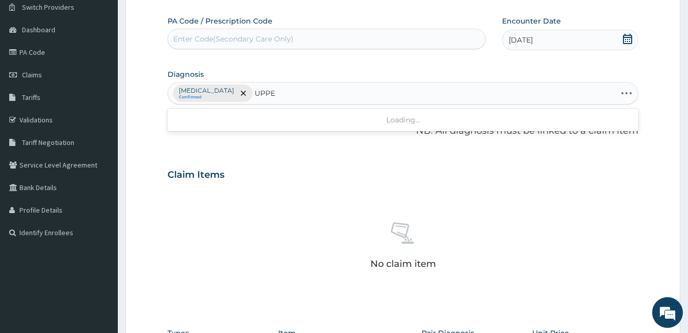
type input "UPPER"
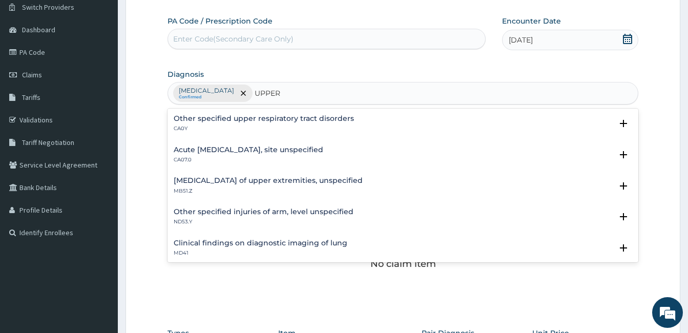
click at [323, 148] on h4 "Acute upper respiratory infection, site unspecified" at bounding box center [249, 150] width 150 height 8
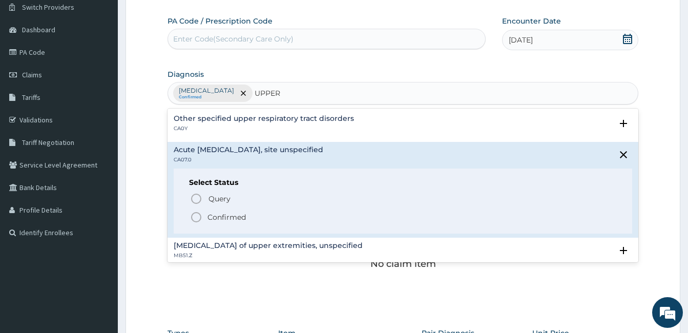
click at [196, 219] on icon "status option filled" at bounding box center [196, 217] width 12 height 12
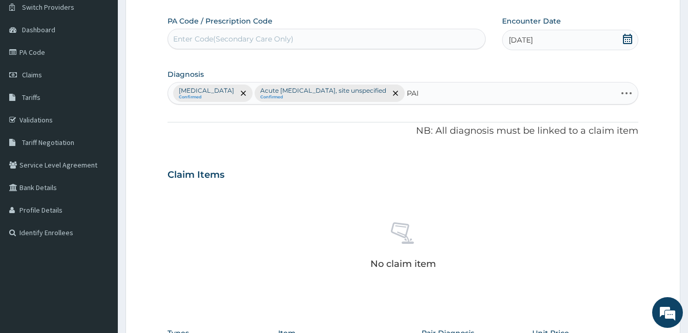
type input "PAIN"
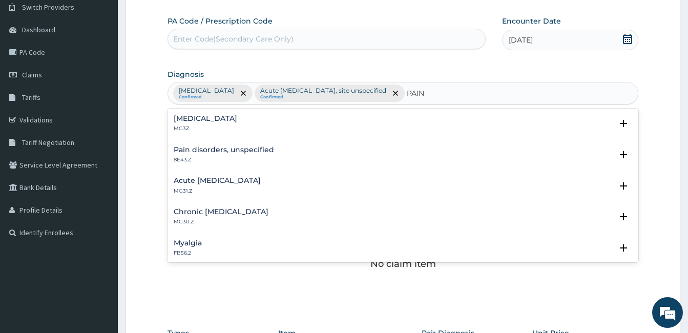
click at [204, 115] on h4 "Pain, unspecified" at bounding box center [206, 119] width 64 height 8
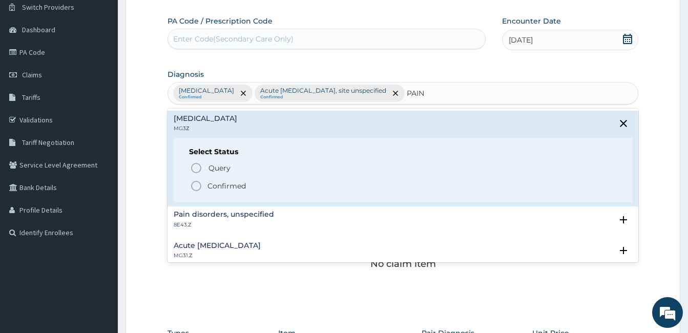
click at [196, 185] on icon "status option filled" at bounding box center [196, 186] width 12 height 12
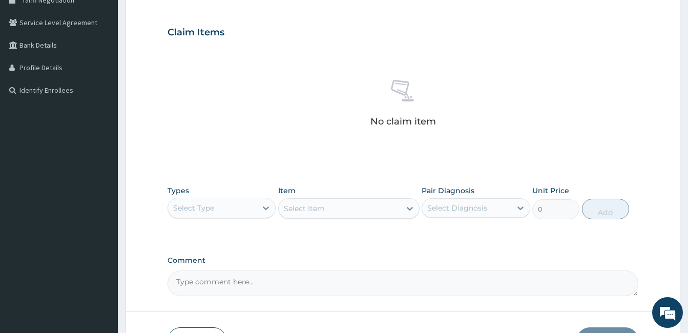
scroll to position [225, 0]
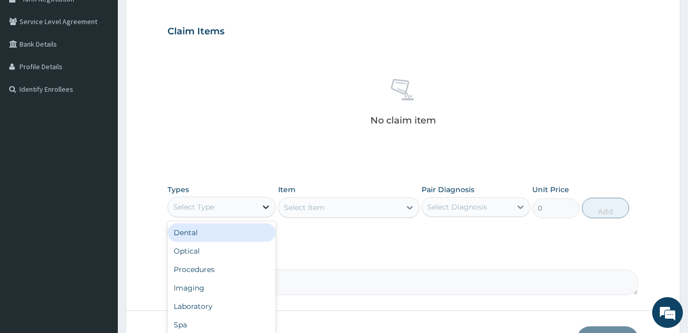
click at [266, 206] on icon at bounding box center [266, 207] width 10 height 10
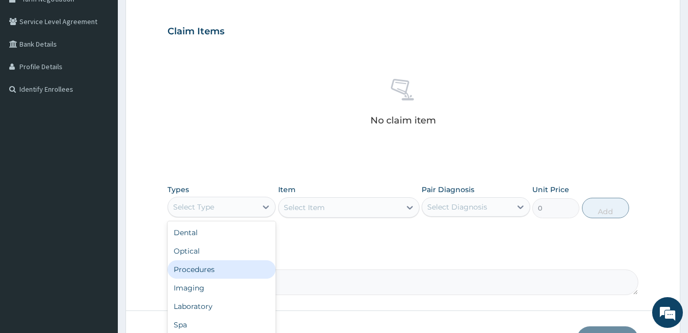
click at [253, 263] on div "Procedures" at bounding box center [222, 269] width 108 height 18
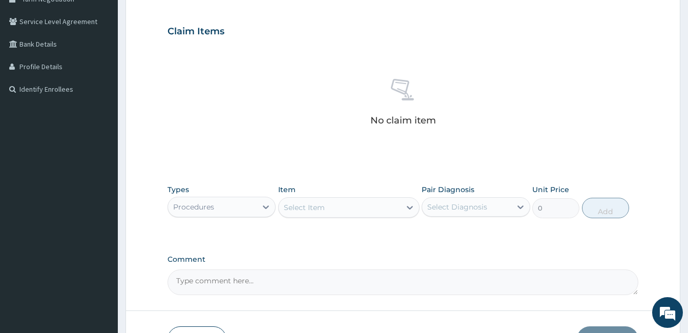
click at [373, 211] on div "Select Item" at bounding box center [340, 207] width 122 height 16
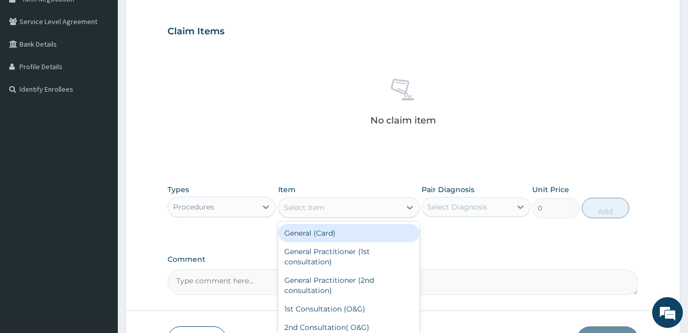
click at [352, 238] on div "General (Card)" at bounding box center [348, 233] width 141 height 18
type input "500"
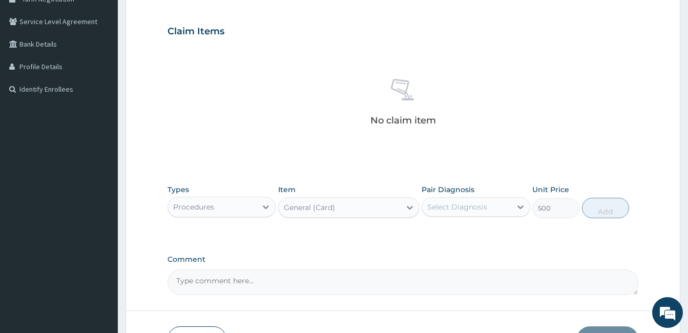
click at [473, 203] on div "Select Diagnosis" at bounding box center [457, 207] width 60 height 10
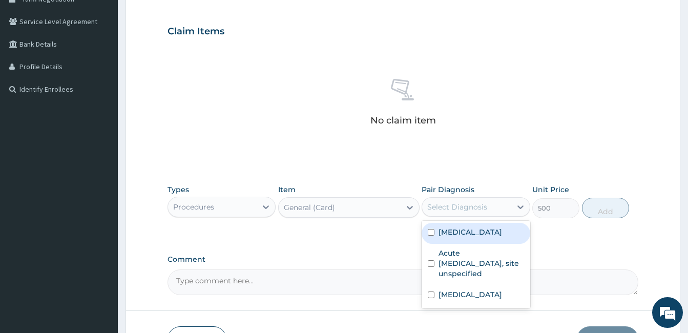
click at [429, 233] on input "checkbox" at bounding box center [431, 232] width 7 height 7
checkbox input "true"
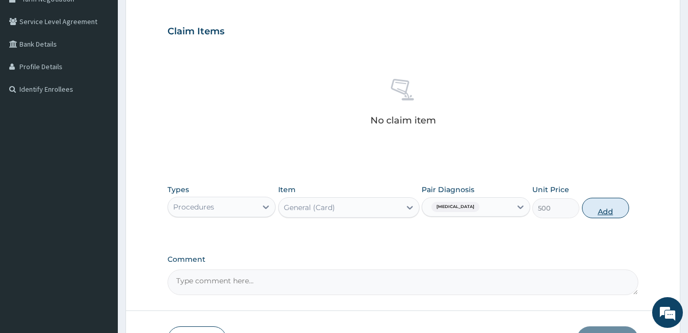
click at [608, 203] on button "Add" at bounding box center [605, 208] width 47 height 20
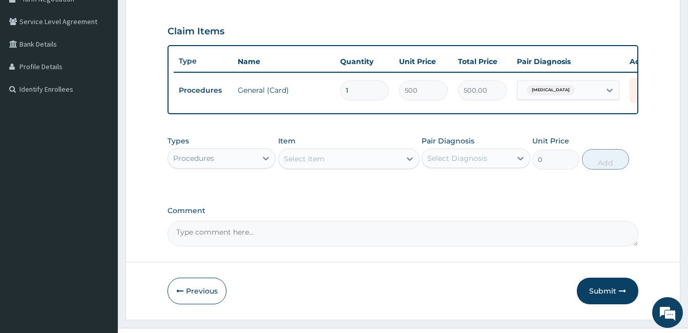
click at [339, 167] on div "Select Item" at bounding box center [340, 159] width 122 height 16
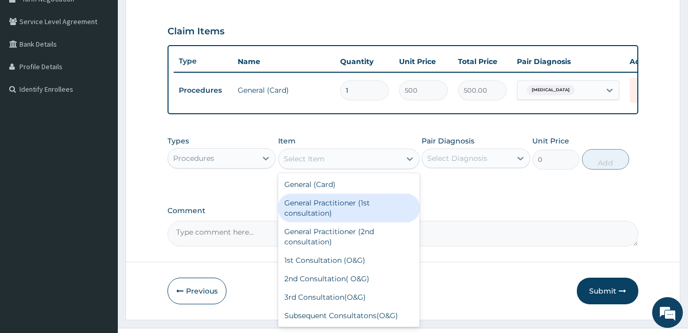
click at [335, 214] on div "General Practitioner (1st consultation)" at bounding box center [348, 208] width 141 height 29
type input "1500"
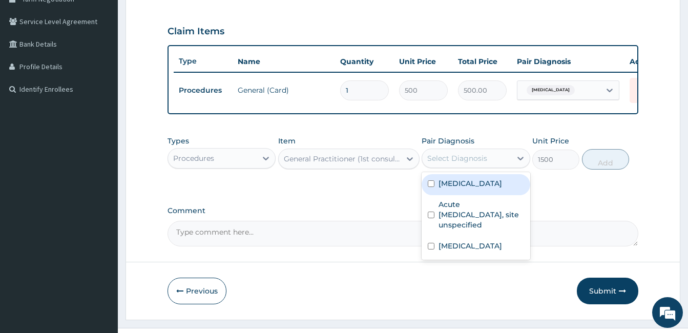
click at [481, 160] on div "Select Diagnosis" at bounding box center [466, 158] width 89 height 16
click at [429, 187] on input "checkbox" at bounding box center [431, 183] width 7 height 7
checkbox input "true"
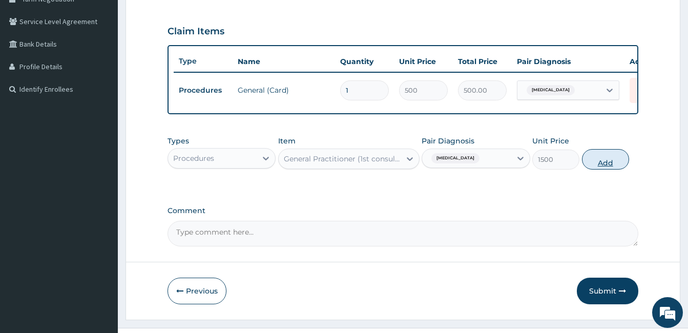
click at [614, 165] on button "Add" at bounding box center [605, 159] width 47 height 20
type input "0"
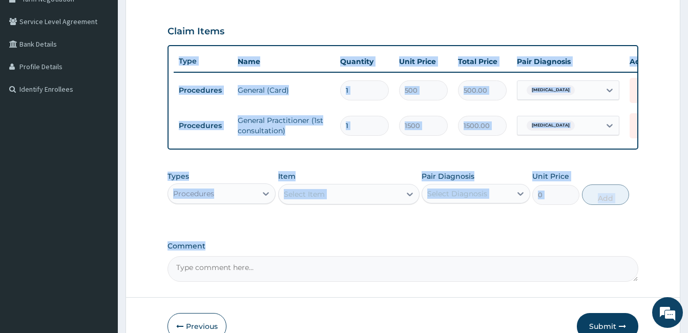
drag, startPoint x: 614, startPoint y: 165, endPoint x: 384, endPoint y: 251, distance: 245.5
click at [384, 251] on div "PA Code / Prescription Code Enter Code(Secondary Care Only) Encounter Date 14-1…" at bounding box center [403, 76] width 471 height 409
click at [384, 251] on label "Comment" at bounding box center [403, 246] width 471 height 9
click at [384, 256] on textarea "Comment" at bounding box center [403, 269] width 471 height 26
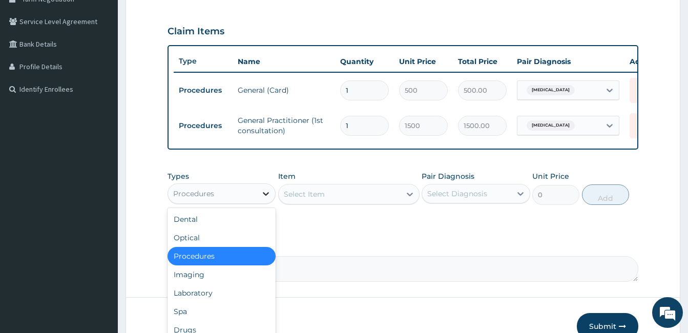
click at [266, 199] on icon at bounding box center [266, 194] width 10 height 10
click at [235, 294] on div "Laboratory" at bounding box center [222, 293] width 108 height 18
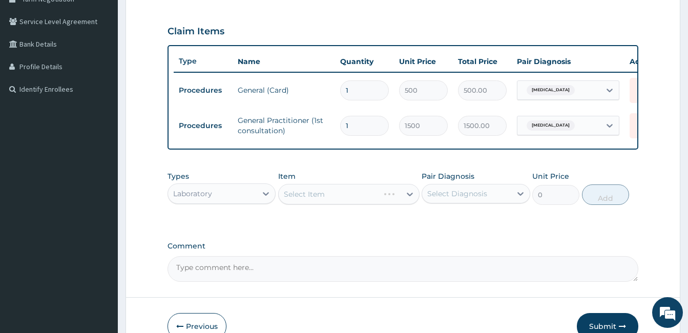
click at [361, 198] on div "Select Item" at bounding box center [348, 194] width 141 height 20
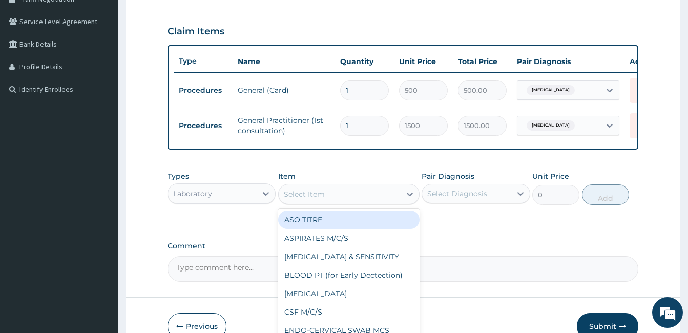
click at [361, 198] on div "Select Item" at bounding box center [340, 194] width 122 height 16
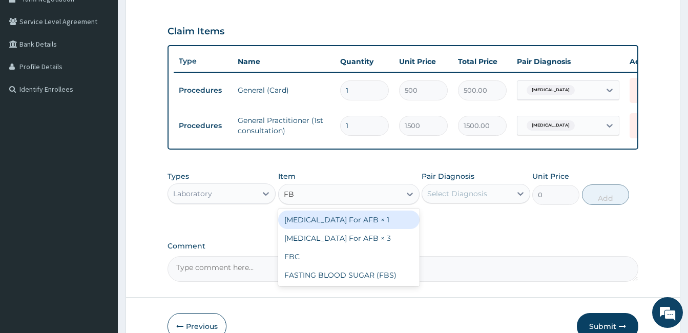
type input "FBC"
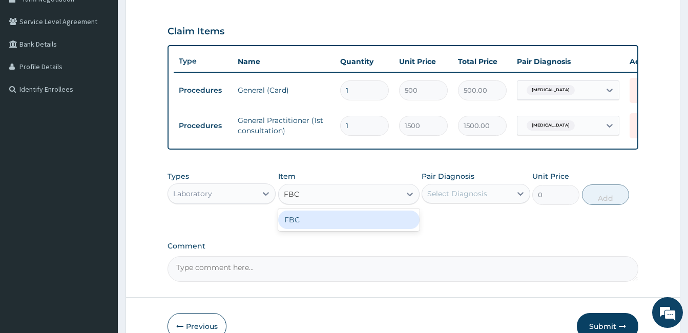
click at [365, 229] on div "FBC" at bounding box center [348, 220] width 141 height 18
type input "1600"
click at [456, 191] on div "Pair Diagnosis Select Diagnosis" at bounding box center [476, 188] width 108 height 34
click at [456, 199] on div "Select Diagnosis" at bounding box center [457, 194] width 60 height 10
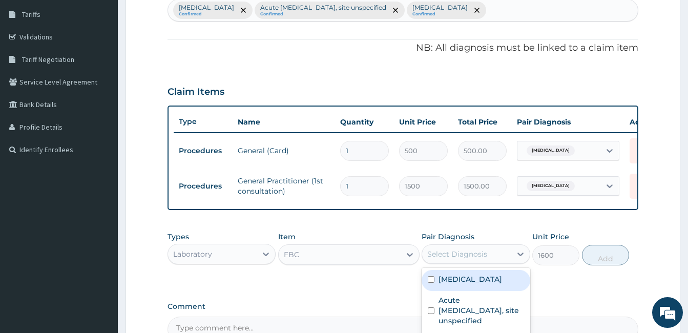
scroll to position [164, 0]
click at [583, 8] on div "Malaria, unspecified Confirmed Acute upper respiratory infection, site unspecif…" at bounding box center [403, 12] width 470 height 22
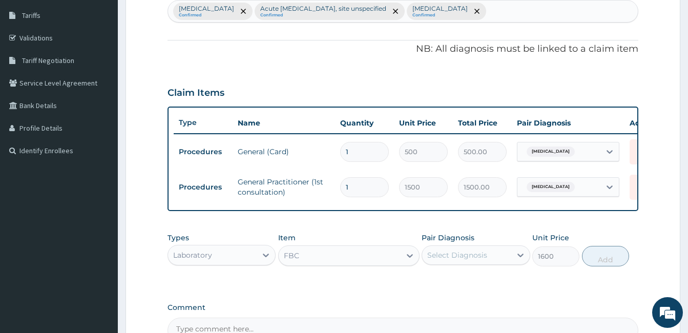
click at [583, 8] on div "Malaria, unspecified Confirmed Acute upper respiratory infection, site unspecif…" at bounding box center [403, 12] width 470 height 22
click at [529, 10] on div "Malaria, unspecified Confirmed Acute upper respiratory infection, site unspecif…" at bounding box center [403, 12] width 470 height 22
type input "SEPSIS"
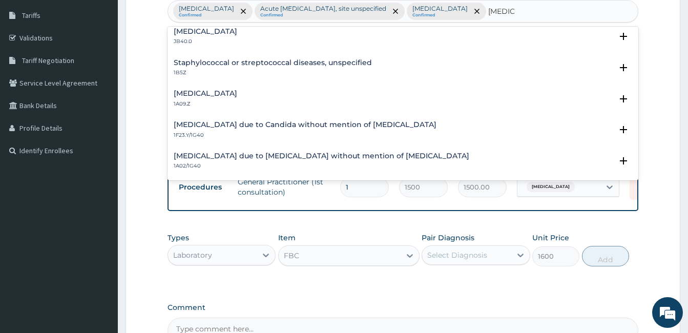
scroll to position [102, 0]
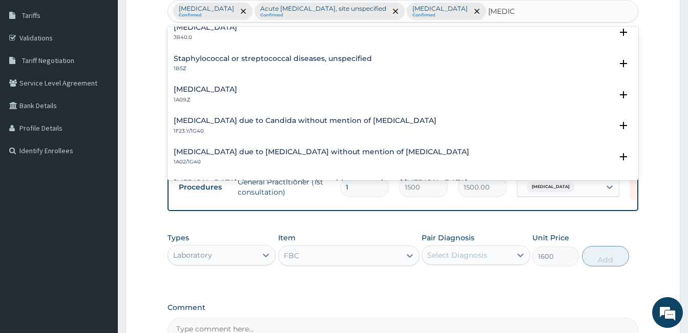
click at [354, 86] on div "Salmonella infection, unspecified 1A09.Z" at bounding box center [403, 95] width 459 height 18
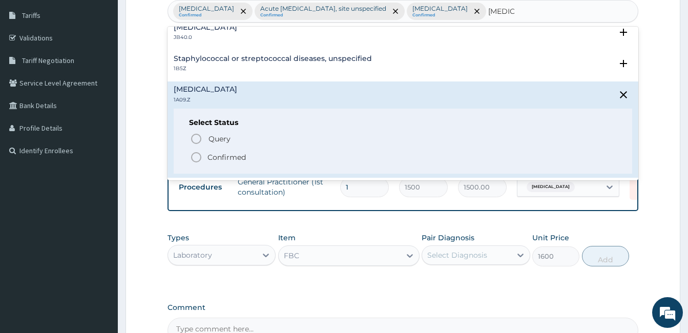
click at [196, 157] on icon "status option filled" at bounding box center [196, 157] width 12 height 12
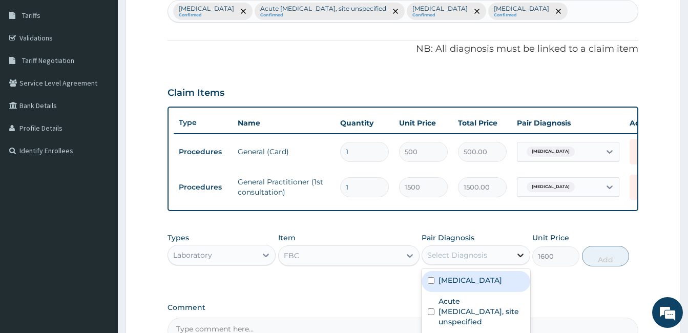
click at [512, 264] on div at bounding box center [520, 255] width 18 height 18
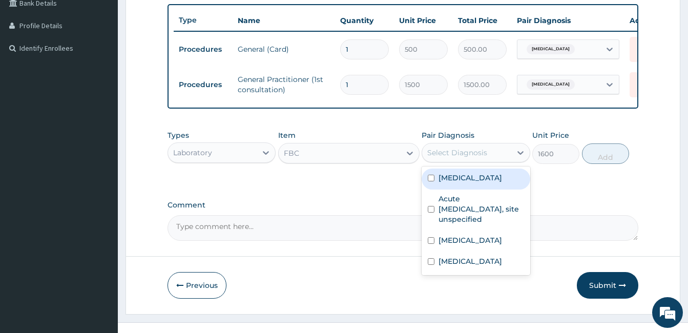
scroll to position [287, 0]
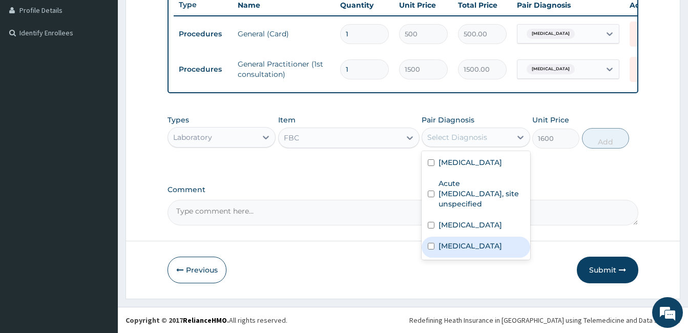
click at [452, 251] on label "Salmonella infection, unspecified" at bounding box center [471, 246] width 64 height 10
checkbox input "true"
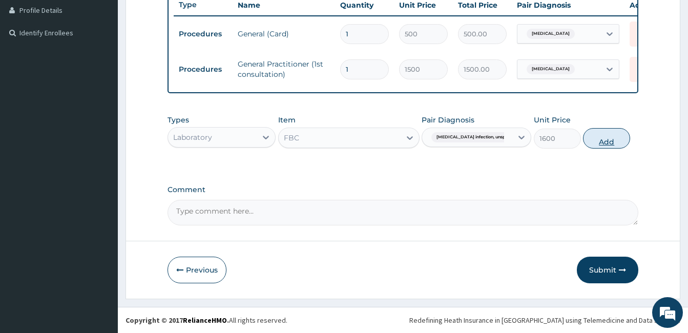
click at [613, 149] on button "Add" at bounding box center [606, 138] width 47 height 20
type input "0"
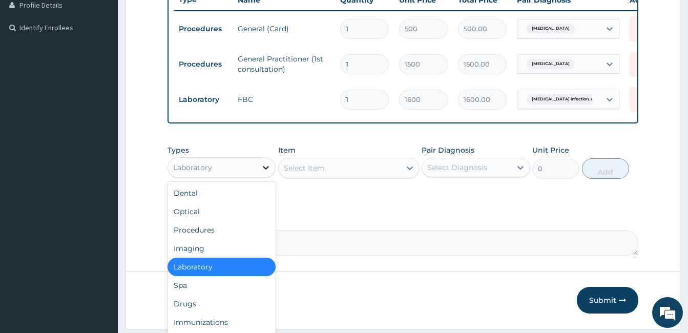
click at [264, 173] on icon at bounding box center [266, 167] width 10 height 10
click at [238, 313] on div "Drugs" at bounding box center [222, 304] width 108 height 18
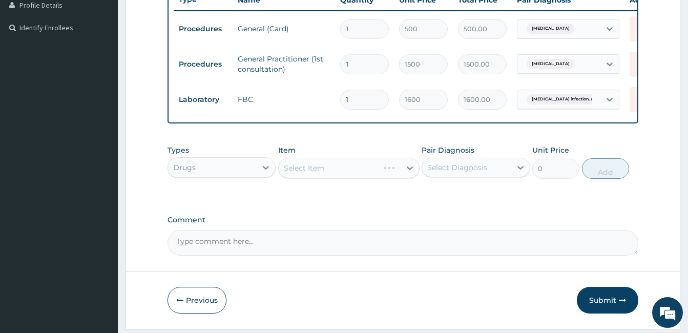
click at [370, 178] on div "Select Item" at bounding box center [348, 168] width 141 height 20
click at [366, 178] on div "Select Item" at bounding box center [348, 168] width 141 height 20
click at [366, 176] on div "Select Item" at bounding box center [340, 168] width 122 height 16
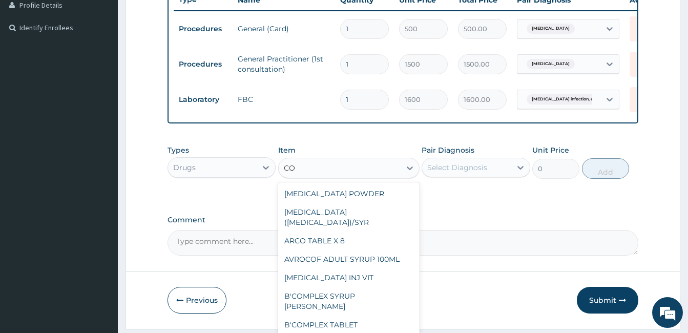
type input "C"
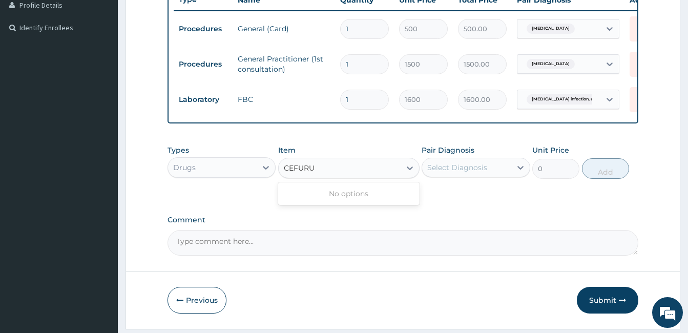
type input "CEFUR"
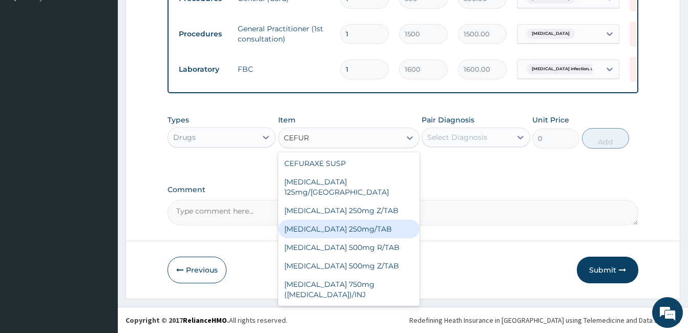
scroll to position [344, 0]
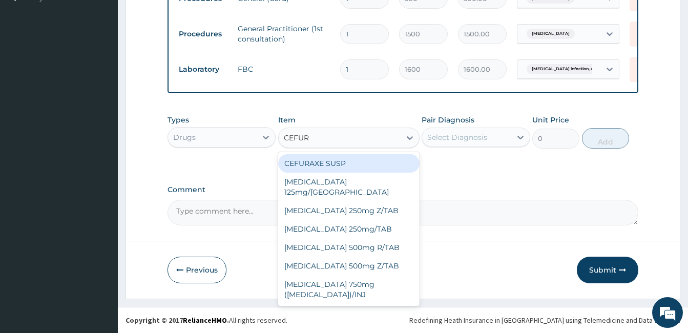
click at [347, 163] on div "CEFURAXE SUSP" at bounding box center [348, 163] width 141 height 18
type input "787.5"
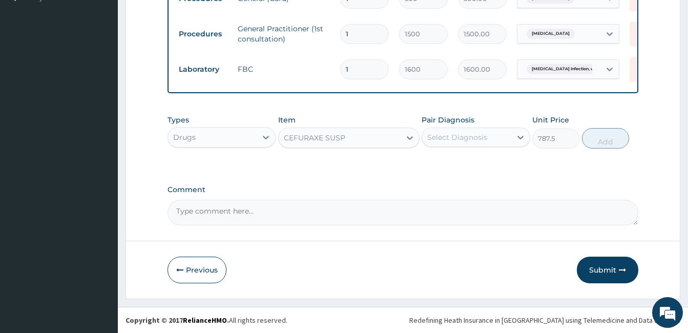
click at [494, 136] on div "Select Diagnosis" at bounding box center [466, 137] width 89 height 16
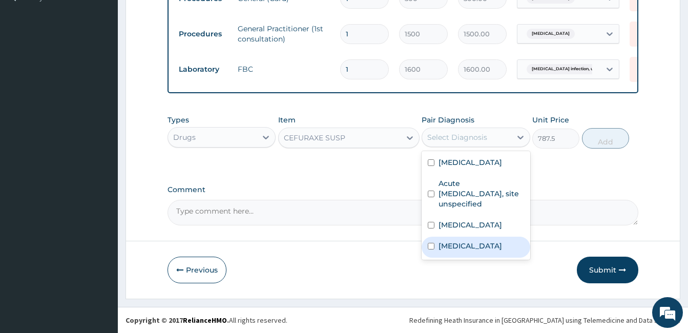
click at [432, 250] on input "checkbox" at bounding box center [431, 246] width 7 height 7
checkbox input "true"
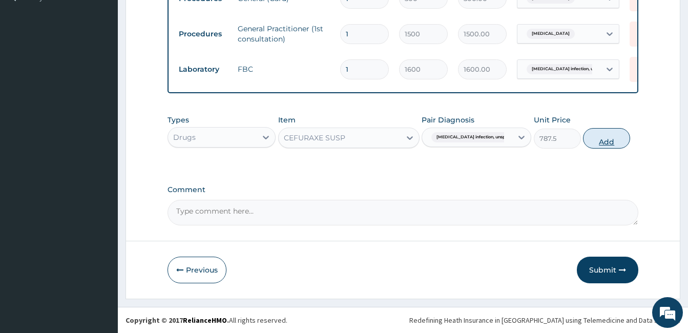
click at [607, 140] on button "Add" at bounding box center [606, 138] width 47 height 20
type input "0"
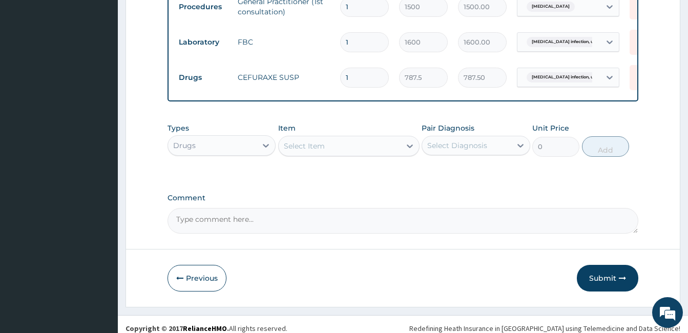
click at [342, 154] on div "Select Item" at bounding box center [340, 146] width 122 height 16
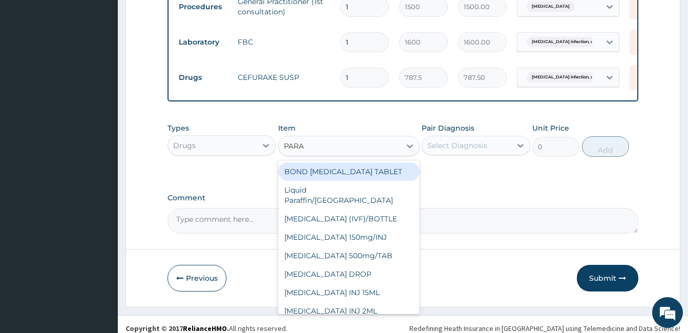
type input "PARAC"
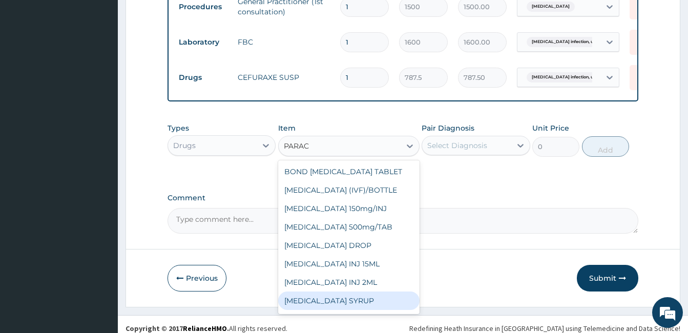
click at [373, 310] on div "PARACETAMOL SYRUP" at bounding box center [348, 301] width 141 height 18
type input "131.25"
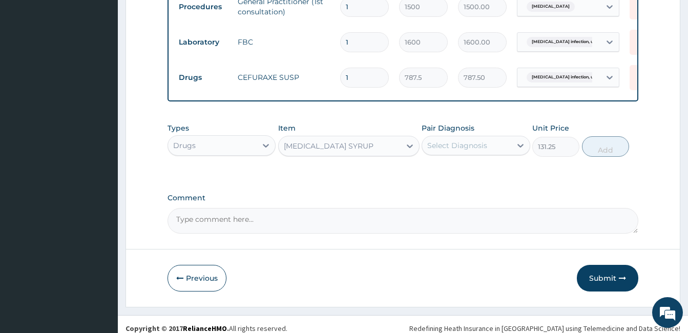
click at [498, 154] on div "Select Diagnosis" at bounding box center [466, 145] width 89 height 16
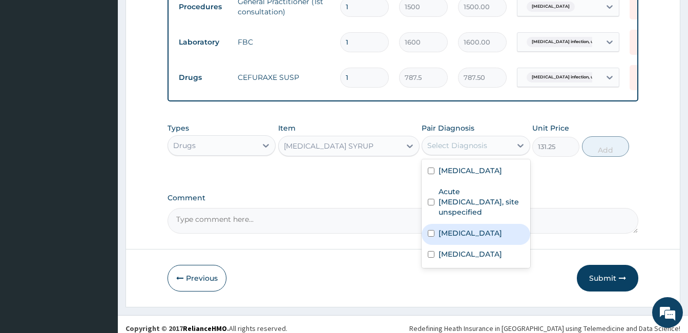
click at [431, 237] on input "checkbox" at bounding box center [431, 233] width 7 height 7
checkbox input "true"
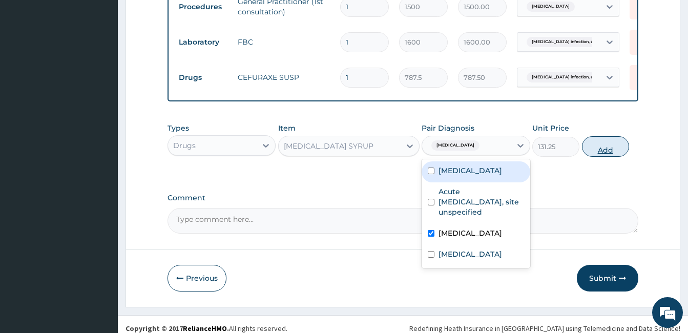
click at [608, 157] on button "Add" at bounding box center [605, 146] width 47 height 20
type input "0"
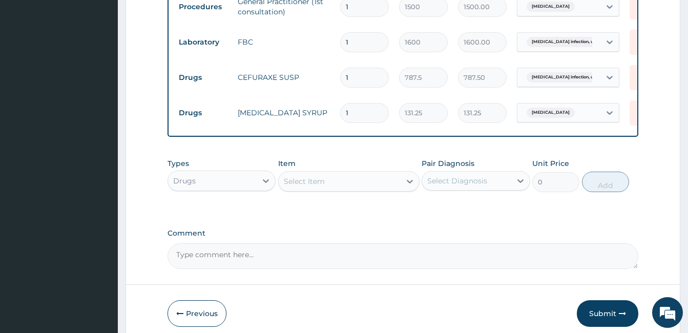
click at [315, 192] on div "Item Select Item" at bounding box center [348, 175] width 141 height 34
click at [313, 187] on div "Select Item" at bounding box center [304, 181] width 41 height 10
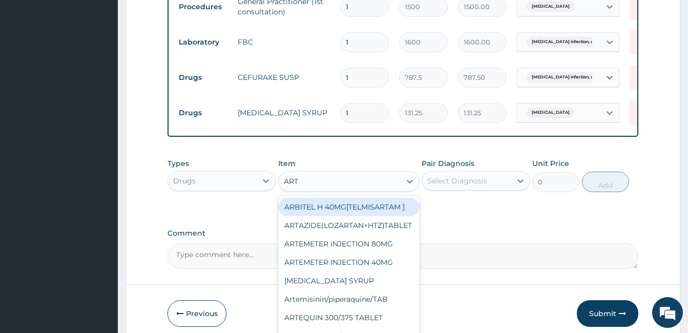
type input "ARTE"
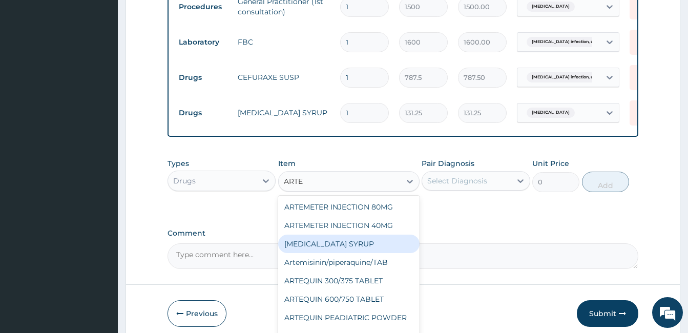
click at [325, 253] on div "ARTEMETHER SYRUP" at bounding box center [348, 244] width 141 height 18
type input "420"
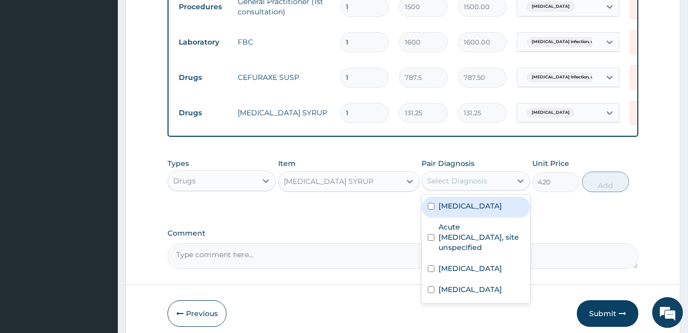
click at [482, 186] on div "Select Diagnosis" at bounding box center [457, 181] width 60 height 10
click at [431, 210] on input "checkbox" at bounding box center [431, 206] width 7 height 7
checkbox input "true"
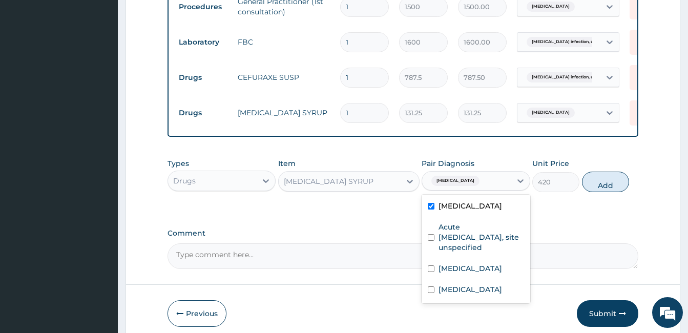
click at [318, 187] on div "ARTEMETHER SYRUP" at bounding box center [329, 181] width 90 height 10
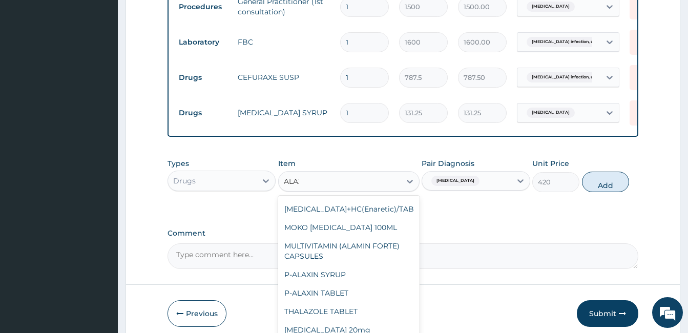
scroll to position [0, 0]
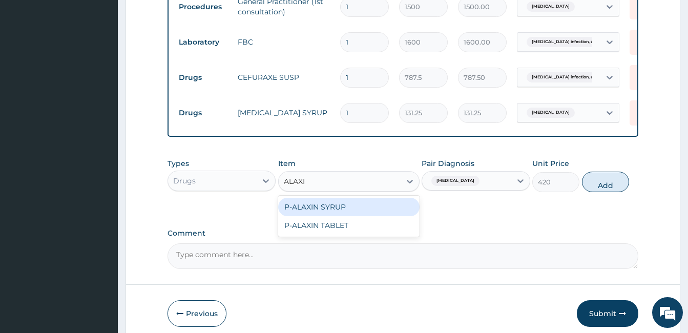
type input "ALAXIN"
click at [319, 216] on div "P-ALAXIN SYRUP" at bounding box center [348, 207] width 141 height 18
type input "252"
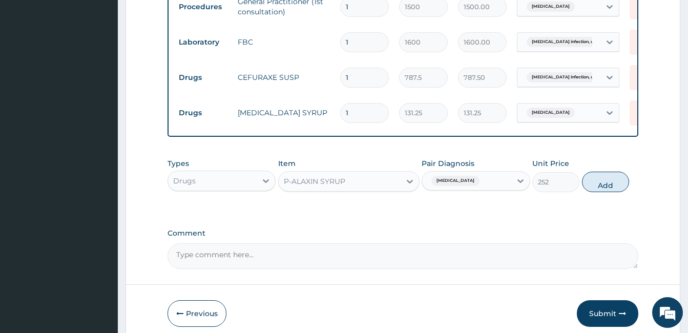
click at [349, 190] on div "P-ALAXIN SYRUP" at bounding box center [340, 181] width 122 height 16
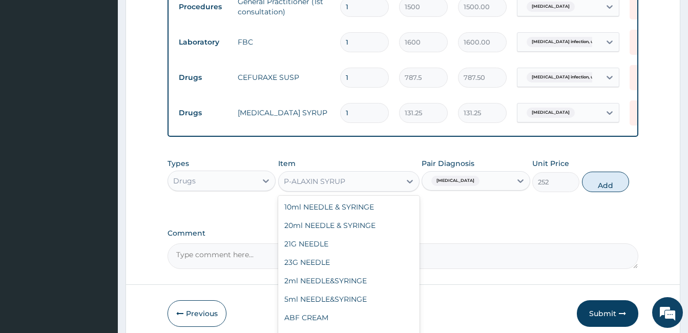
scroll to position [17288, 0]
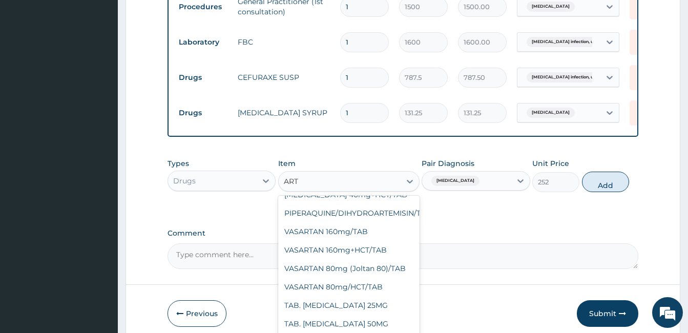
type input "ARTE"
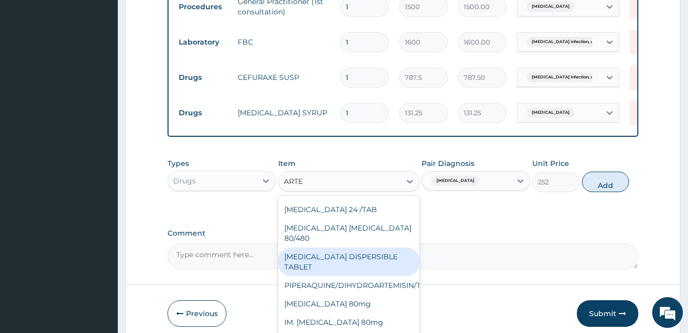
click at [362, 276] on div "COARTEM DISPERSIBLE TABLET" at bounding box center [348, 261] width 141 height 29
type input "31.5"
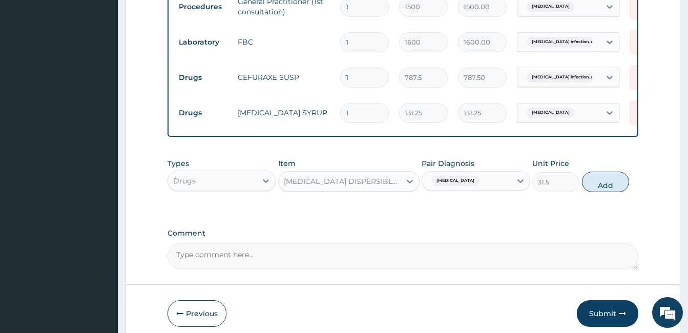
click at [358, 187] on div "COARTEM DISPERSIBLE TABLET" at bounding box center [343, 181] width 118 height 10
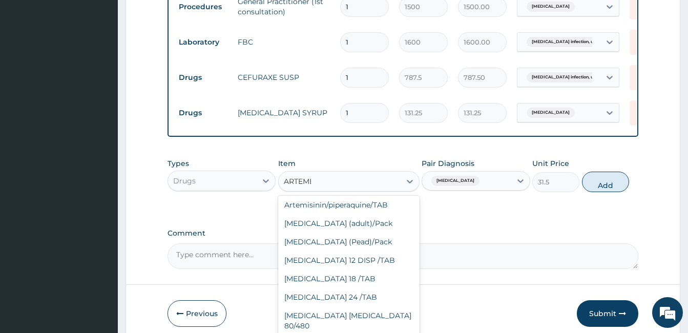
scroll to position [0, 0]
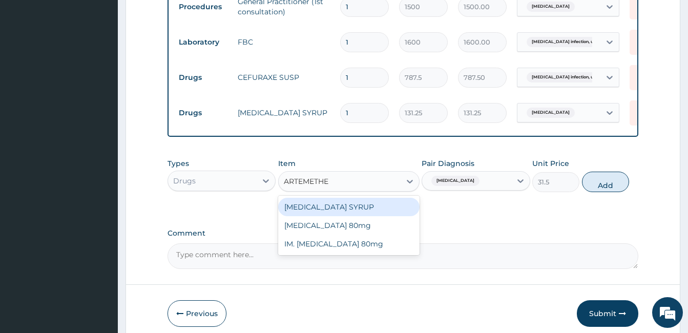
type input "ARTEMETHER"
click at [362, 216] on div "ARTEMETHER SYRUP" at bounding box center [348, 207] width 141 height 18
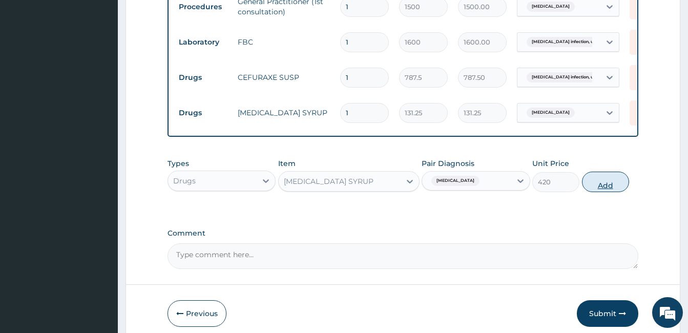
click at [606, 192] on button "Add" at bounding box center [605, 182] width 47 height 20
type input "0"
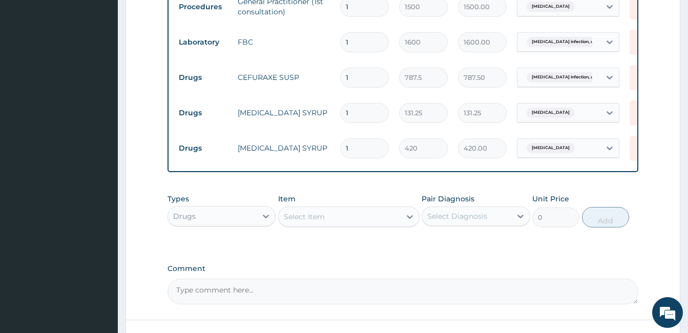
click at [340, 225] on div "Select Item" at bounding box center [340, 217] width 122 height 16
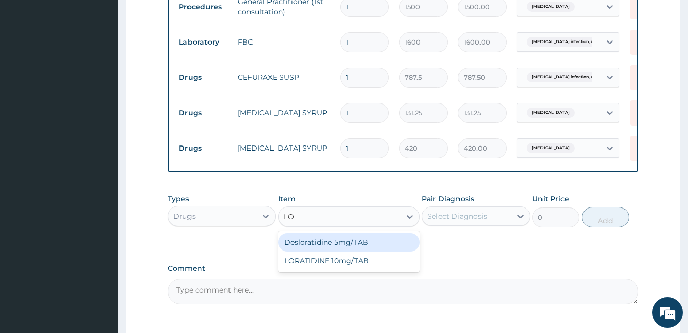
type input "L"
type input "PIRITON"
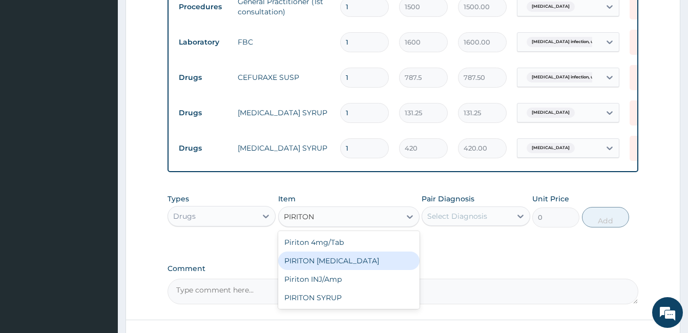
click at [362, 270] on div "PIRITON EXPECTORANT" at bounding box center [348, 261] width 141 height 18
type input "341.25"
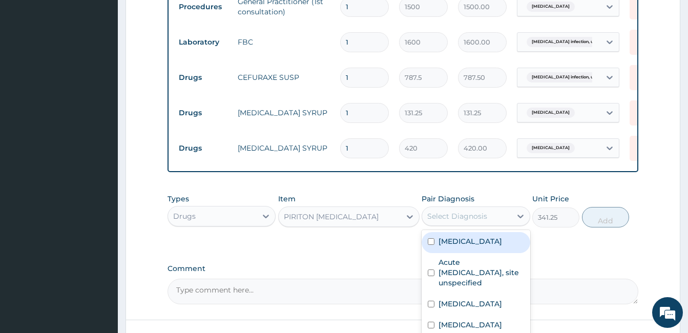
click at [483, 224] on div "Select Diagnosis" at bounding box center [466, 216] width 89 height 16
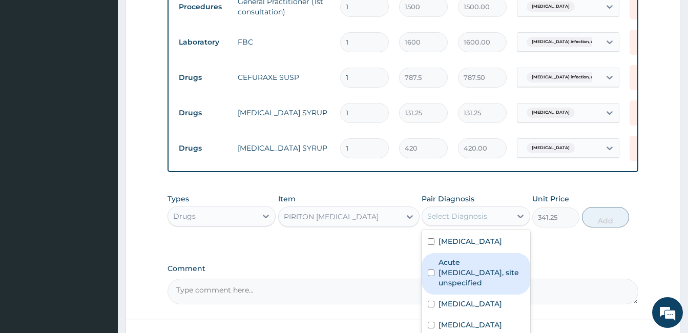
click at [430, 276] on input "checkbox" at bounding box center [431, 273] width 7 height 7
checkbox input "true"
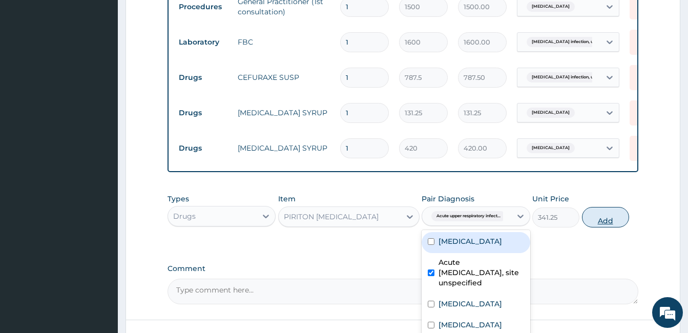
click at [613, 228] on button "Add" at bounding box center [605, 217] width 47 height 20
type input "0"
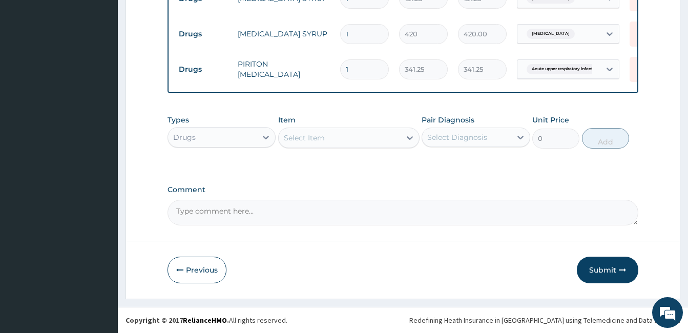
scroll to position [486, 0]
click at [610, 266] on button "Submit" at bounding box center [607, 270] width 61 height 27
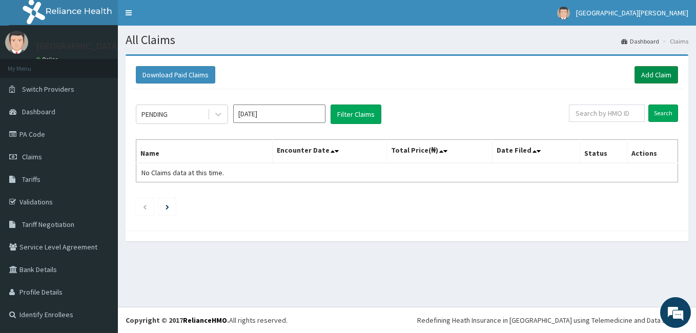
click at [658, 71] on link "Add Claim" at bounding box center [656, 74] width 44 height 17
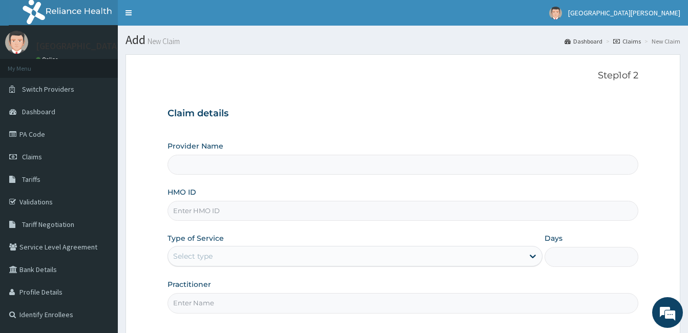
type input "[GEOGRAPHIC_DATA][PERSON_NAME]"
click at [190, 210] on input "HMO ID" at bounding box center [403, 211] width 471 height 20
type input "PTL/10078/B"
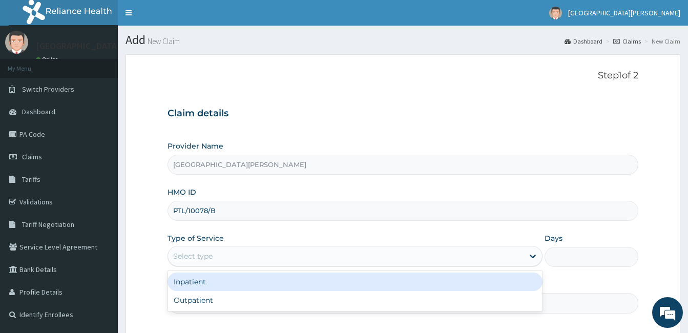
click at [236, 253] on div "Select type" at bounding box center [346, 256] width 356 height 16
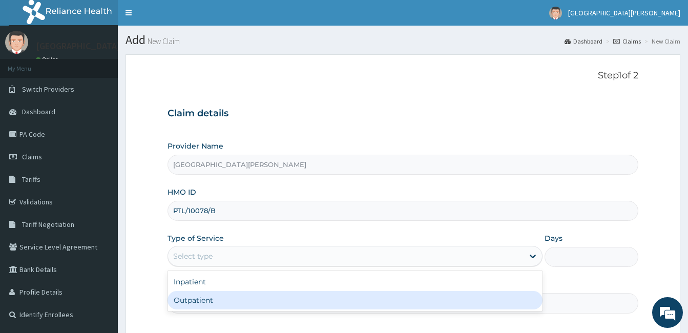
click at [224, 302] on div "Outpatient" at bounding box center [355, 300] width 375 height 18
type input "1"
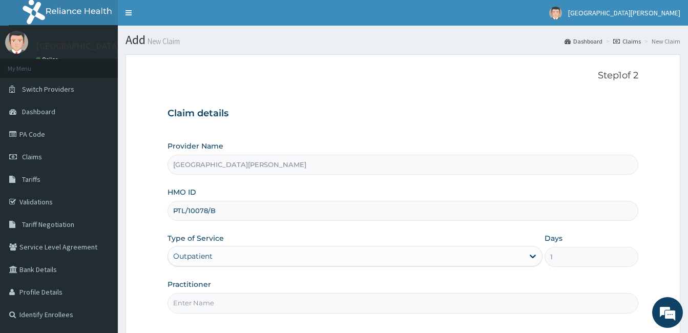
click at [228, 299] on input "Practitioner" at bounding box center [403, 303] width 471 height 20
type input "Dr. [DATE]."
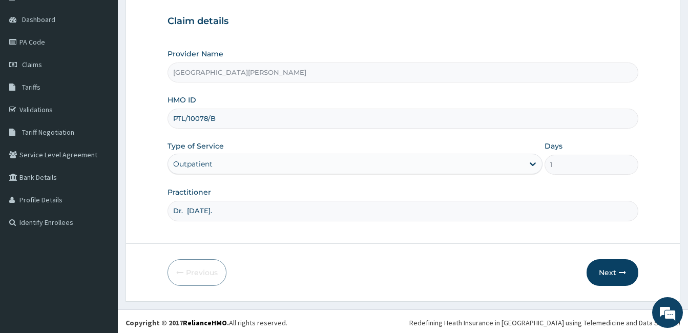
scroll to position [95, 0]
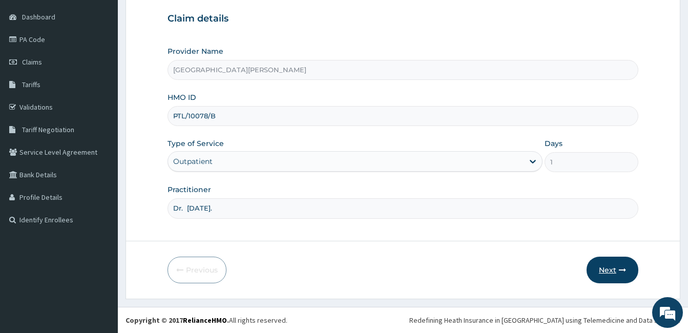
click at [614, 267] on button "Next" at bounding box center [613, 270] width 52 height 27
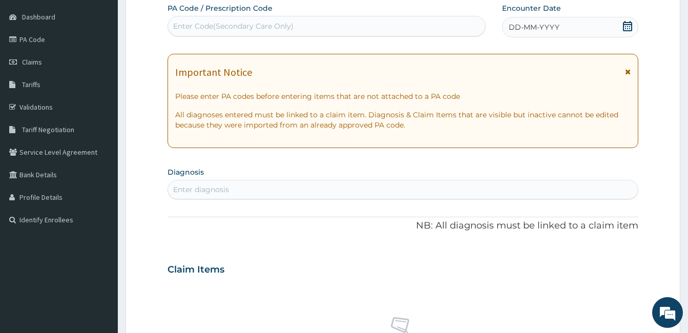
click at [627, 70] on icon at bounding box center [628, 71] width 6 height 7
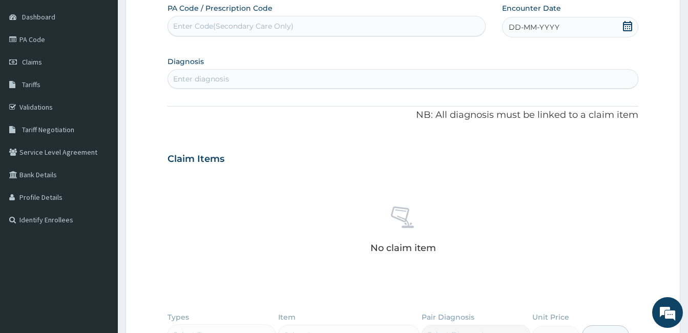
click at [627, 23] on icon at bounding box center [628, 26] width 10 height 10
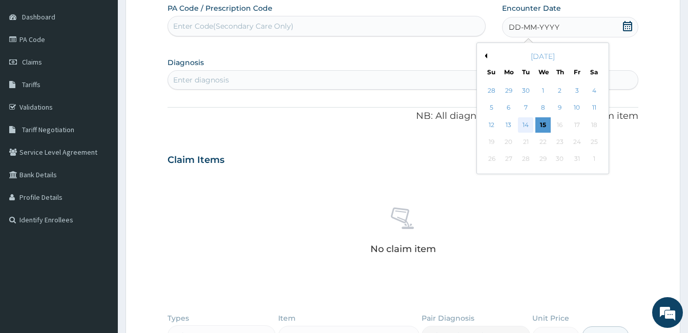
click at [526, 122] on div "14" at bounding box center [525, 124] width 15 height 15
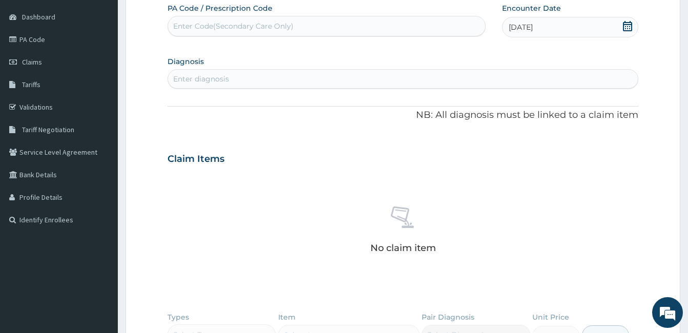
click at [201, 75] on div "Enter diagnosis" at bounding box center [201, 79] width 56 height 10
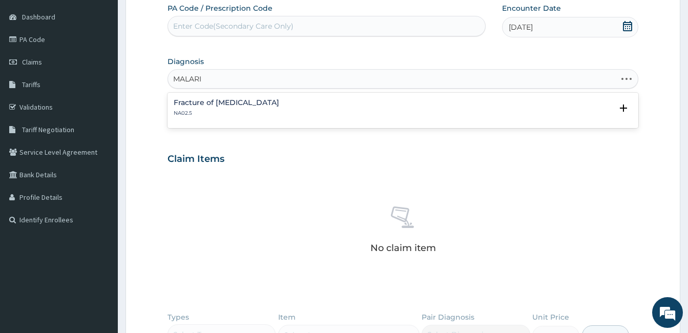
type input "[MEDICAL_DATA]"
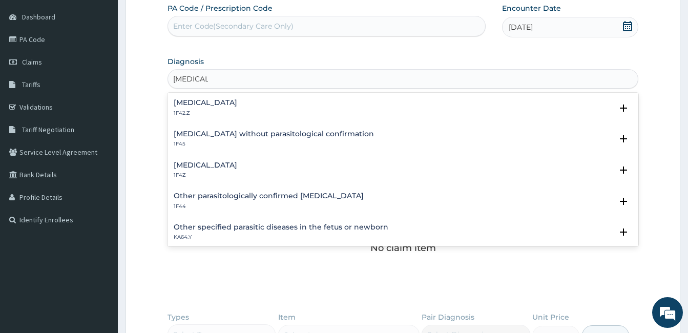
click at [185, 165] on h4 "[MEDICAL_DATA]" at bounding box center [206, 165] width 64 height 8
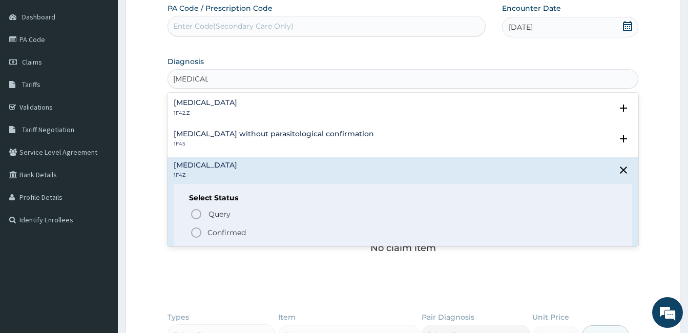
click at [194, 234] on icon "status option filled" at bounding box center [196, 232] width 12 height 12
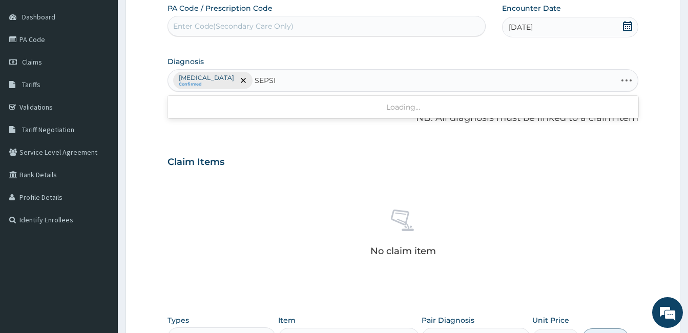
type input "[MEDICAL_DATA]"
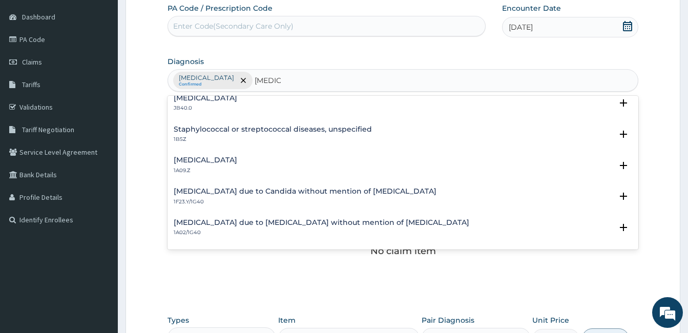
scroll to position [102, 0]
click at [302, 160] on div "[MEDICAL_DATA] 1A09.Z" at bounding box center [403, 164] width 459 height 18
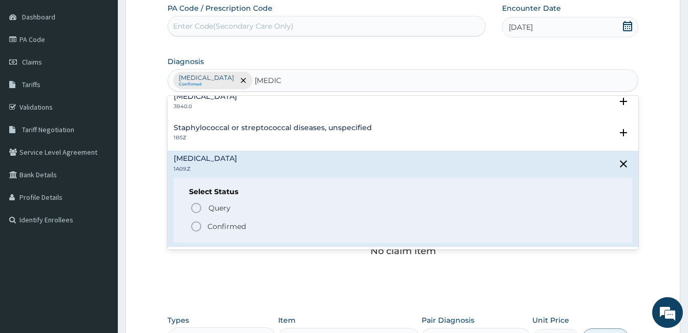
click at [200, 226] on icon "status option filled" at bounding box center [196, 226] width 12 height 12
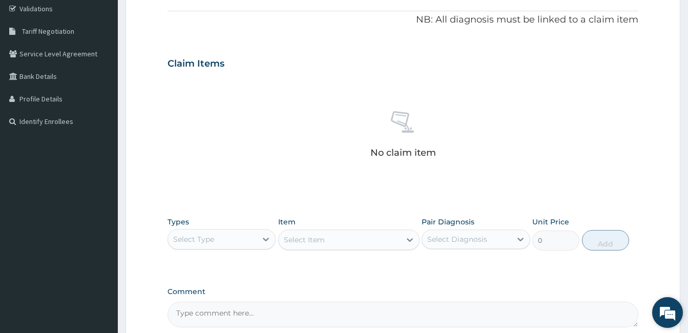
scroll to position [197, 0]
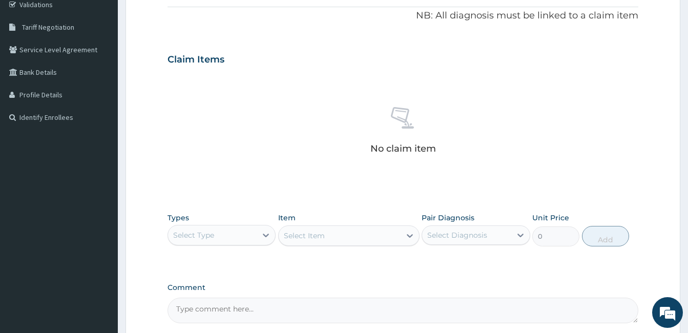
click at [245, 236] on div "Select Type" at bounding box center [212, 235] width 89 height 16
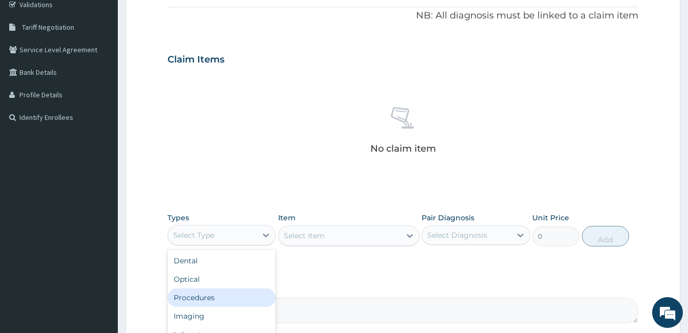
click at [230, 295] on div "Procedures" at bounding box center [222, 297] width 108 height 18
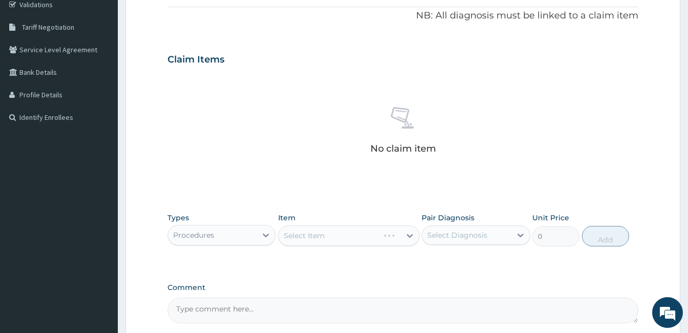
click at [338, 230] on div "Select Item" at bounding box center [348, 235] width 141 height 20
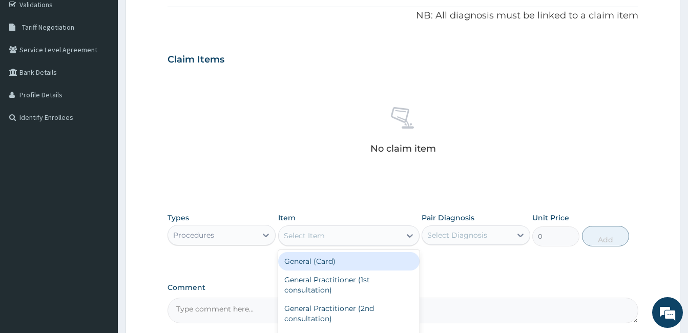
drag, startPoint x: 338, startPoint y: 231, endPoint x: 323, endPoint y: 263, distance: 35.8
click at [323, 246] on div "option General (Card) focused, 1 of 193. 193 results available. Use Up and Down…" at bounding box center [348, 235] width 141 height 20
click at [323, 263] on div "General (Card)" at bounding box center [348, 261] width 141 height 18
type input "500"
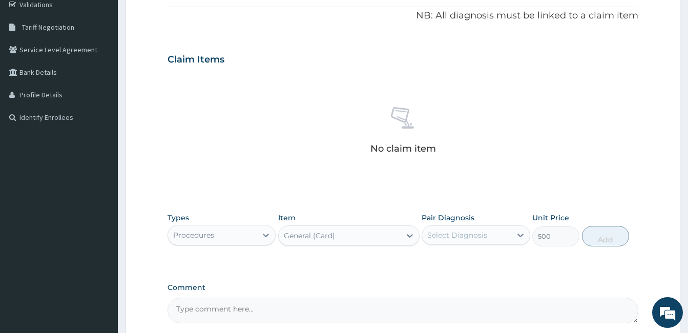
click at [468, 229] on div "Select Diagnosis" at bounding box center [466, 235] width 89 height 16
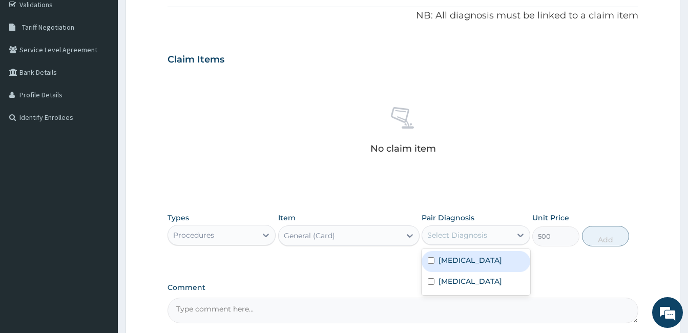
click at [433, 260] on input "checkbox" at bounding box center [431, 260] width 7 height 7
checkbox input "true"
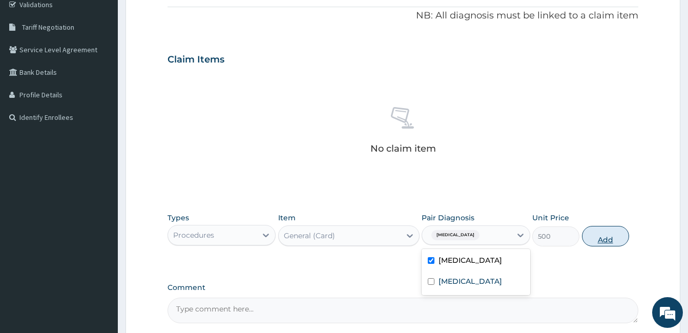
click at [613, 234] on button "Add" at bounding box center [605, 236] width 47 height 20
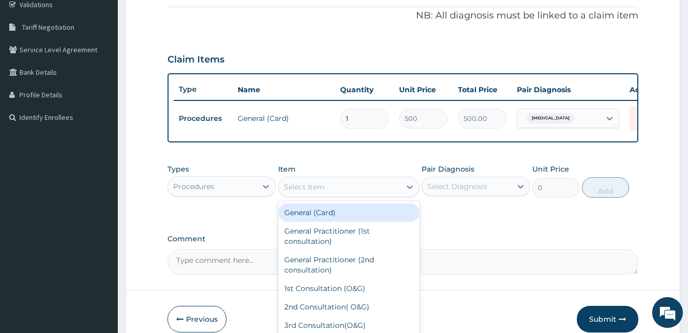
click at [336, 195] on div "Select Item" at bounding box center [340, 187] width 122 height 16
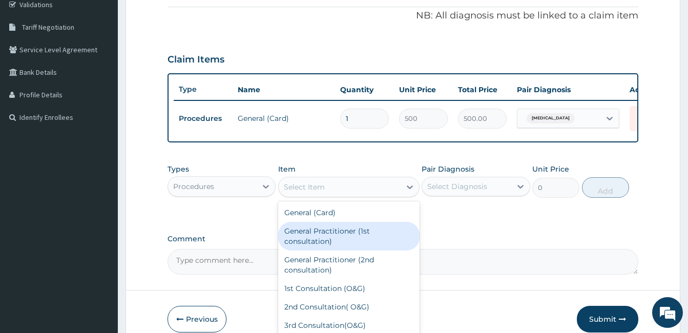
click at [330, 240] on div "General Practitioner (1st consultation)" at bounding box center [348, 236] width 141 height 29
type input "1500"
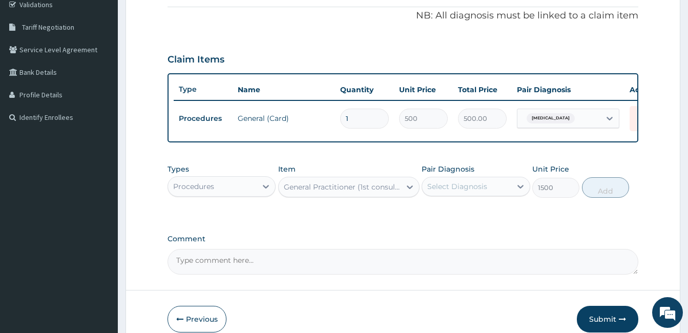
click at [448, 191] on div "Select Diagnosis" at bounding box center [457, 186] width 60 height 10
click at [430, 242] on div "[MEDICAL_DATA]" at bounding box center [476, 233] width 108 height 21
checkbox input "true"
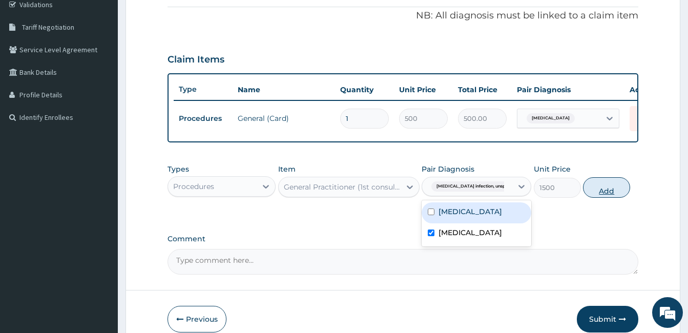
click at [605, 194] on button "Add" at bounding box center [606, 187] width 47 height 20
type input "0"
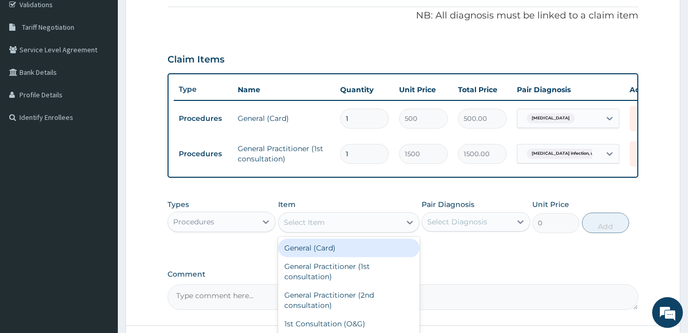
click at [337, 224] on div "Select Item" at bounding box center [340, 222] width 122 height 16
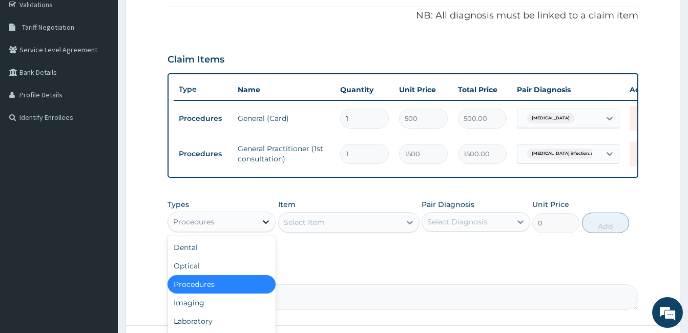
click at [260, 228] on div at bounding box center [266, 222] width 18 height 18
click at [224, 321] on div "Laboratory" at bounding box center [222, 321] width 108 height 18
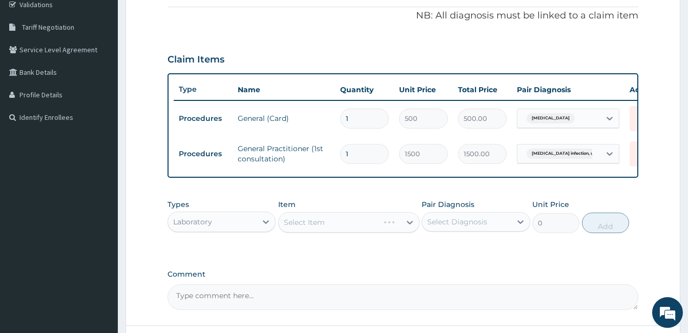
click at [368, 223] on div "Select Item" at bounding box center [348, 222] width 141 height 20
click at [367, 229] on div "Select Item" at bounding box center [340, 222] width 122 height 16
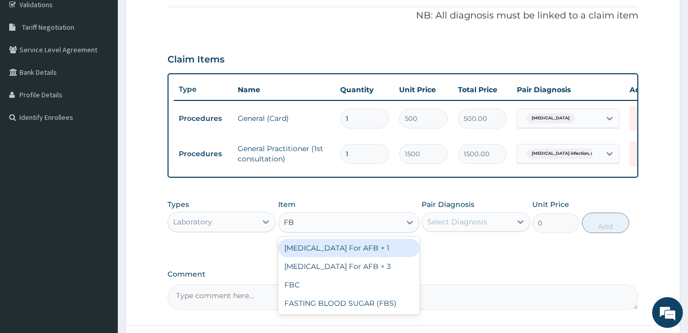
type input "FBC"
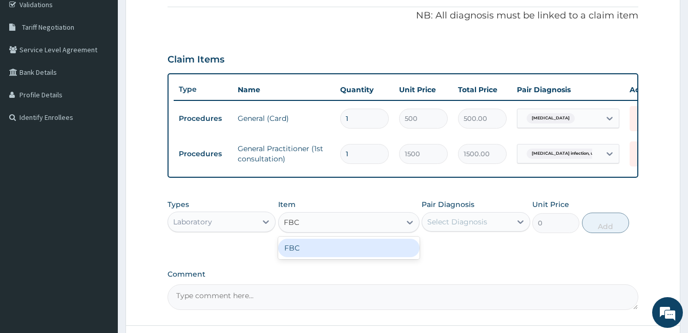
click at [352, 257] on div "FBC" at bounding box center [348, 248] width 141 height 18
type input "1600"
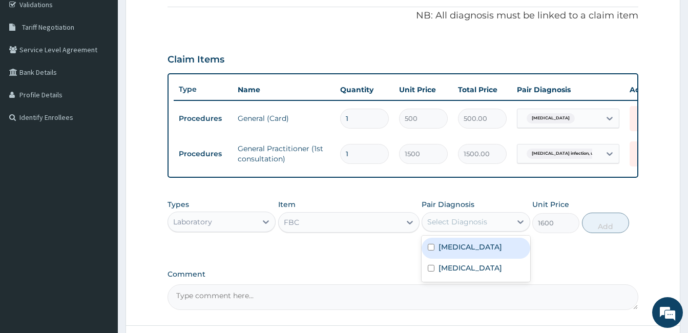
click at [477, 226] on div "Select Diagnosis" at bounding box center [457, 222] width 60 height 10
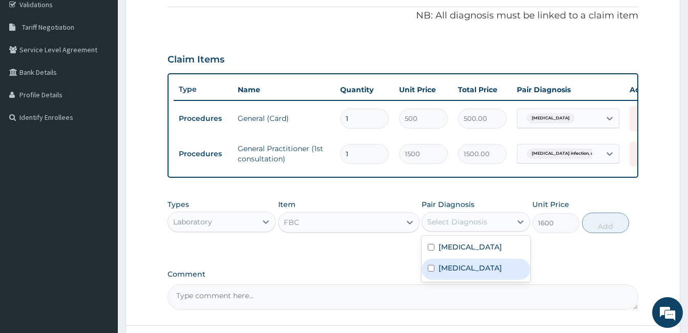
click at [429, 272] on input "checkbox" at bounding box center [431, 268] width 7 height 7
checkbox input "true"
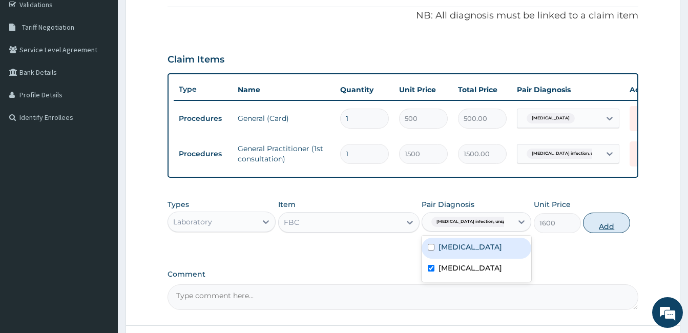
click at [609, 232] on button "Add" at bounding box center [606, 223] width 47 height 20
type input "0"
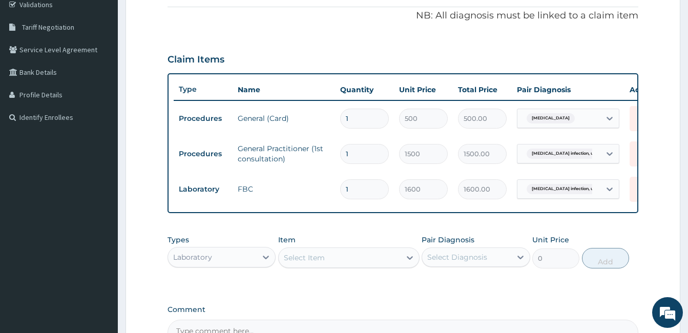
click at [321, 263] on div "Select Item" at bounding box center [304, 258] width 41 height 10
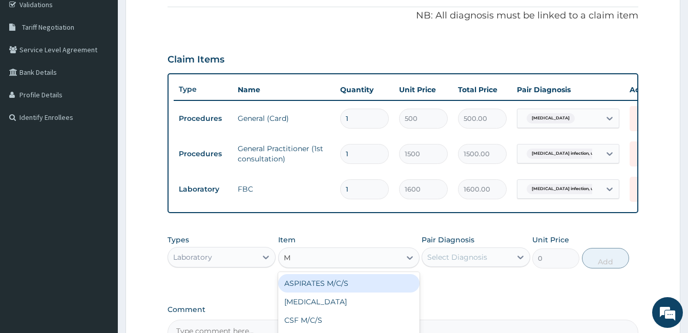
type input "MP"
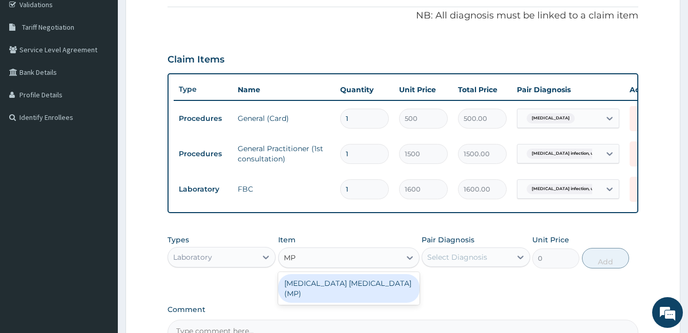
click at [324, 289] on div "[MEDICAL_DATA] [MEDICAL_DATA] (MP)" at bounding box center [348, 288] width 141 height 29
type input "560"
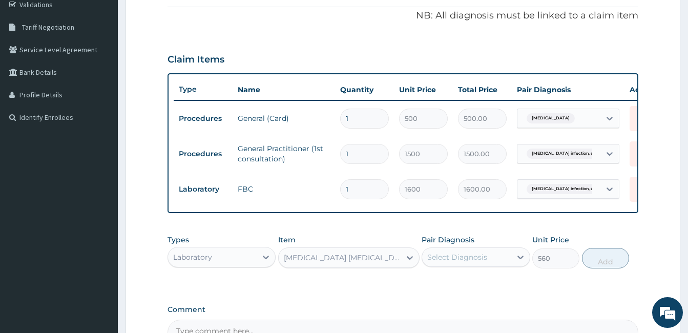
click at [461, 254] on div "Pair Diagnosis Select Diagnosis" at bounding box center [476, 252] width 108 height 34
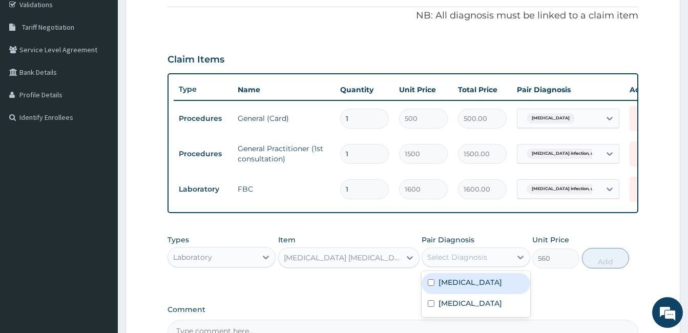
click at [452, 262] on div "Select Diagnosis" at bounding box center [457, 257] width 60 height 10
click at [431, 286] on input "checkbox" at bounding box center [431, 282] width 7 height 7
checkbox input "true"
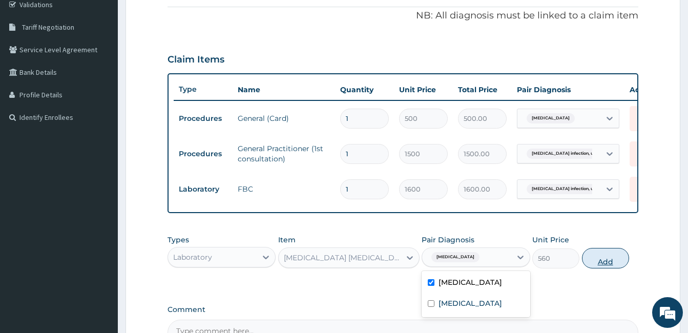
click at [603, 268] on button "Add" at bounding box center [605, 258] width 47 height 20
type input "0"
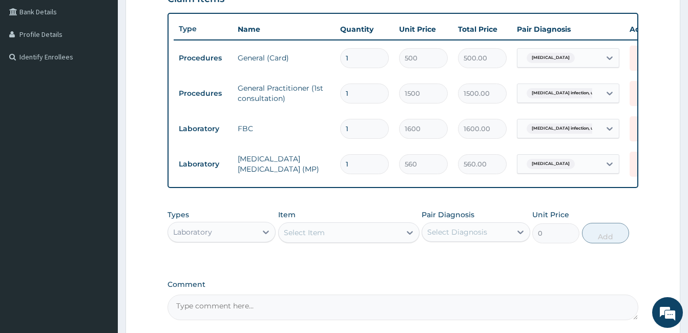
scroll to position [259, 0]
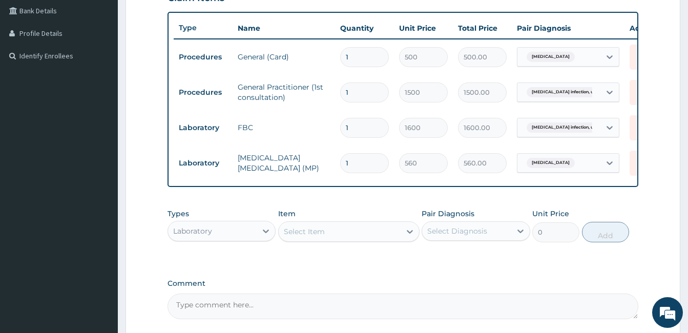
click at [379, 236] on div "Select Item" at bounding box center [340, 231] width 122 height 16
type input "URINAL"
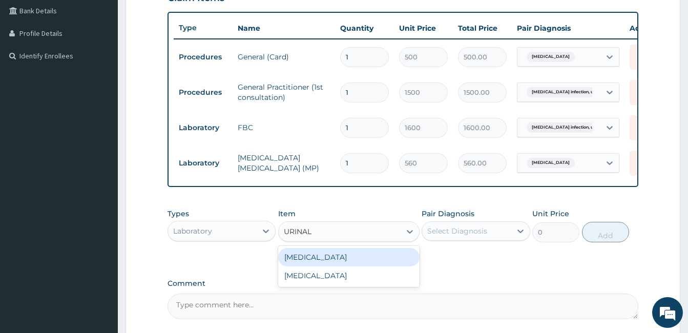
click at [388, 266] on div "[MEDICAL_DATA]" at bounding box center [348, 257] width 141 height 18
type input "400"
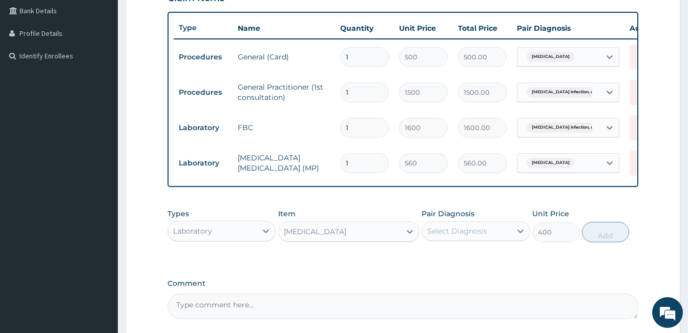
click at [488, 232] on div "Select Diagnosis" at bounding box center [466, 231] width 89 height 16
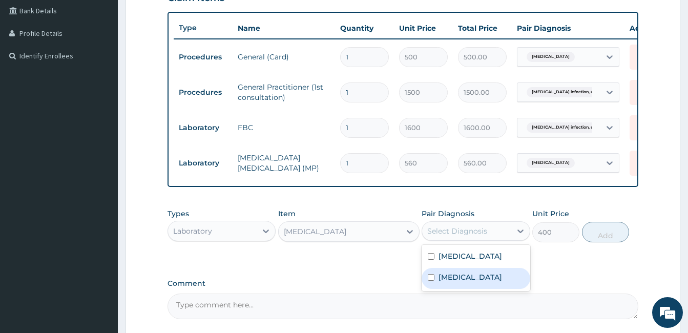
click at [429, 281] on input "checkbox" at bounding box center [431, 277] width 7 height 7
checkbox input "true"
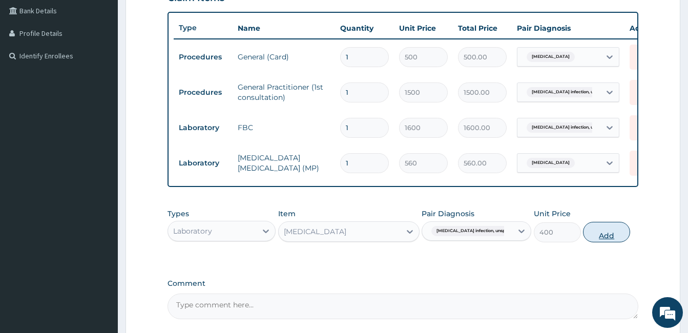
click at [613, 237] on button "Add" at bounding box center [606, 232] width 47 height 20
type input "0"
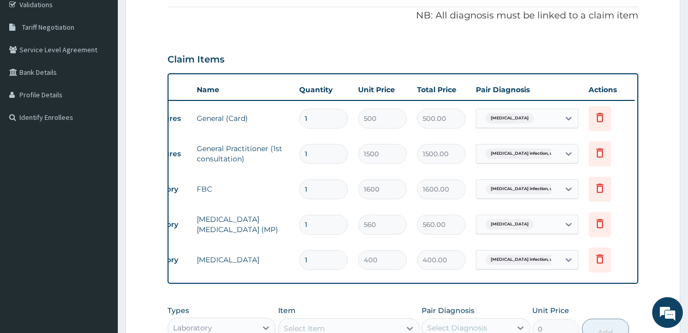
scroll to position [0, 44]
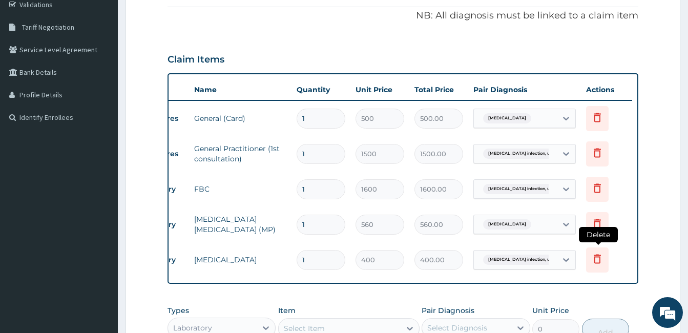
click at [599, 257] on icon at bounding box center [597, 258] width 7 height 9
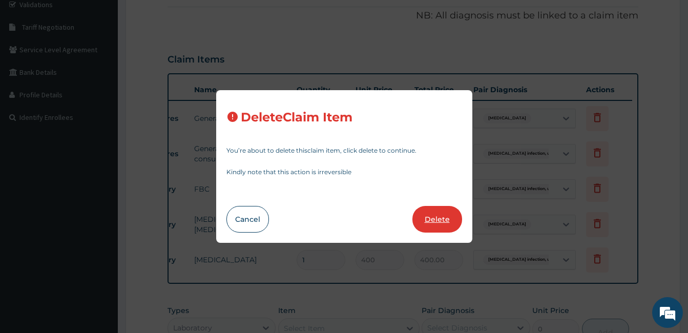
click at [439, 220] on button "Delete" at bounding box center [437, 219] width 50 height 27
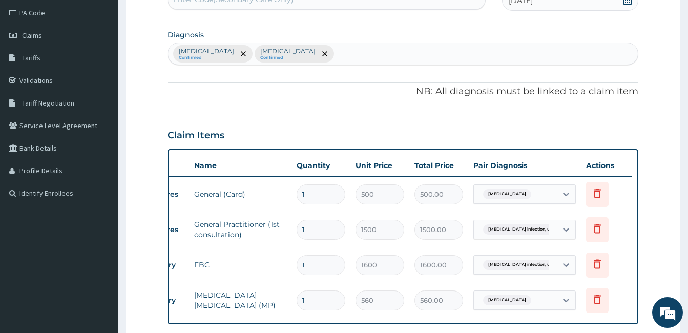
scroll to position [115, 0]
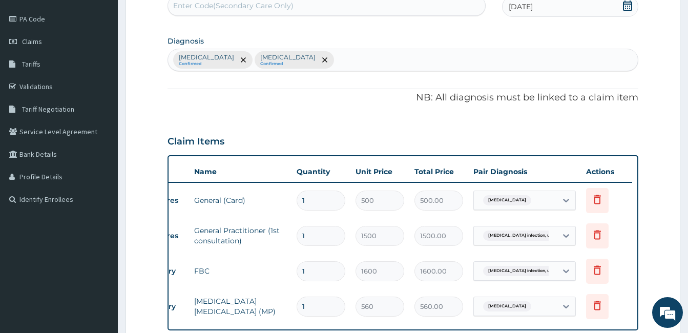
click at [400, 59] on div "[MEDICAL_DATA] Confirmed [MEDICAL_DATA] Confirmed" at bounding box center [403, 60] width 470 height 22
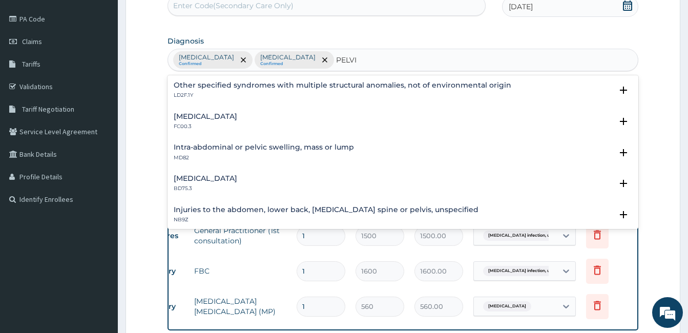
type input "PELVIC"
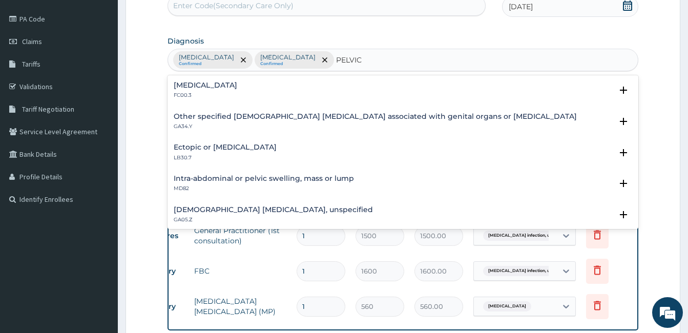
click at [329, 208] on h4 "[DEMOGRAPHIC_DATA] [MEDICAL_DATA], unspecified" at bounding box center [273, 210] width 199 height 8
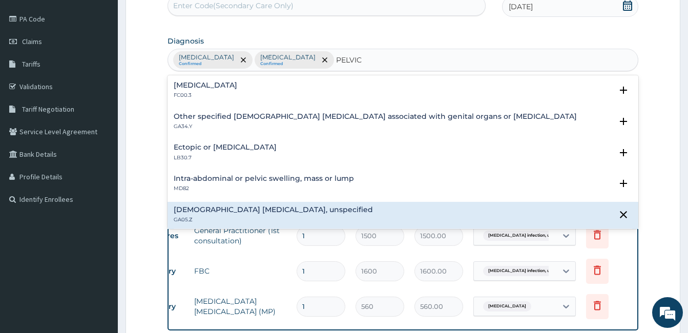
click at [329, 208] on h4 "[DEMOGRAPHIC_DATA] [MEDICAL_DATA], unspecified" at bounding box center [273, 210] width 199 height 8
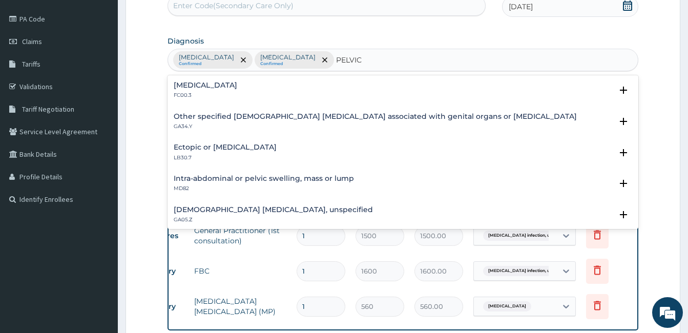
click at [329, 208] on h4 "[DEMOGRAPHIC_DATA] [MEDICAL_DATA], unspecified" at bounding box center [273, 210] width 199 height 8
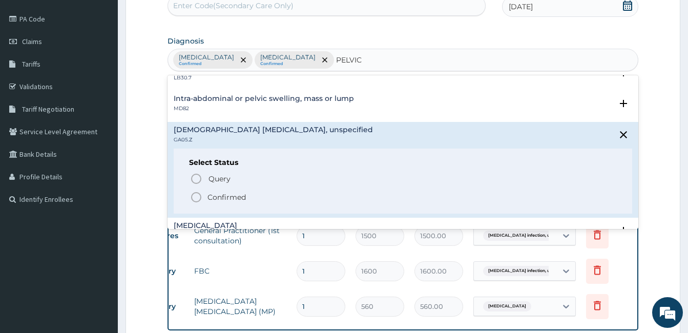
scroll to position [102, 0]
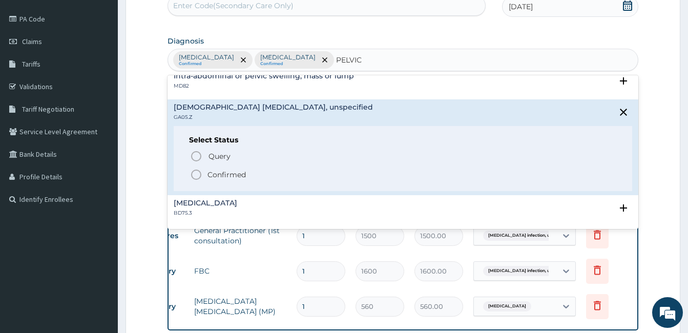
click at [199, 175] on icon "status option filled" at bounding box center [196, 175] width 12 height 12
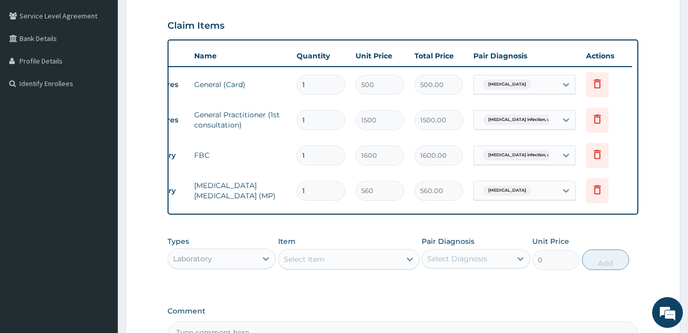
scroll to position [238, 0]
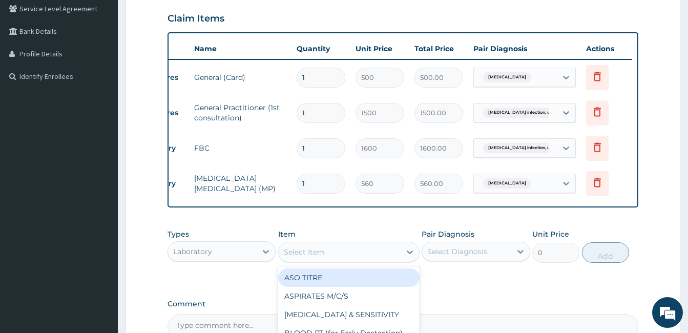
click at [361, 259] on div "Select Item" at bounding box center [340, 252] width 122 height 16
type input "URINA"
click at [360, 285] on div "[MEDICAL_DATA]" at bounding box center [348, 277] width 141 height 18
type input "400"
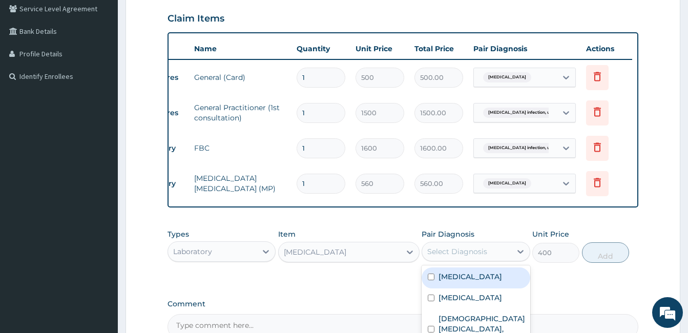
click at [452, 257] on div "Select Diagnosis" at bounding box center [457, 251] width 60 height 10
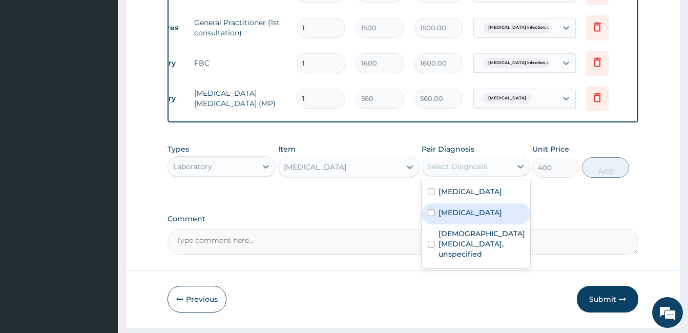
scroll to position [341, 0]
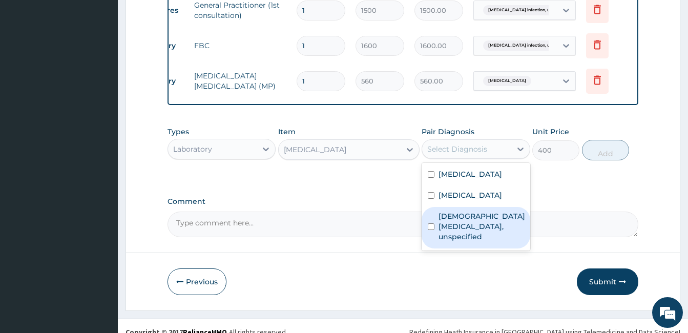
click at [429, 230] on input "checkbox" at bounding box center [431, 226] width 7 height 7
checkbox input "true"
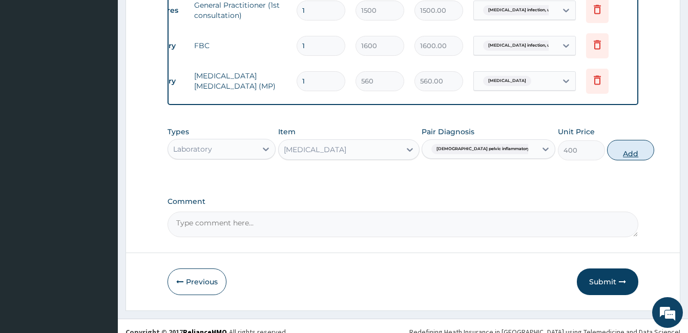
click at [607, 153] on button "Add" at bounding box center [630, 150] width 47 height 20
type input "0"
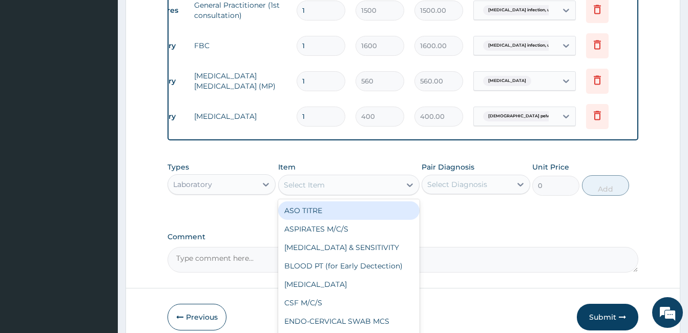
click at [341, 190] on div "Select Item" at bounding box center [340, 185] width 122 height 16
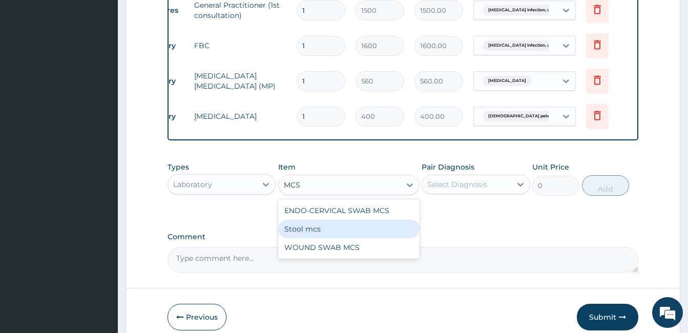
type input "MCS"
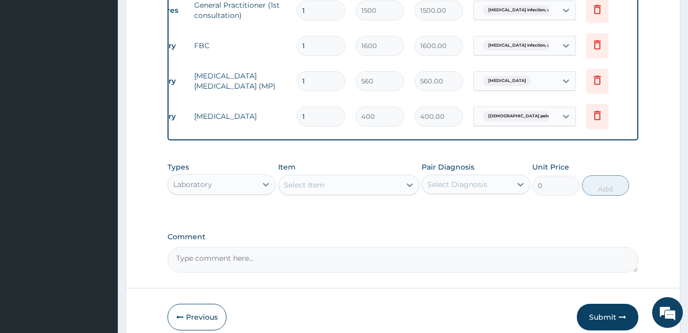
click at [468, 237] on div "PA Code / Prescription Code Enter Code(Secondary Care Only) Encounter Date [DAT…" at bounding box center [403, 14] width 471 height 515
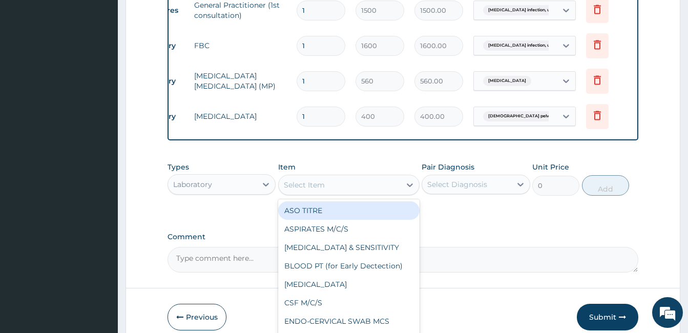
click at [337, 187] on div "Select Item" at bounding box center [340, 185] width 122 height 16
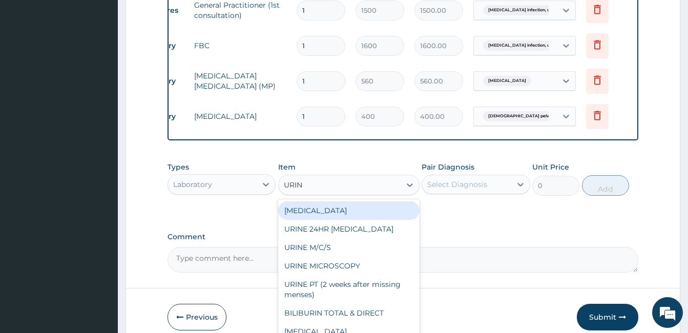
type input "URINE"
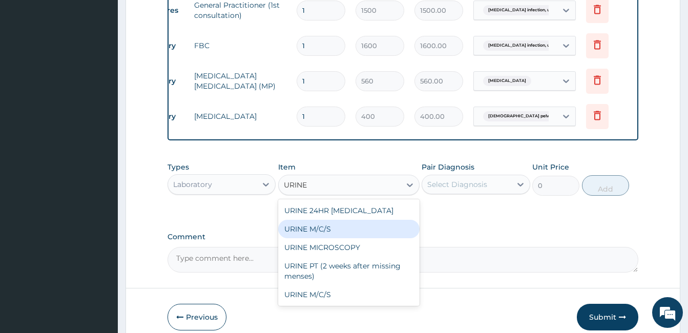
click at [335, 236] on div "URINE M/C/S" at bounding box center [348, 229] width 141 height 18
type input "640"
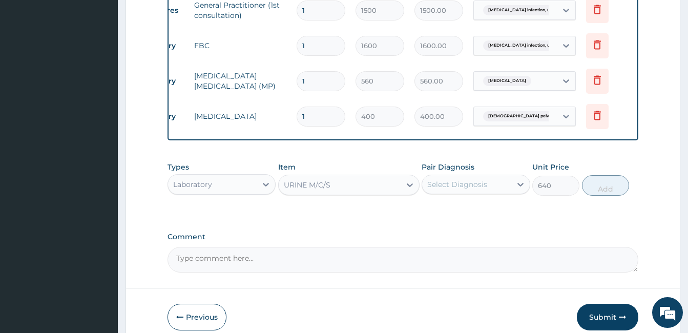
click at [473, 190] on div "Select Diagnosis" at bounding box center [457, 184] width 60 height 10
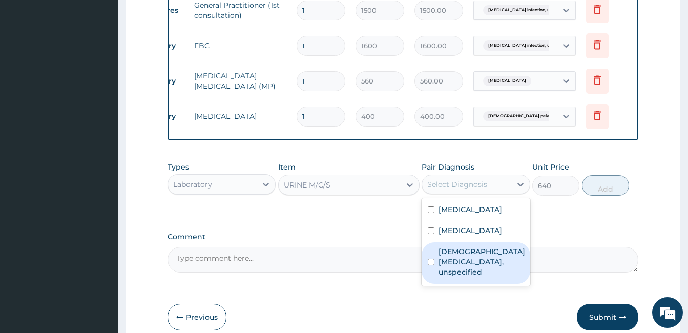
click at [429, 265] on input "checkbox" at bounding box center [431, 262] width 7 height 7
checkbox input "true"
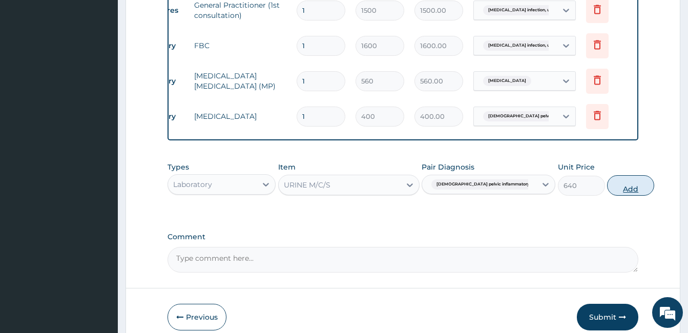
click at [607, 194] on button "Add" at bounding box center [630, 185] width 47 height 20
type input "0"
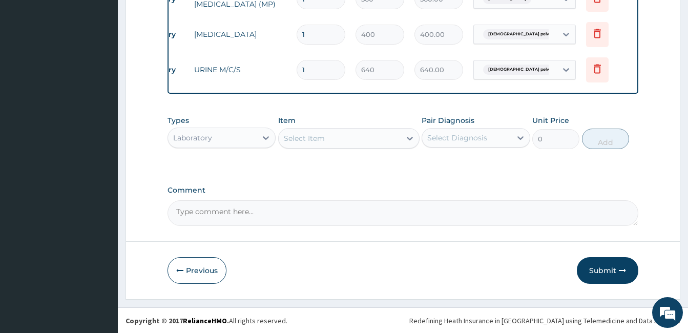
scroll to position [431, 0]
click at [609, 273] on button "Submit" at bounding box center [607, 270] width 61 height 27
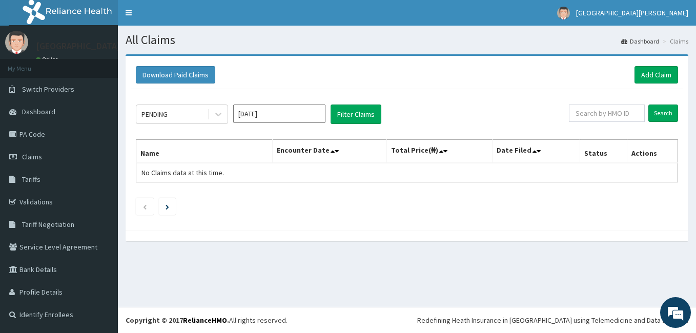
click at [613, 216] on div "PENDING [DATE] Filter Claims Search Name Encounter Date Total Price(₦) Date Fil…" at bounding box center [407, 157] width 552 height 136
click at [656, 72] on link "Add Claim" at bounding box center [656, 74] width 44 height 17
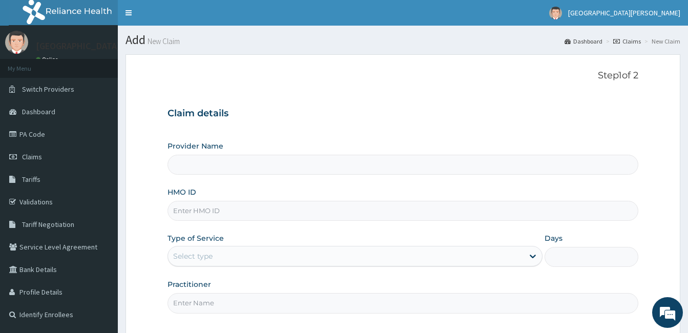
type input "[GEOGRAPHIC_DATA][PERSON_NAME]"
click at [205, 216] on input "HMO ID" at bounding box center [403, 211] width 471 height 20
type input "I"
type input "i"
type input "ISW/10085/B"
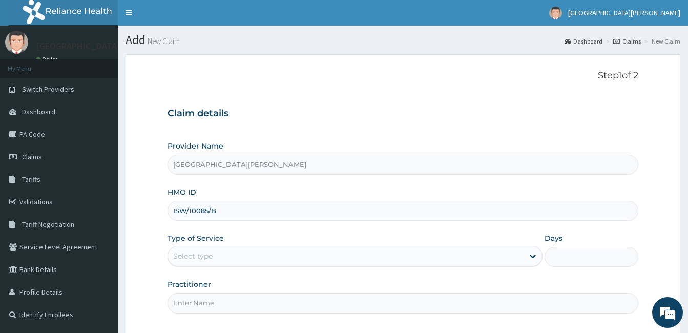
click at [274, 259] on div "Select type" at bounding box center [346, 256] width 356 height 16
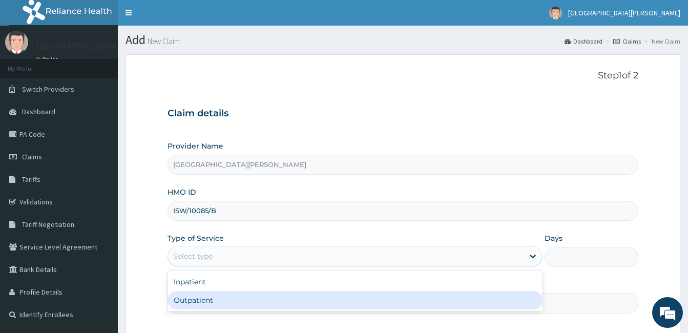
click at [271, 297] on div "Outpatient" at bounding box center [355, 300] width 375 height 18
type input "1"
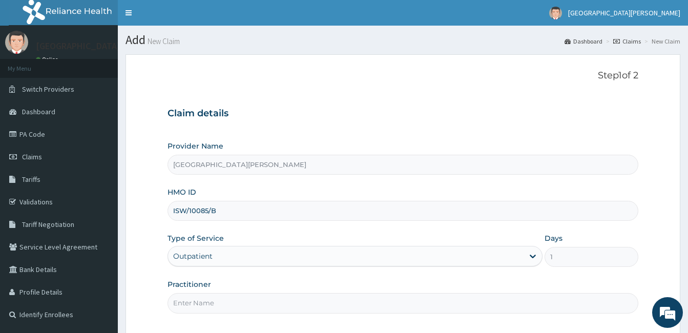
click at [271, 301] on input "Practitioner" at bounding box center [403, 303] width 471 height 20
type input "Dr. [DATE]."
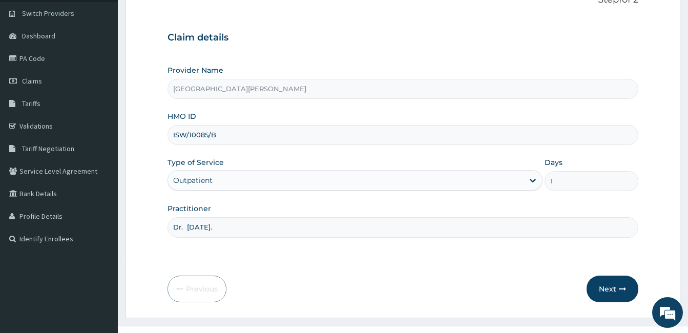
scroll to position [95, 0]
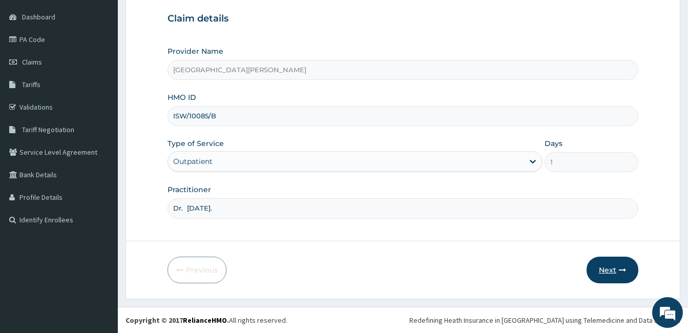
click at [621, 273] on icon "button" at bounding box center [622, 269] width 7 height 7
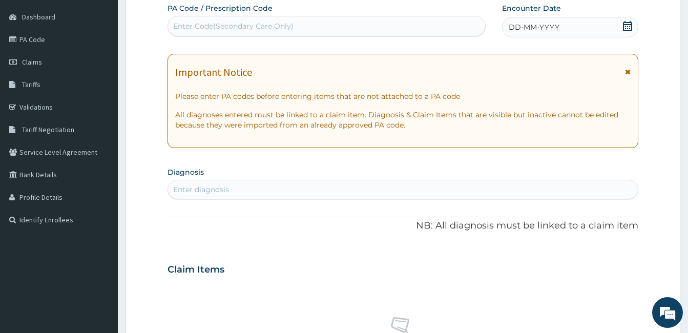
click at [628, 73] on icon at bounding box center [628, 71] width 6 height 7
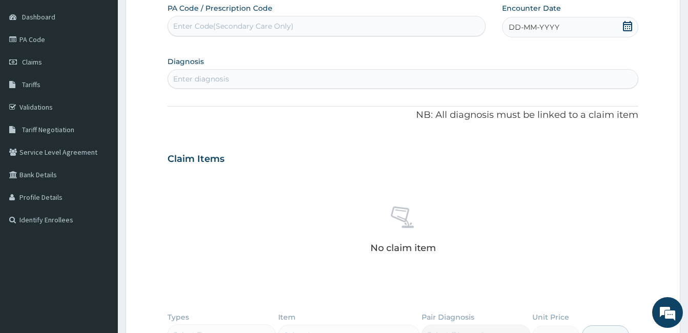
click at [628, 26] on icon at bounding box center [628, 26] width 10 height 10
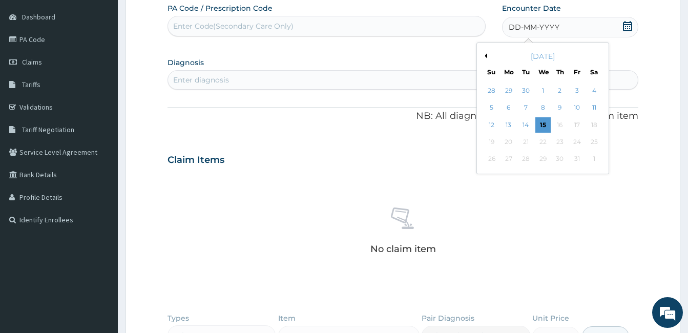
click at [627, 26] on icon at bounding box center [628, 26] width 10 height 10
click at [542, 120] on div "15" at bounding box center [542, 124] width 15 height 15
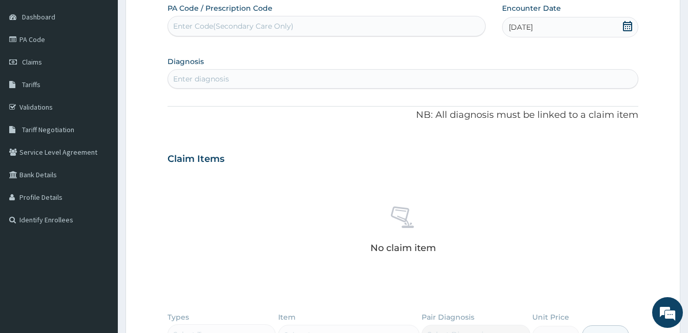
click at [216, 75] on div "Enter diagnosis" at bounding box center [201, 79] width 56 height 10
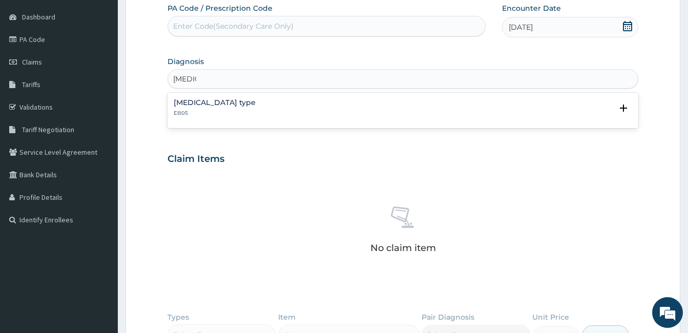
click at [228, 103] on h4 "[MEDICAL_DATA] type" at bounding box center [215, 103] width 82 height 8
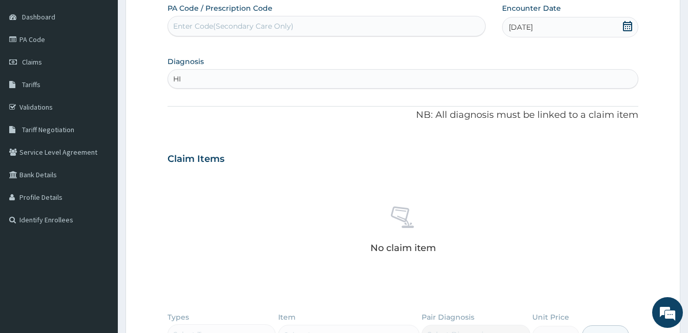
type input "H"
type input "A"
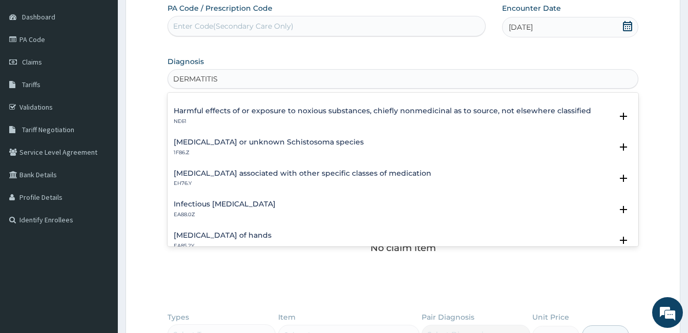
scroll to position [758, 0]
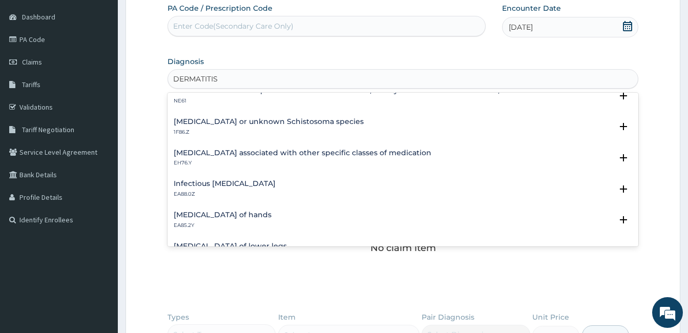
click at [273, 181] on h4 "Infectious dermatitis, unspecified" at bounding box center [225, 184] width 102 height 8
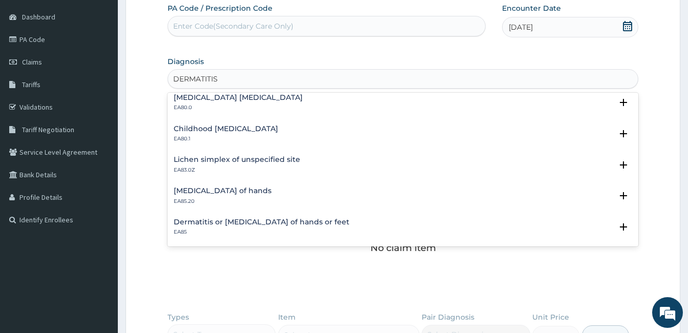
scroll to position [1470, 0]
type input "DERMATITIS"
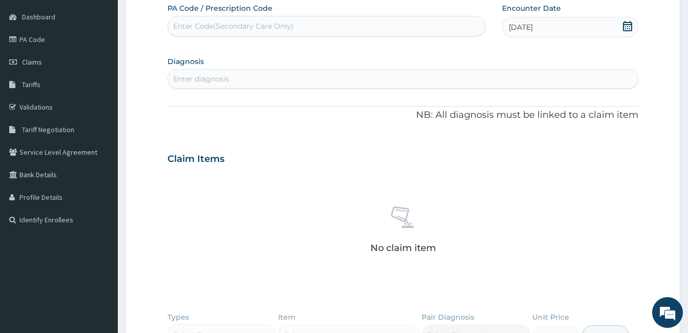
click at [607, 286] on div "No claim item" at bounding box center [403, 232] width 471 height 118
click at [214, 80] on div "Enter diagnosis" at bounding box center [201, 79] width 56 height 10
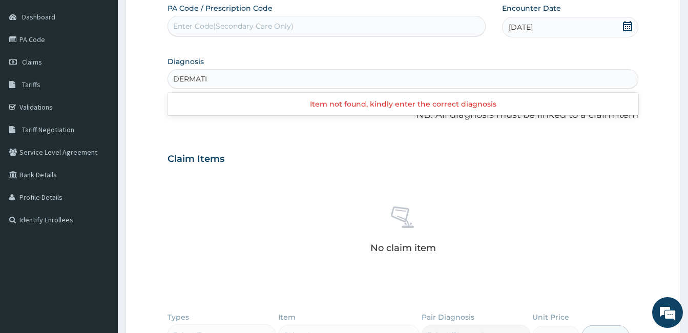
type input "DERMAT"
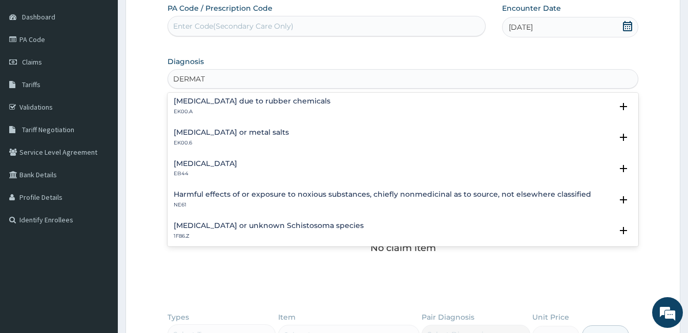
scroll to position [656, 0]
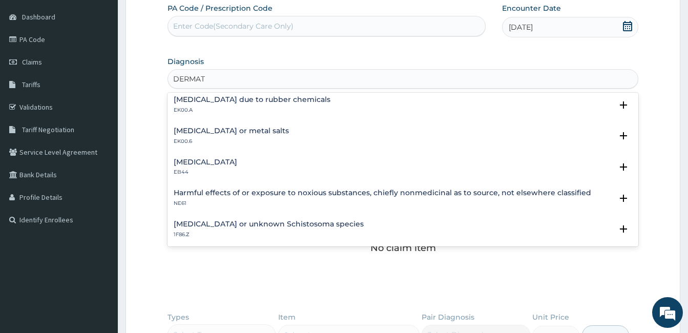
click at [362, 105] on div "Allergic contact dermatitis due to rubber chemicals EK00.A" at bounding box center [403, 105] width 459 height 18
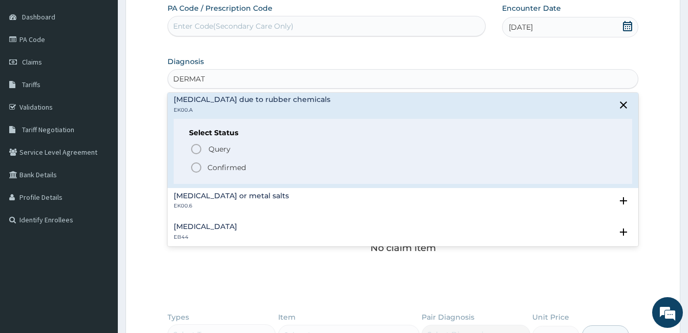
click at [195, 168] on icon "status option filled" at bounding box center [196, 167] width 12 height 12
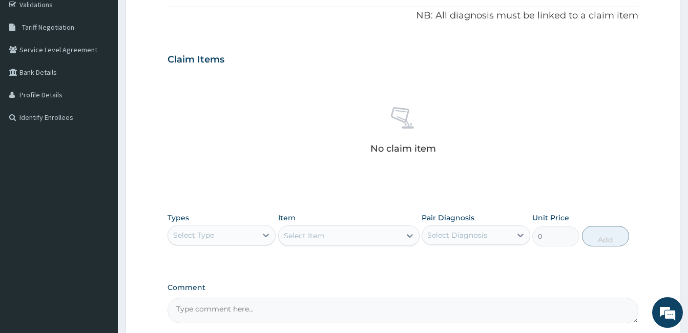
scroll to position [218, 0]
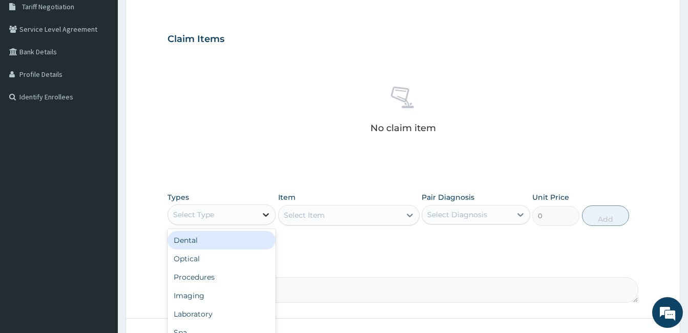
click at [265, 211] on icon at bounding box center [266, 215] width 10 height 10
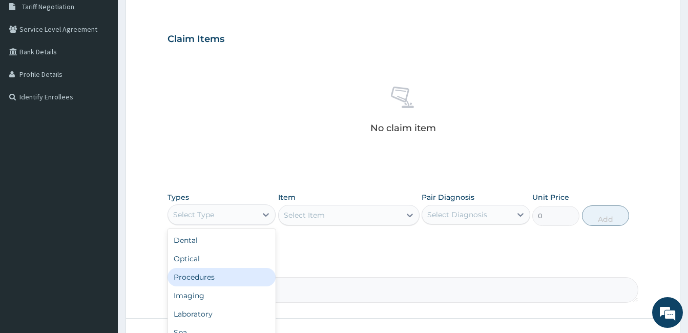
click at [221, 282] on div "Procedures" at bounding box center [222, 277] width 108 height 18
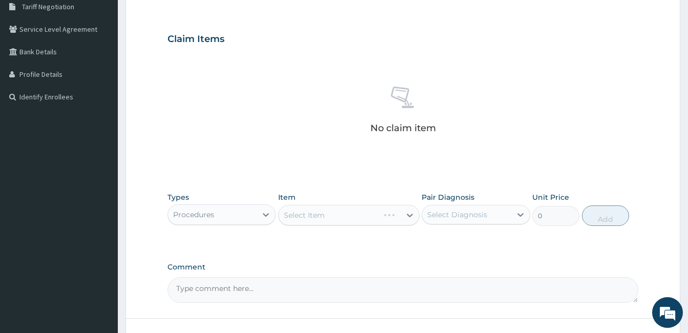
click at [326, 226] on div "Types option Procedures, selected. Select is focused ,type to refine list, pres…" at bounding box center [403, 209] width 471 height 44
click at [328, 206] on div "Select Item" at bounding box center [348, 215] width 141 height 20
click at [329, 214] on div "Select Item" at bounding box center [348, 215] width 141 height 20
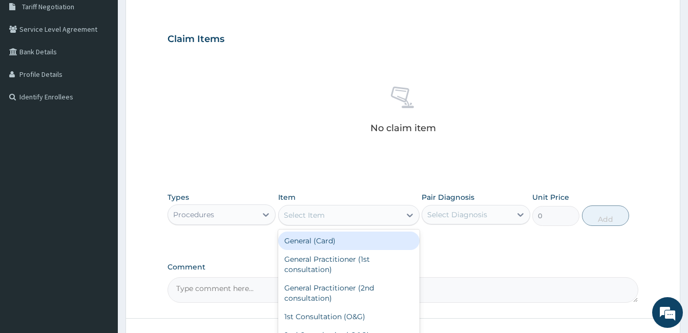
click at [368, 217] on div "Select Item" at bounding box center [340, 215] width 122 height 16
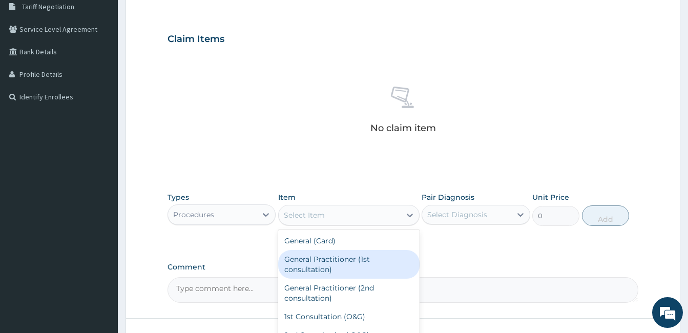
click at [360, 265] on div "General Practitioner (1st consultation)" at bounding box center [348, 264] width 141 height 29
type input "1500"
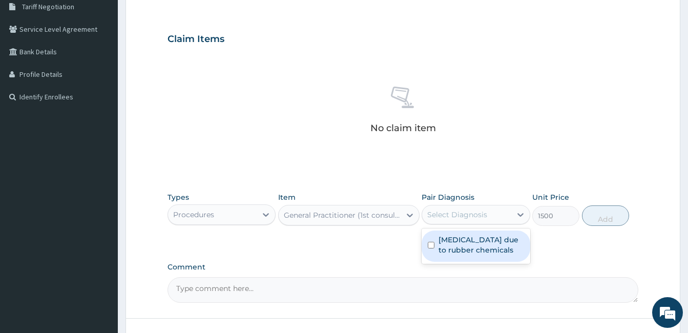
click at [472, 211] on div "Select Diagnosis" at bounding box center [457, 215] width 60 height 10
click at [428, 248] on input "checkbox" at bounding box center [431, 245] width 7 height 7
checkbox input "true"
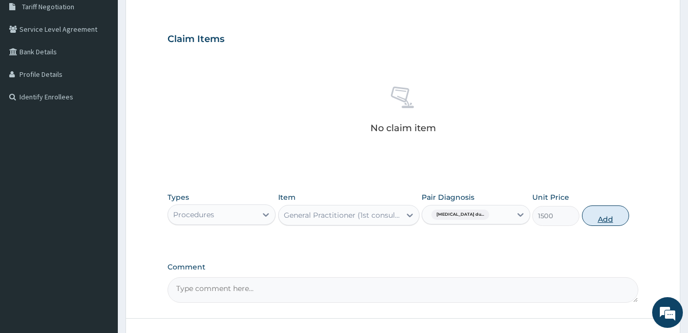
click at [607, 212] on button "Add" at bounding box center [605, 215] width 47 height 20
type input "0"
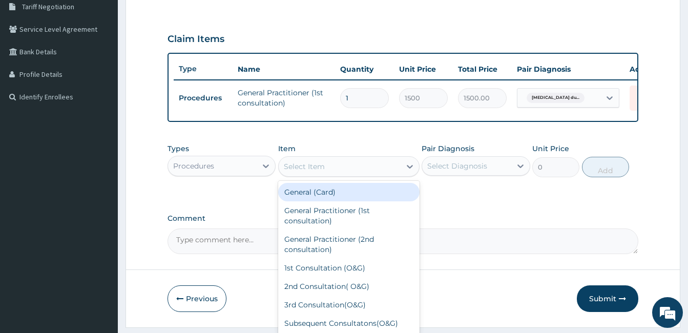
click at [316, 172] on div "Select Item" at bounding box center [304, 166] width 41 height 10
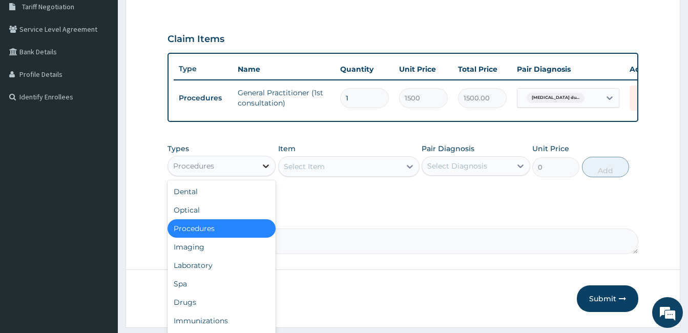
click at [263, 170] on icon at bounding box center [266, 166] width 10 height 10
click at [204, 303] on div "Drugs" at bounding box center [222, 302] width 108 height 18
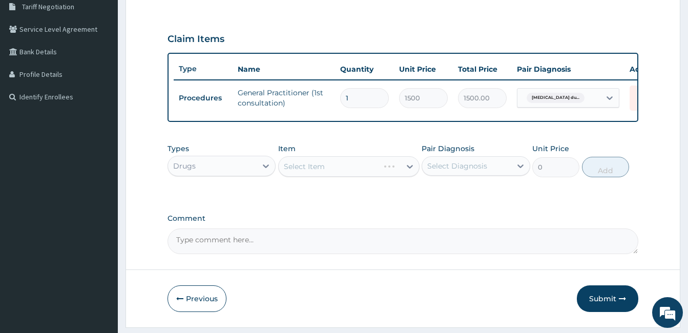
click at [346, 174] on div "Select Item" at bounding box center [348, 166] width 141 height 20
click at [345, 173] on div "Select Item" at bounding box center [348, 166] width 141 height 20
click at [379, 177] on div "Select Item" at bounding box center [348, 166] width 141 height 20
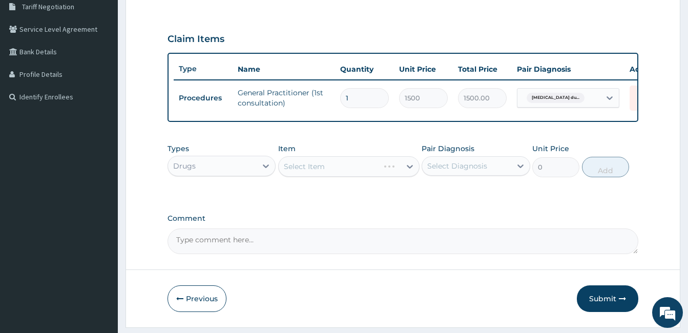
click at [379, 177] on div "Select Item" at bounding box center [348, 166] width 141 height 20
click at [379, 175] on div "Select Item" at bounding box center [340, 166] width 122 height 16
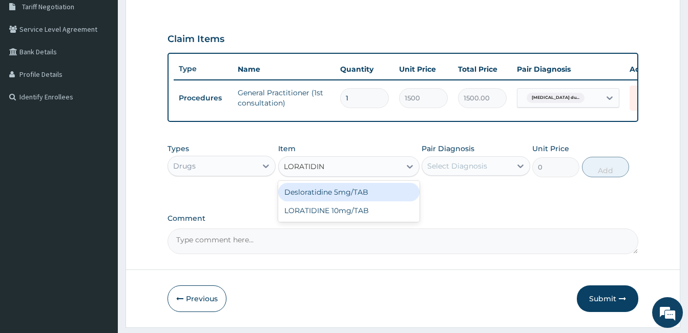
type input "LORATIDINE"
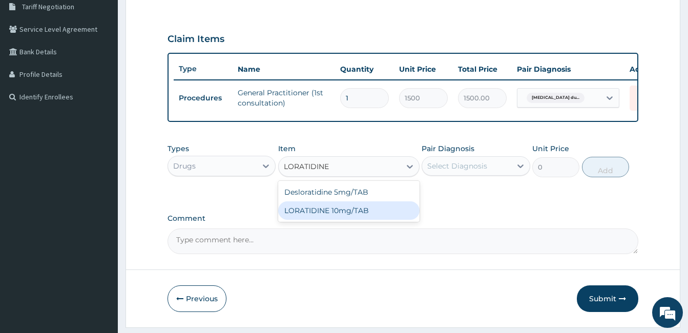
click at [361, 217] on div "LORATIDINE 10mg/TAB" at bounding box center [348, 210] width 141 height 18
type input "11.55"
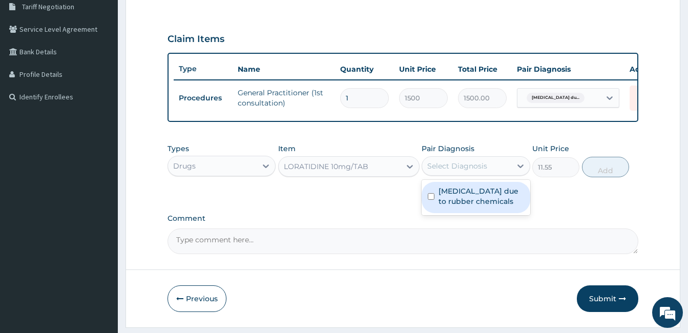
click at [467, 171] on div "Select Diagnosis" at bounding box center [457, 166] width 60 height 10
click at [428, 200] on input "checkbox" at bounding box center [431, 196] width 7 height 7
checkbox input "true"
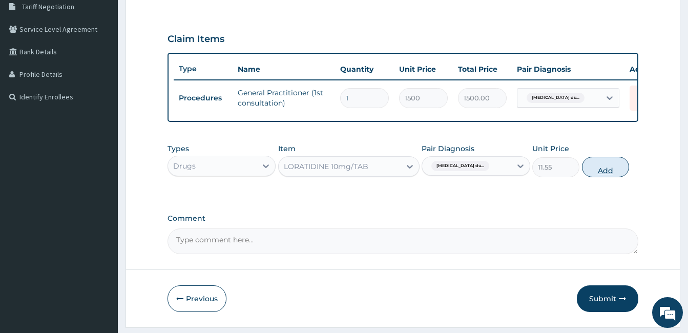
click at [606, 175] on button "Add" at bounding box center [605, 167] width 47 height 20
type input "0"
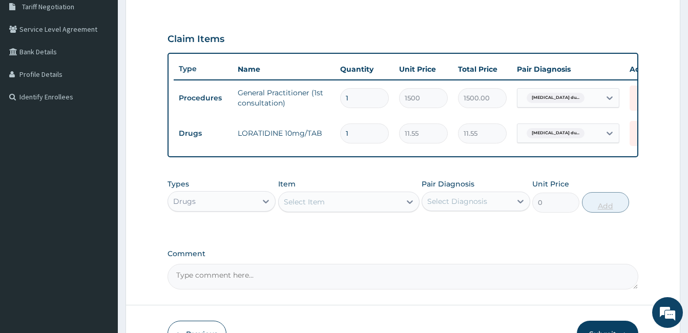
type input "0.00"
type input "4"
type input "46.20"
type input "4"
click at [352, 201] on div "Select Item" at bounding box center [340, 202] width 122 height 16
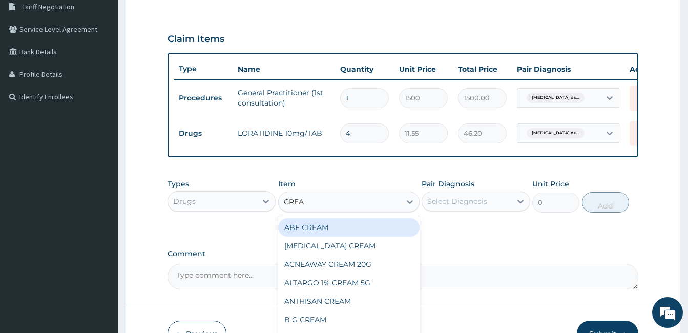
type input "CREAM"
click at [358, 233] on div "ABF CREAM" at bounding box center [348, 227] width 141 height 18
type input "157.5"
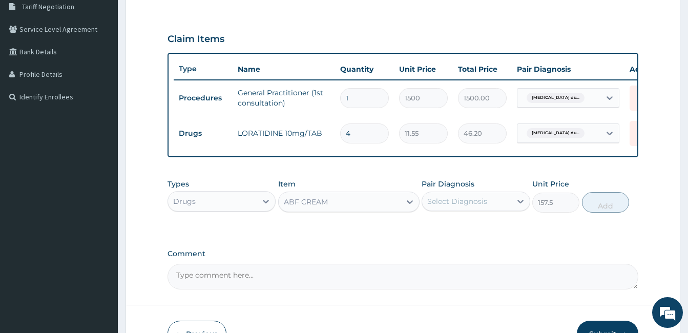
click at [378, 208] on div "ABF CREAM" at bounding box center [340, 202] width 122 height 16
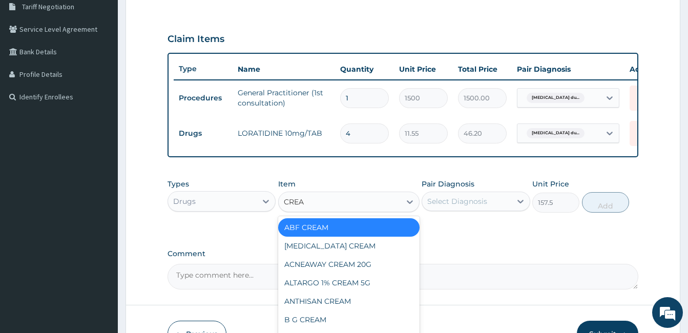
type input "CREAM"
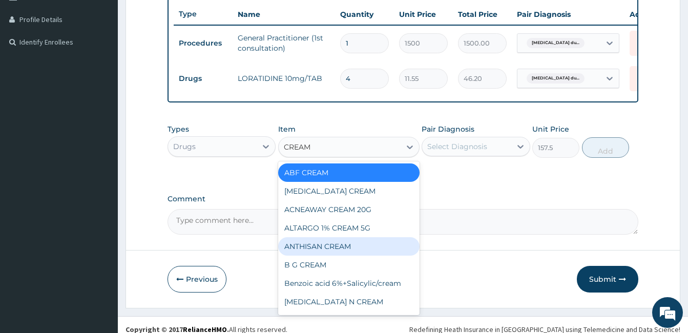
scroll to position [279, 0]
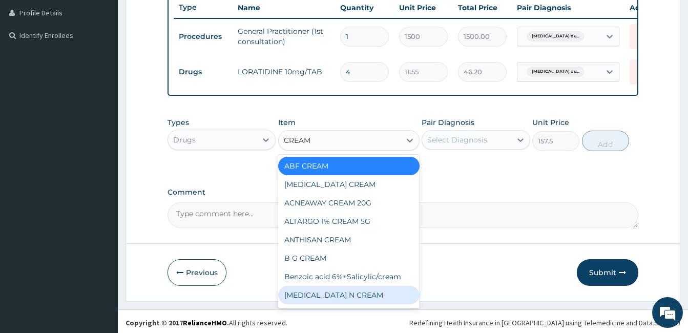
click at [390, 300] on div "BETAMETHASONE N CREAM" at bounding box center [348, 295] width 141 height 18
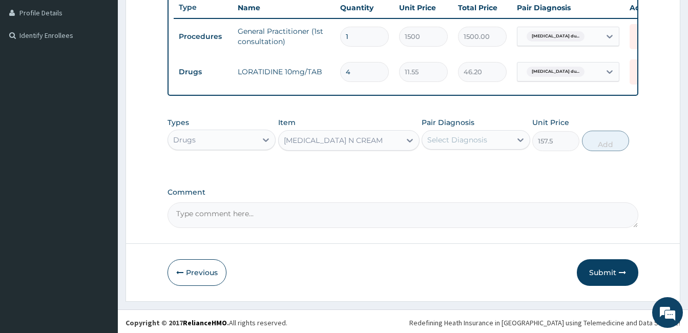
click at [382, 146] on div "BETAMETHASONE N CREAM" at bounding box center [333, 140] width 99 height 10
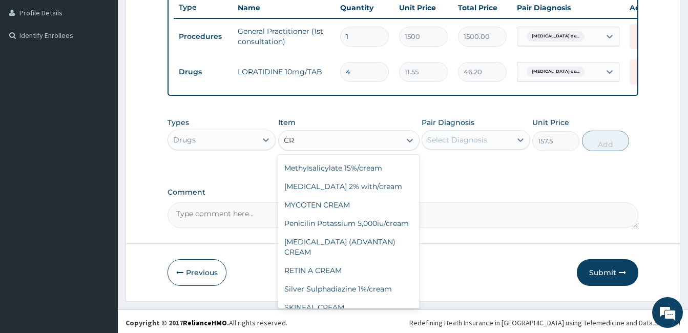
scroll to position [926, 0]
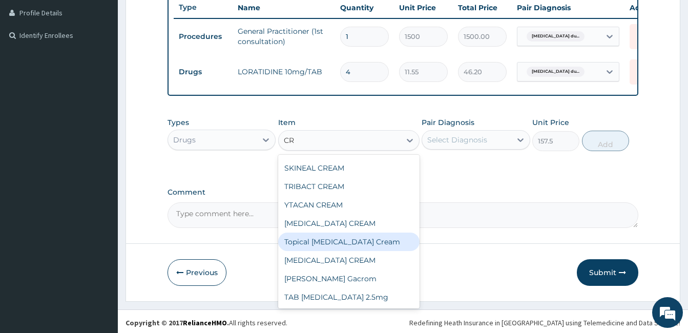
type input "C"
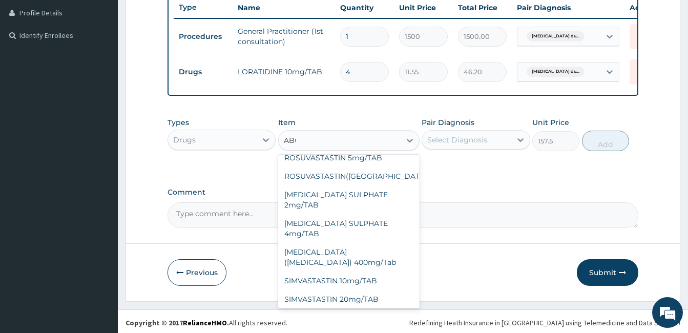
scroll to position [0, 0]
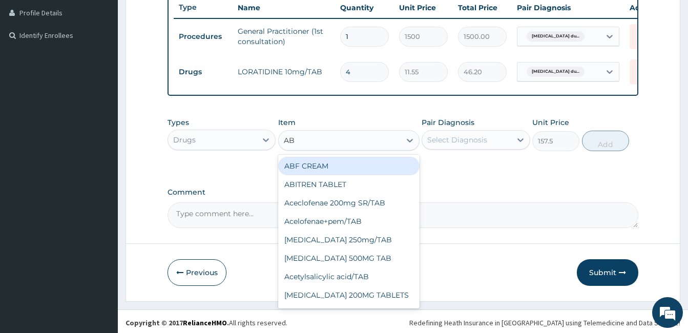
type input "A"
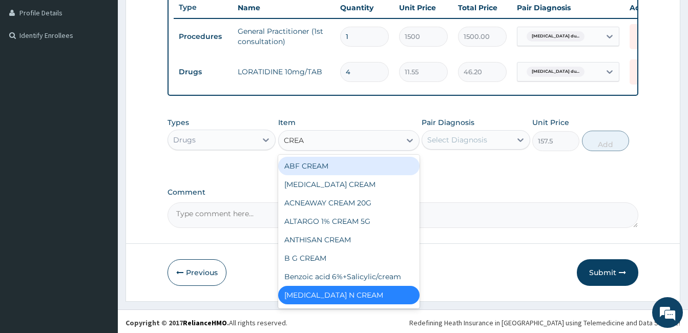
type input "CREAM"
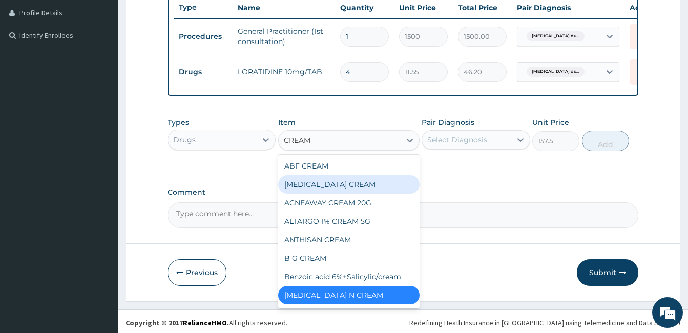
click at [347, 194] on div "ACICLOVIR CREAM" at bounding box center [348, 184] width 141 height 18
type input "446.25"
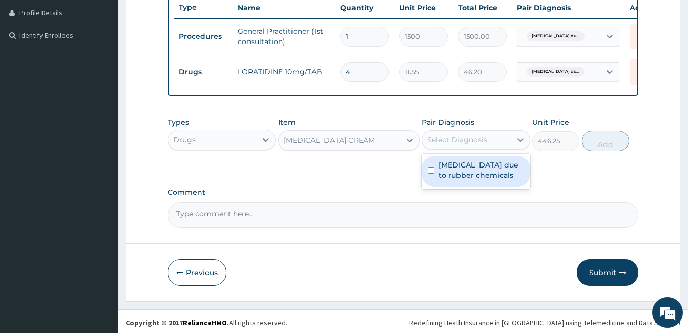
click at [470, 145] on div "Select Diagnosis" at bounding box center [457, 140] width 60 height 10
click at [433, 174] on input "checkbox" at bounding box center [431, 170] width 7 height 7
checkbox input "true"
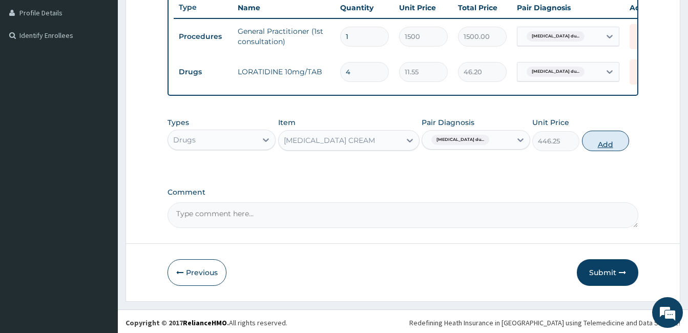
click at [605, 147] on button "Add" at bounding box center [605, 141] width 47 height 20
type input "0"
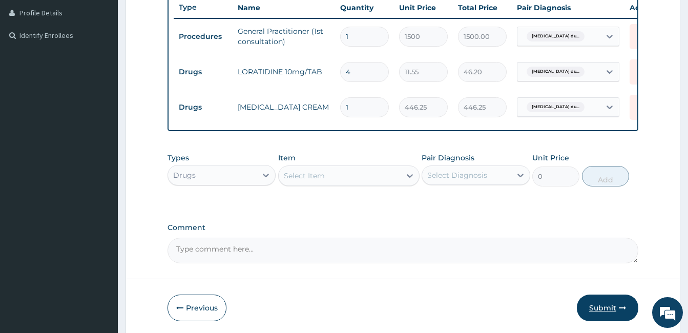
click at [613, 317] on button "Submit" at bounding box center [607, 308] width 61 height 27
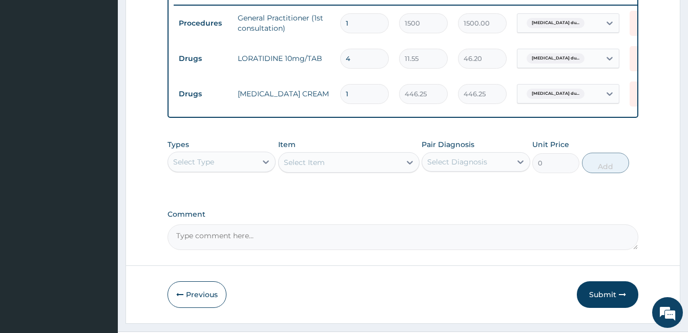
scroll to position [436, 0]
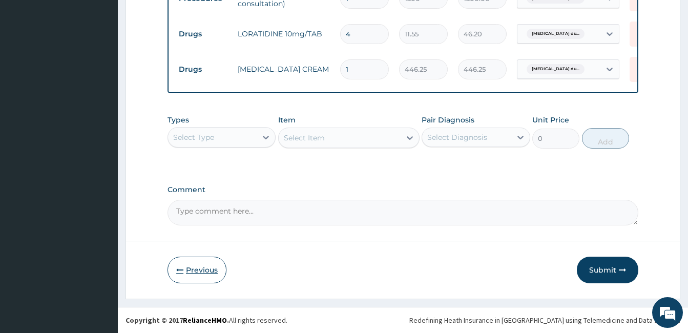
click at [181, 270] on icon "button" at bounding box center [179, 269] width 7 height 7
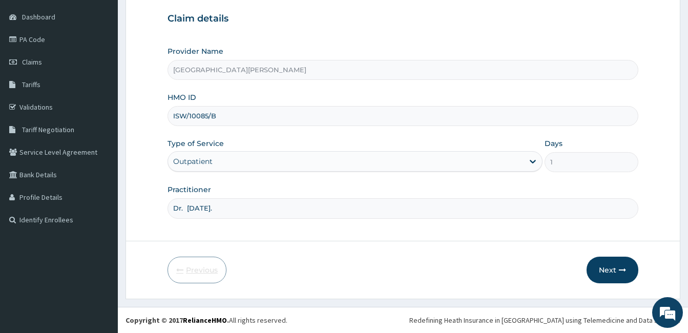
scroll to position [95, 0]
click at [224, 120] on input "ISW/10085/B" at bounding box center [403, 116] width 471 height 20
type input "ISW/10083/B"
click at [623, 270] on icon "button" at bounding box center [622, 269] width 7 height 7
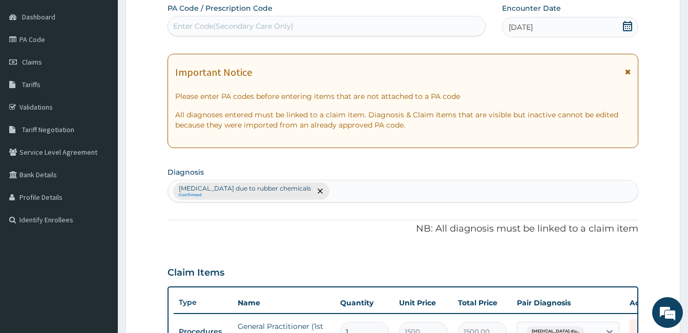
click at [628, 69] on icon at bounding box center [628, 71] width 6 height 7
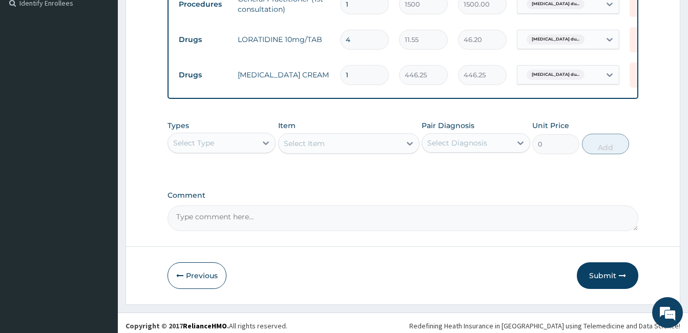
scroll to position [320, 0]
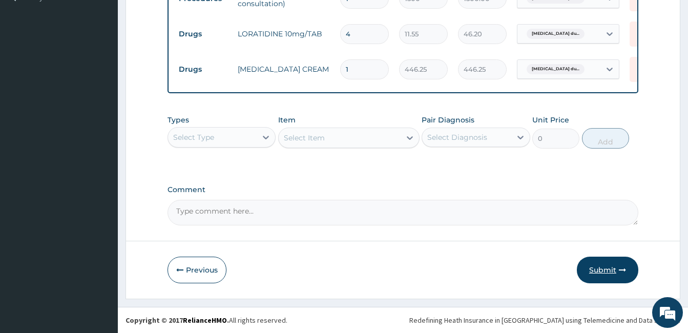
click at [615, 271] on button "Submit" at bounding box center [607, 270] width 61 height 27
